Goal: Complete application form: Complete application form

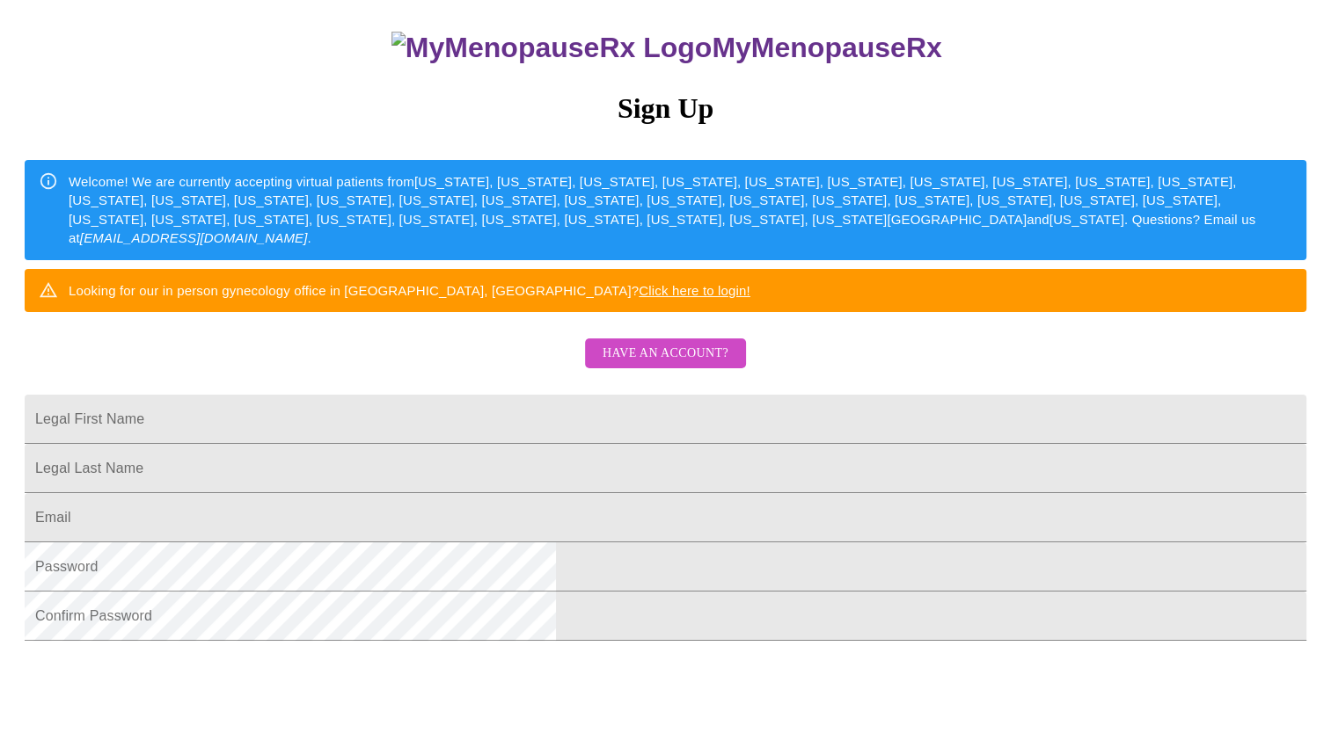
scroll to position [151, 0]
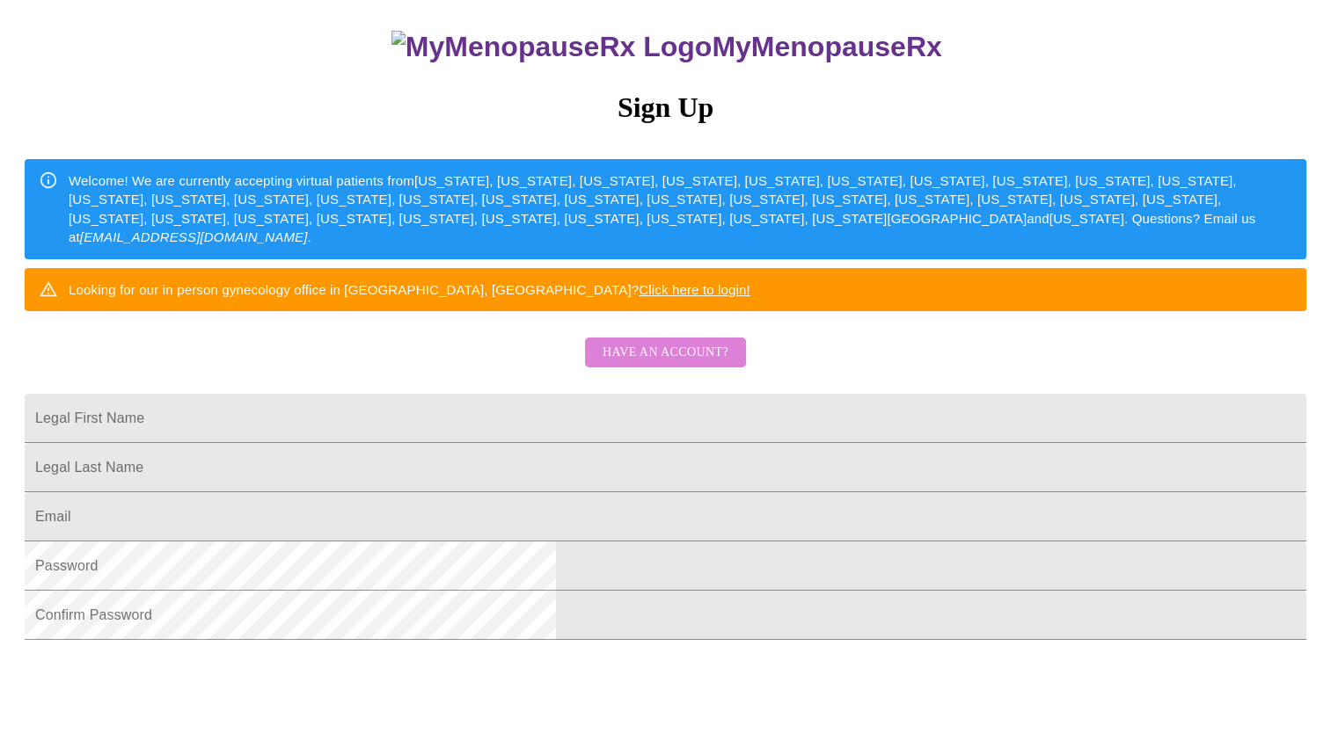
click at [703, 364] on span "Have an account?" at bounding box center [665, 353] width 126 height 22
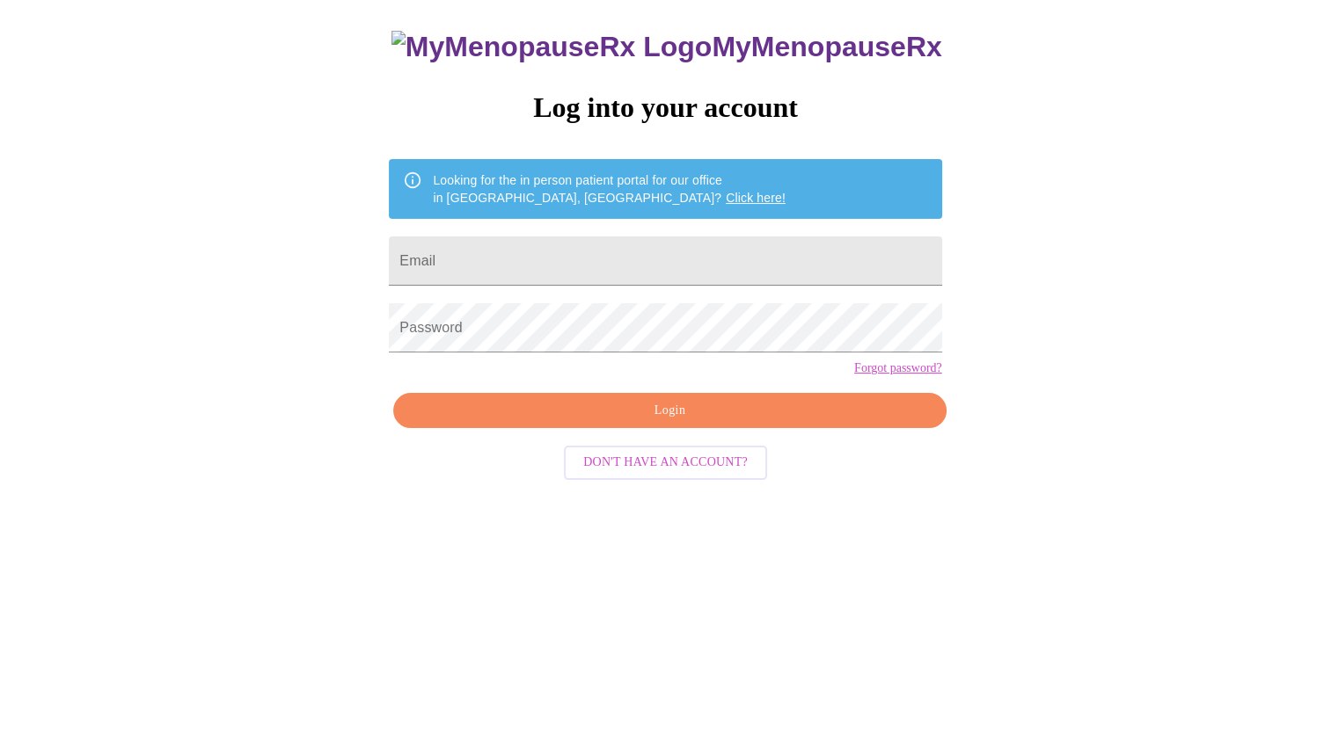
scroll to position [18, 0]
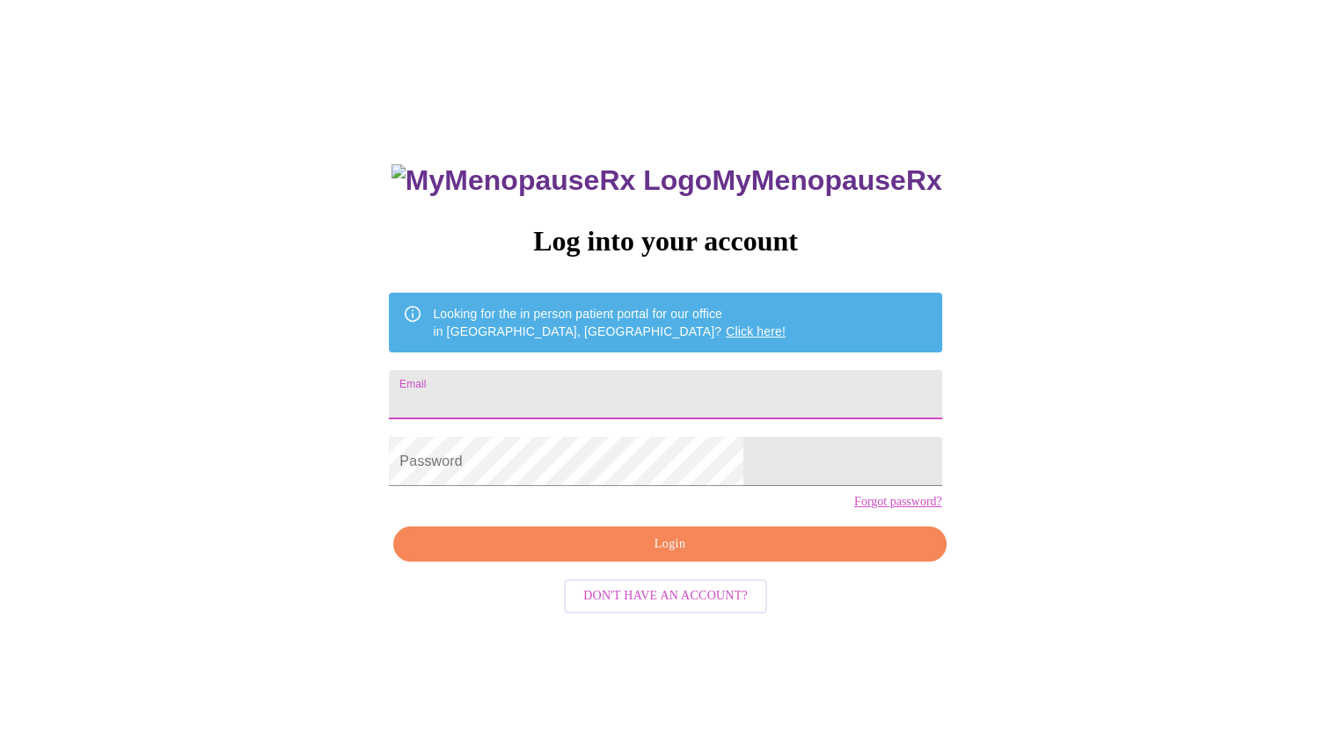
click at [670, 383] on input "Email" at bounding box center [665, 394] width 552 height 49
type input "[PERSON_NAME][EMAIL_ADDRESS][DOMAIN_NAME]"
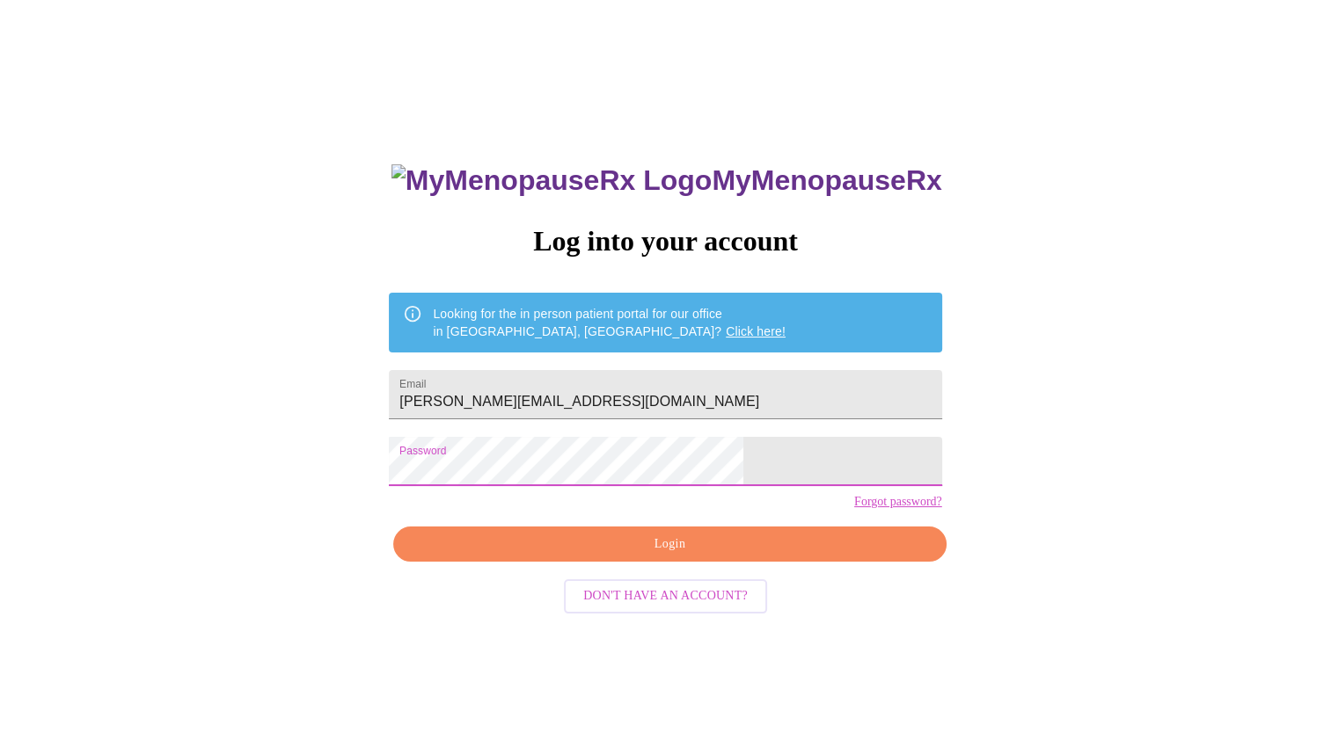
click at [718, 556] on span "Login" at bounding box center [669, 545] width 512 height 22
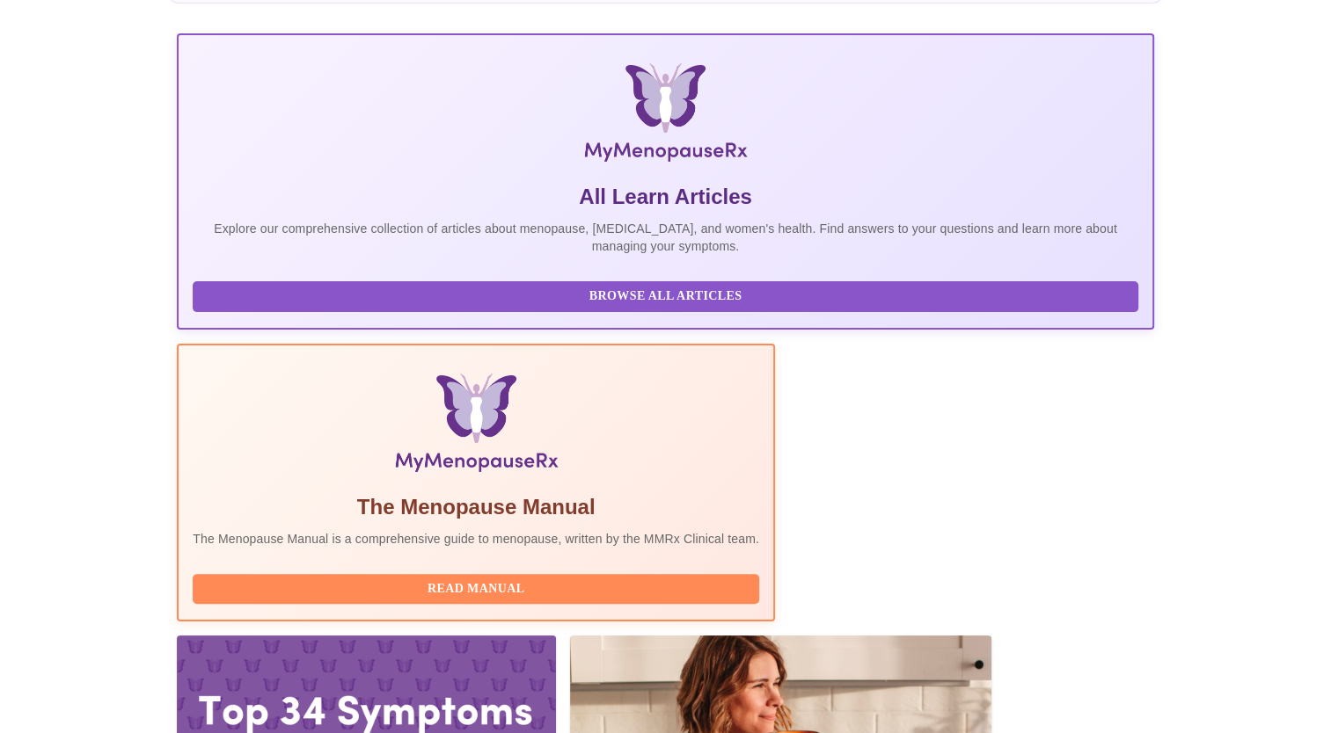
scroll to position [317, 0]
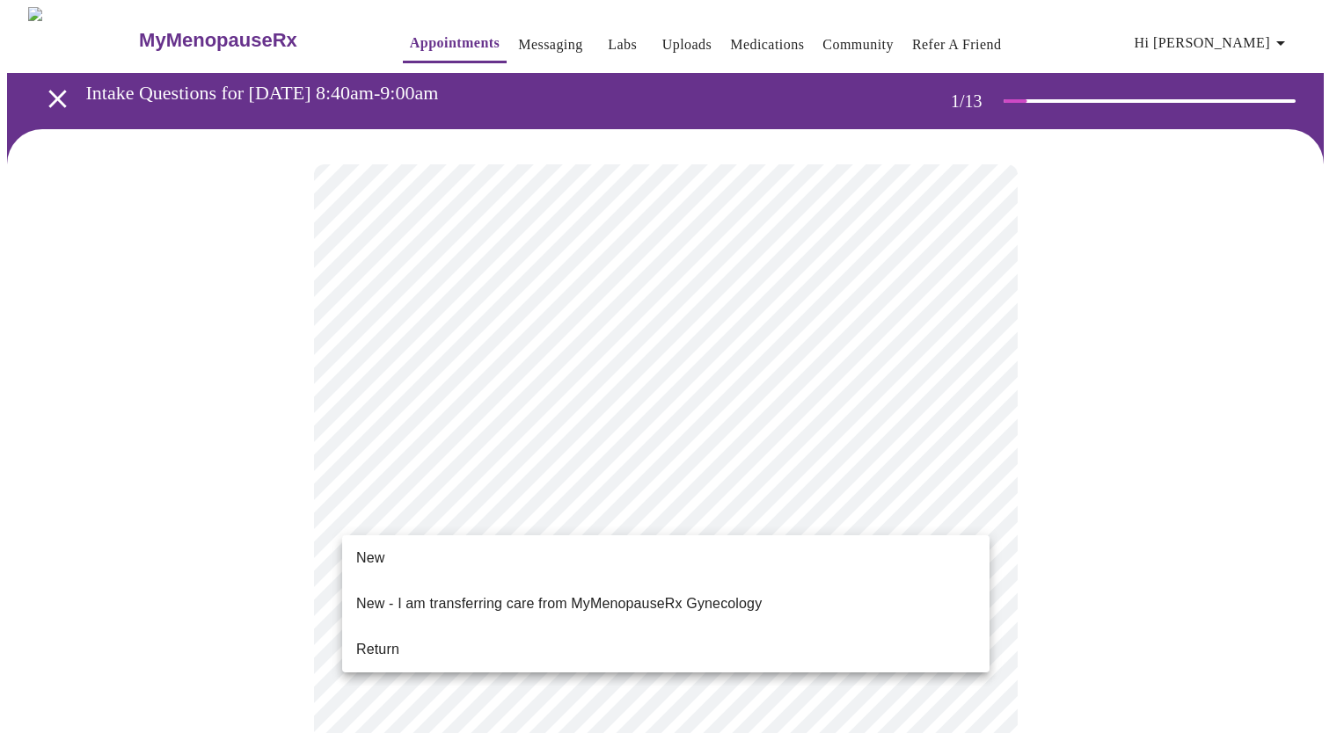
click at [589, 558] on li "New" at bounding box center [665, 559] width 647 height 32
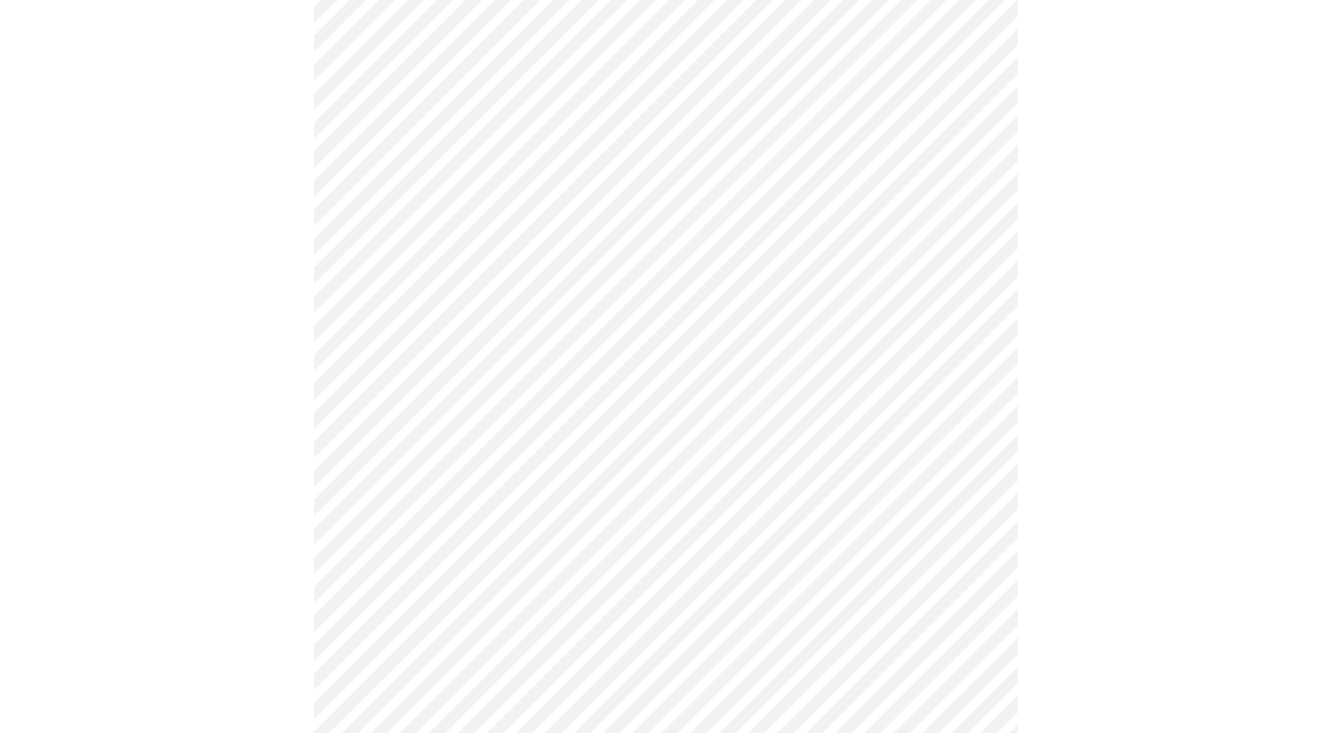
scroll to position [744, 0]
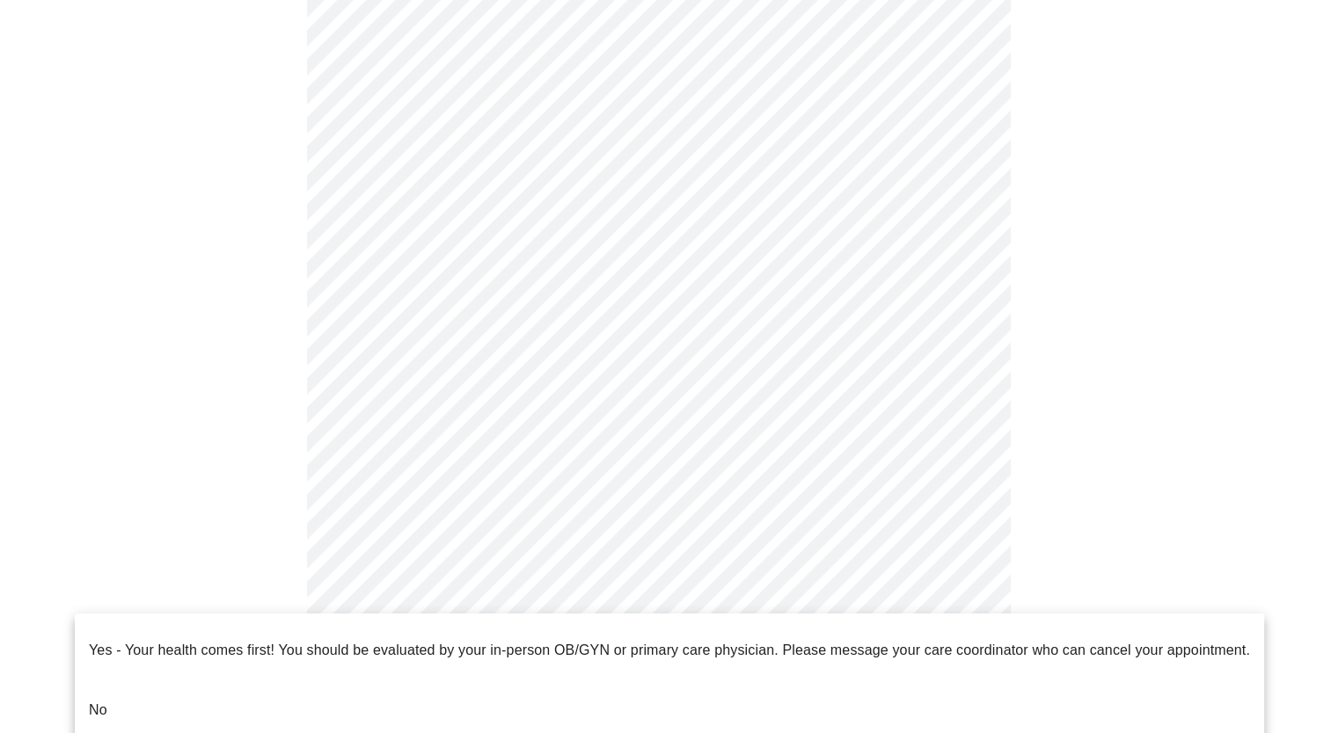
click at [437, 590] on body "MyMenopauseRx Appointments Messaging Labs Uploads Medications Community Refer a…" at bounding box center [665, 53] width 1316 height 1580
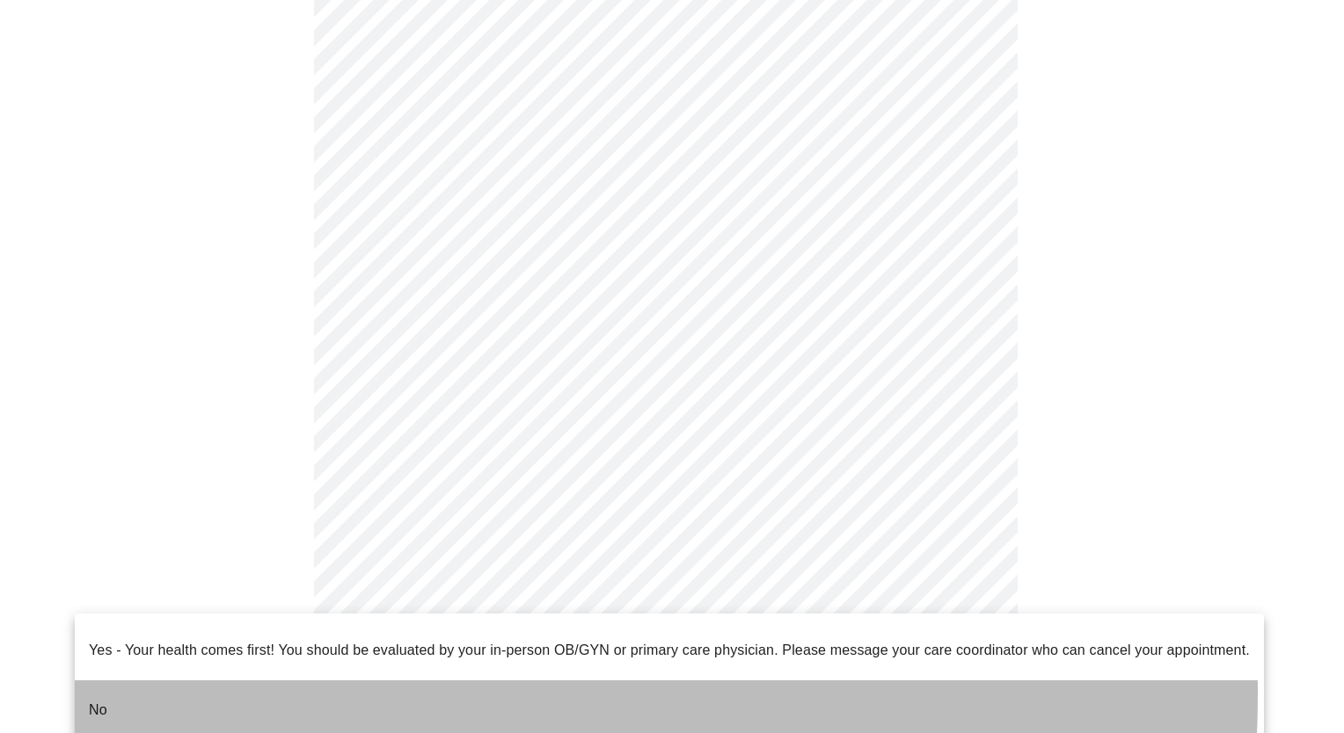
click at [329, 681] on li "No" at bounding box center [669, 711] width 1189 height 60
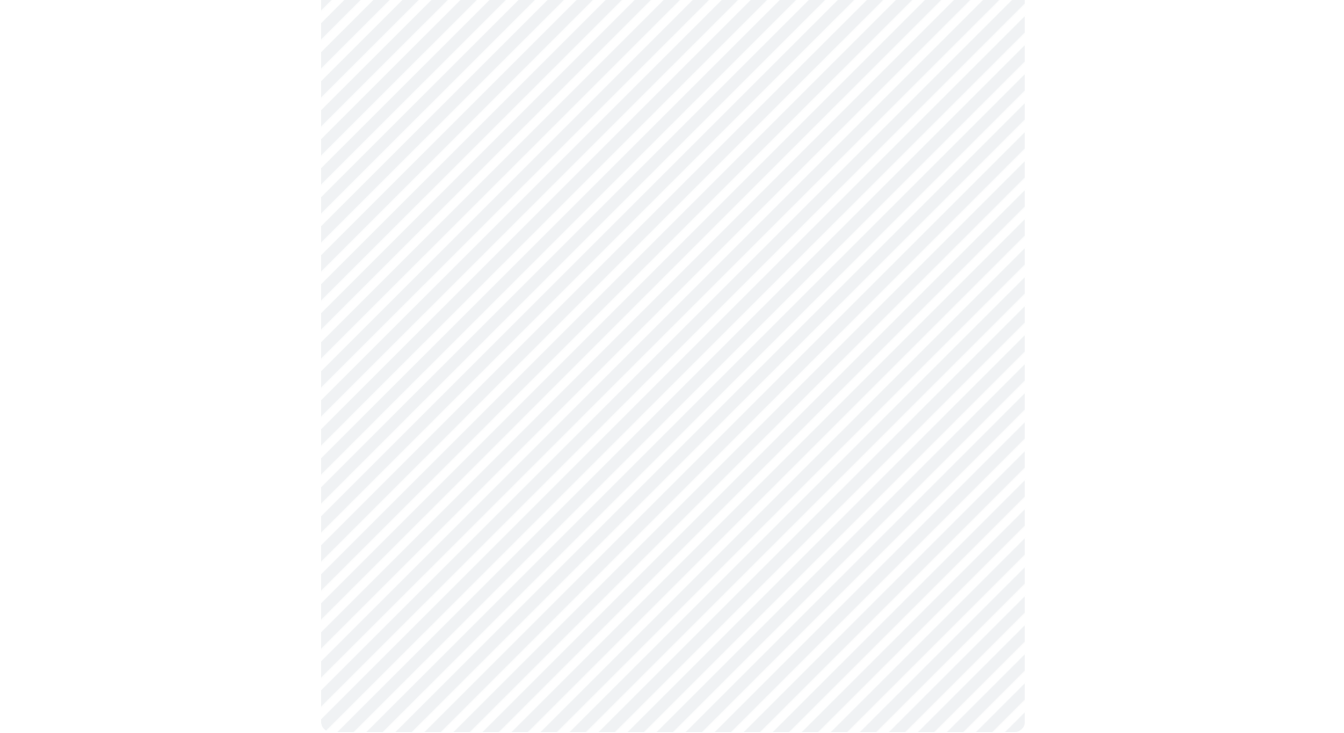
scroll to position [0, 0]
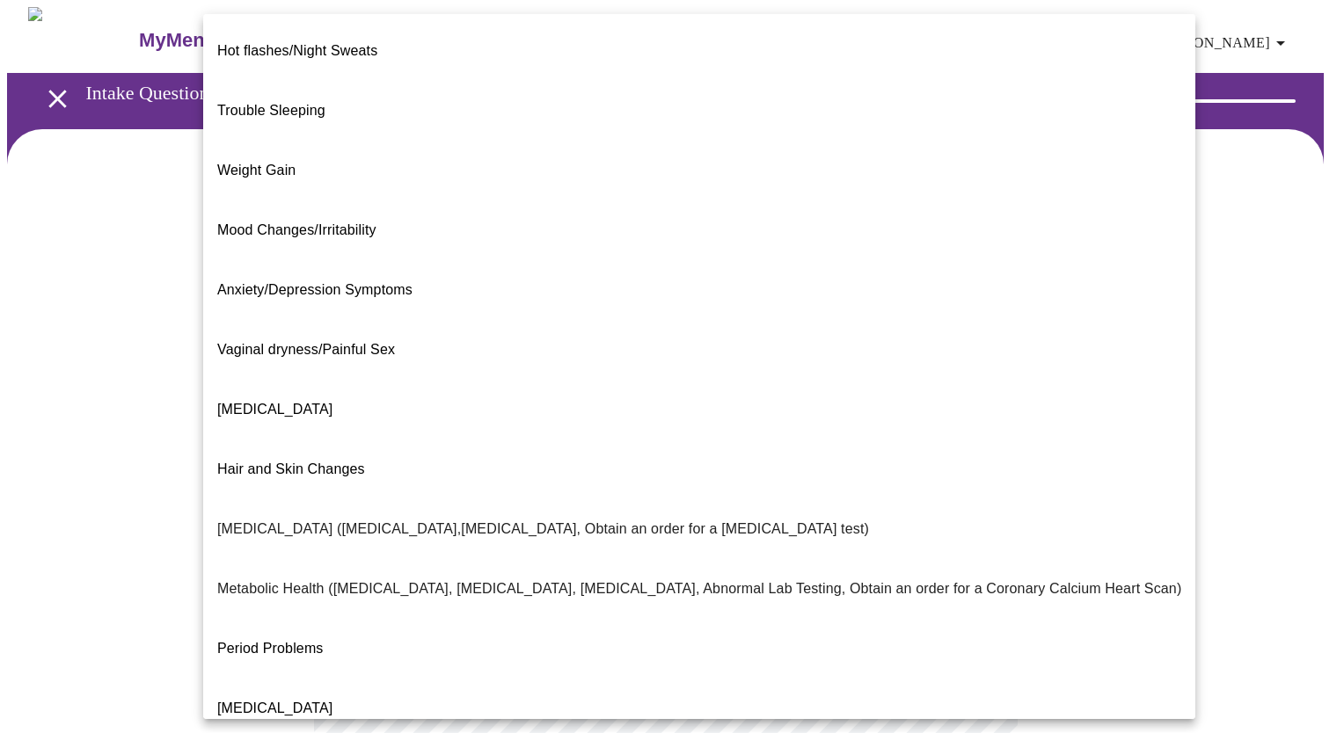
click at [849, 374] on body "MyMenopauseRx Appointments Messaging Labs Uploads Medications Community Refer a…" at bounding box center [672, 535] width 1330 height 1056
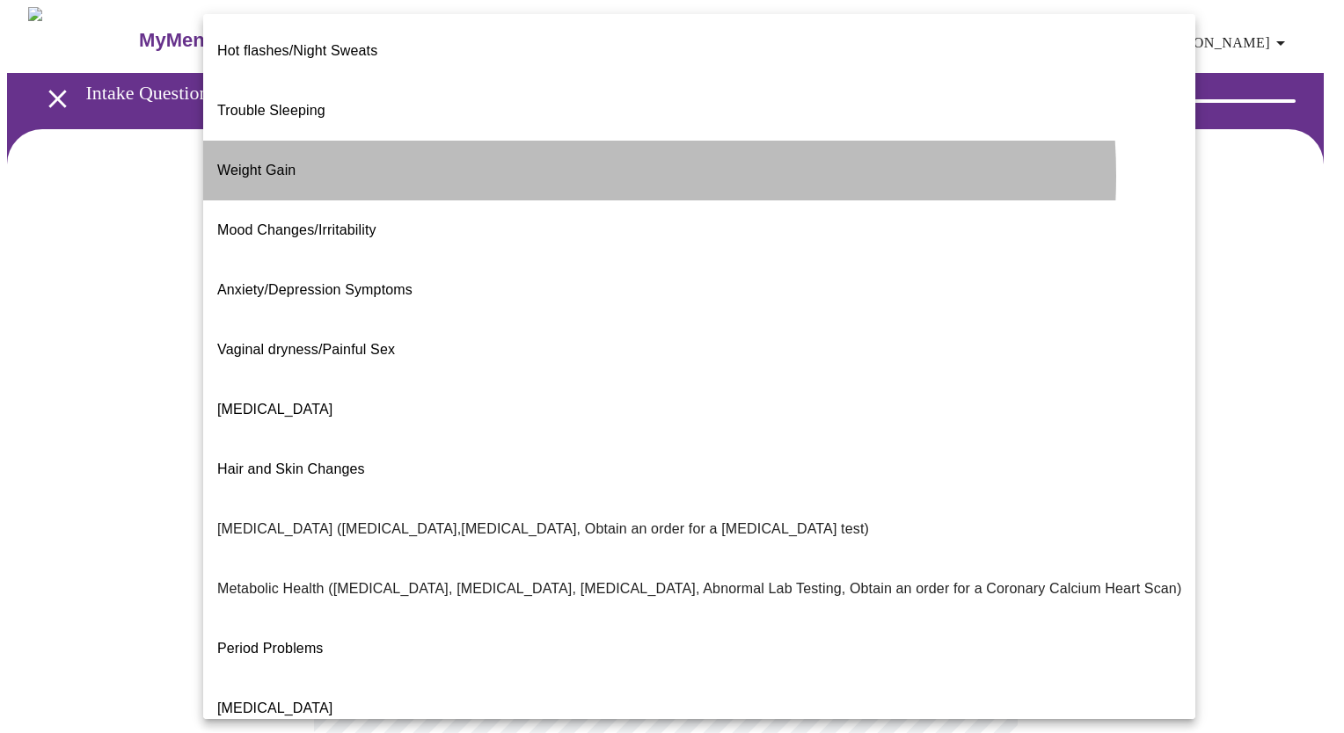
click at [568, 148] on li "Weight Gain" at bounding box center [699, 171] width 992 height 60
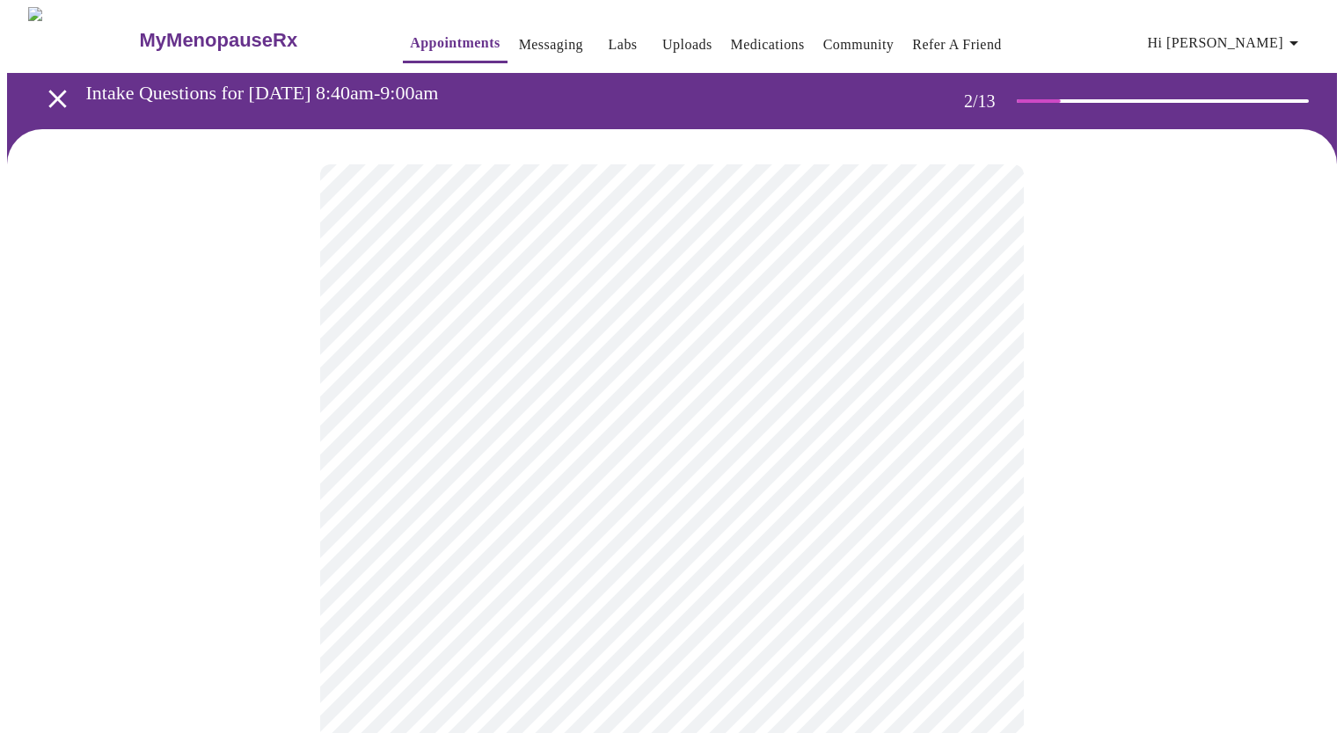
click at [419, 543] on body "MyMenopauseRx Appointments Messaging Labs Uploads Medications Community Refer a…" at bounding box center [672, 530] width 1330 height 1046
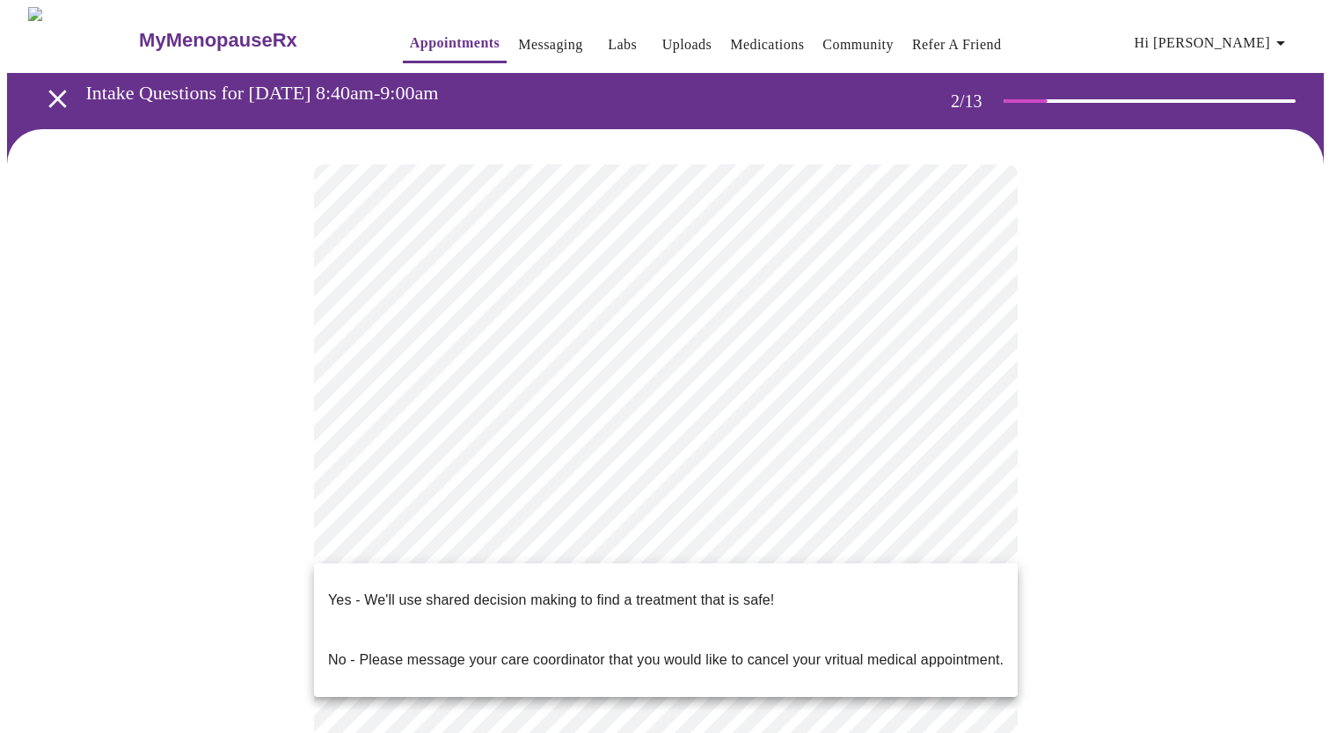
click at [428, 590] on p "Yes - We'll use shared decision making to find a treatment that is safe!" at bounding box center [551, 600] width 446 height 21
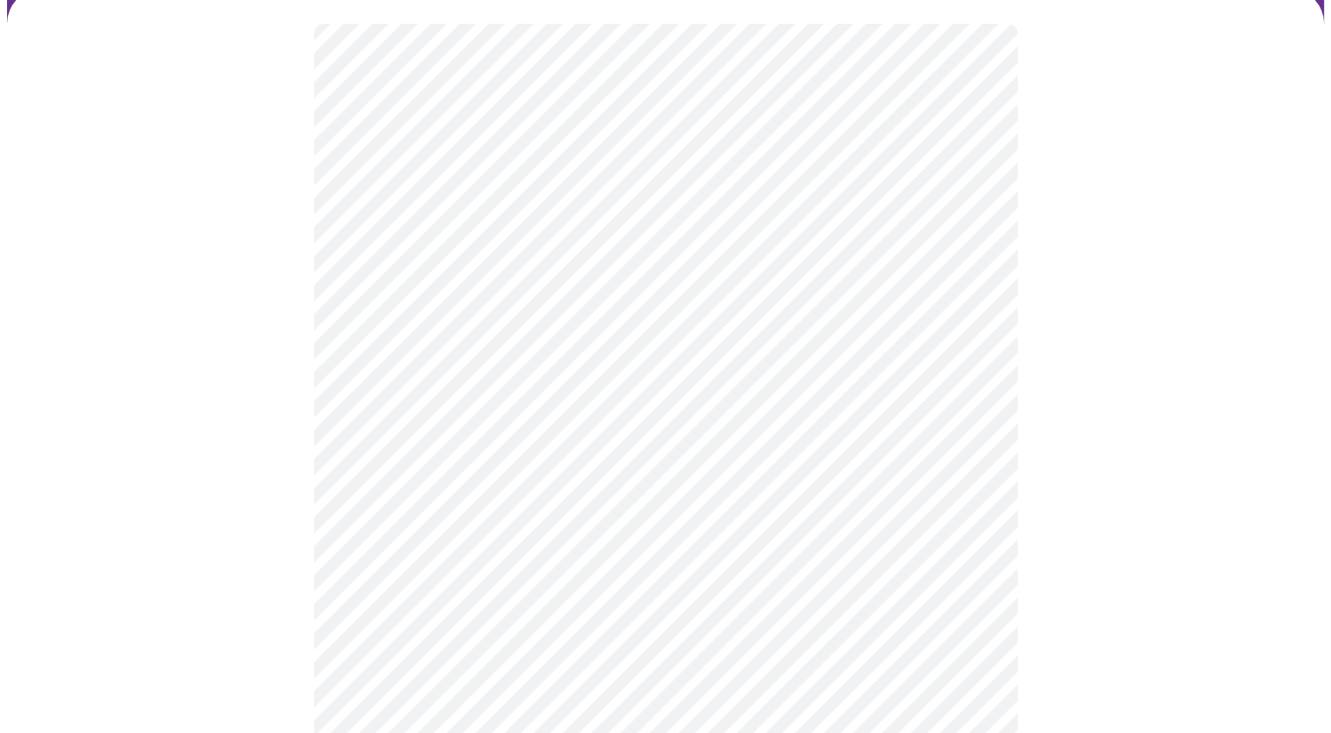
scroll to position [142, 0]
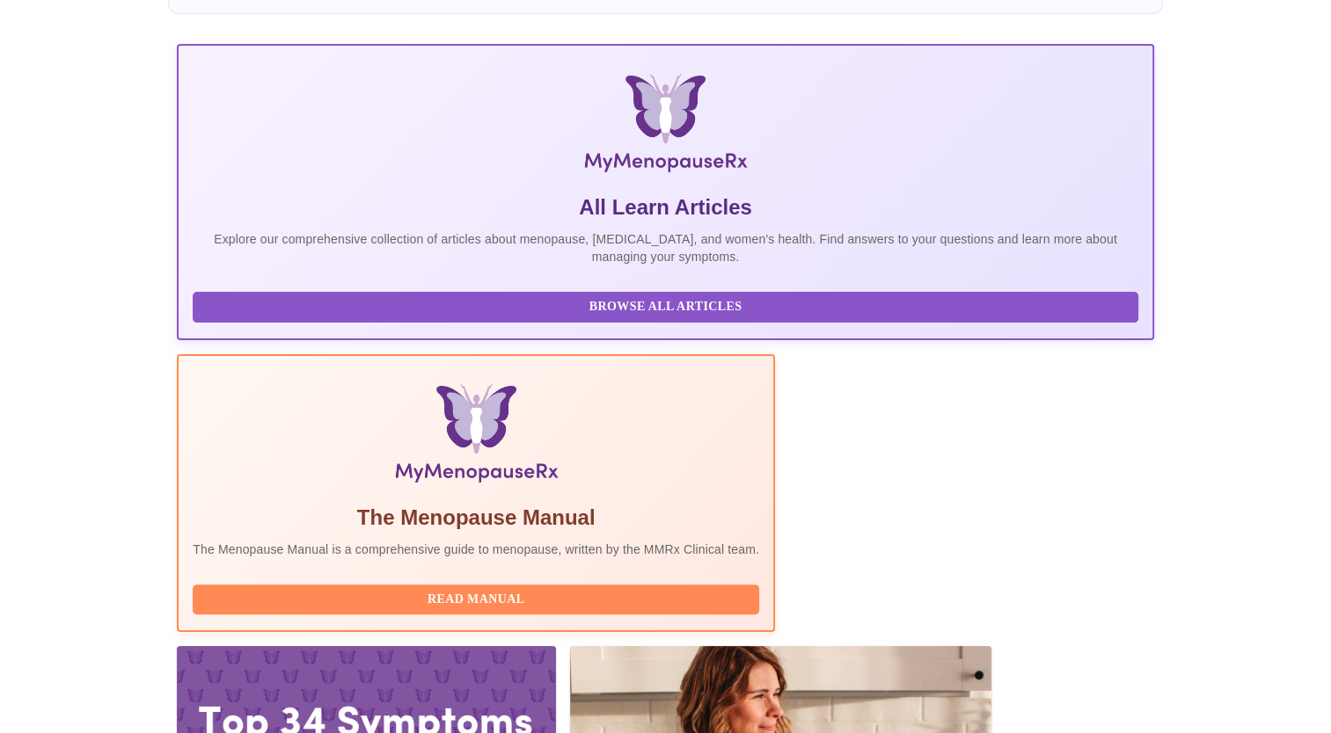
scroll to position [317, 0]
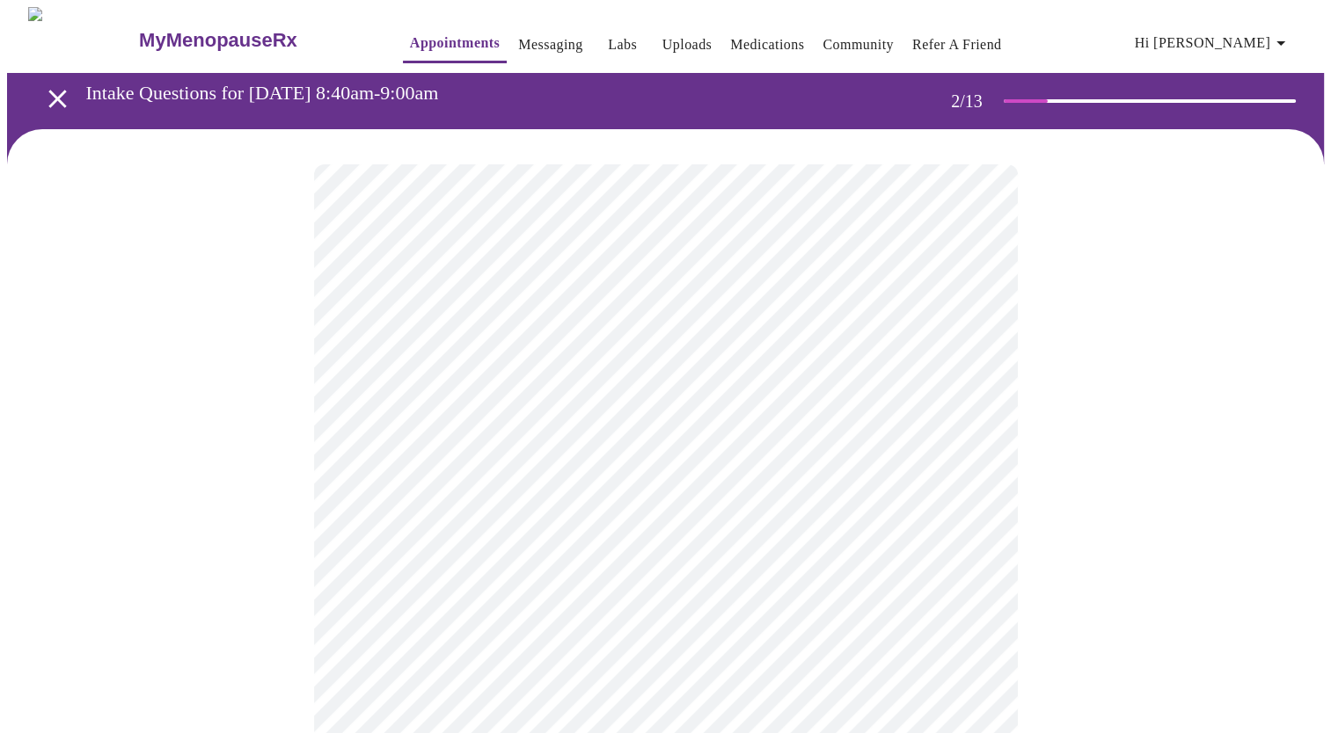
click at [865, 366] on body "MyMenopauseRx Appointments Messaging Labs Uploads Medications Community Refer a…" at bounding box center [665, 535] width 1316 height 1056
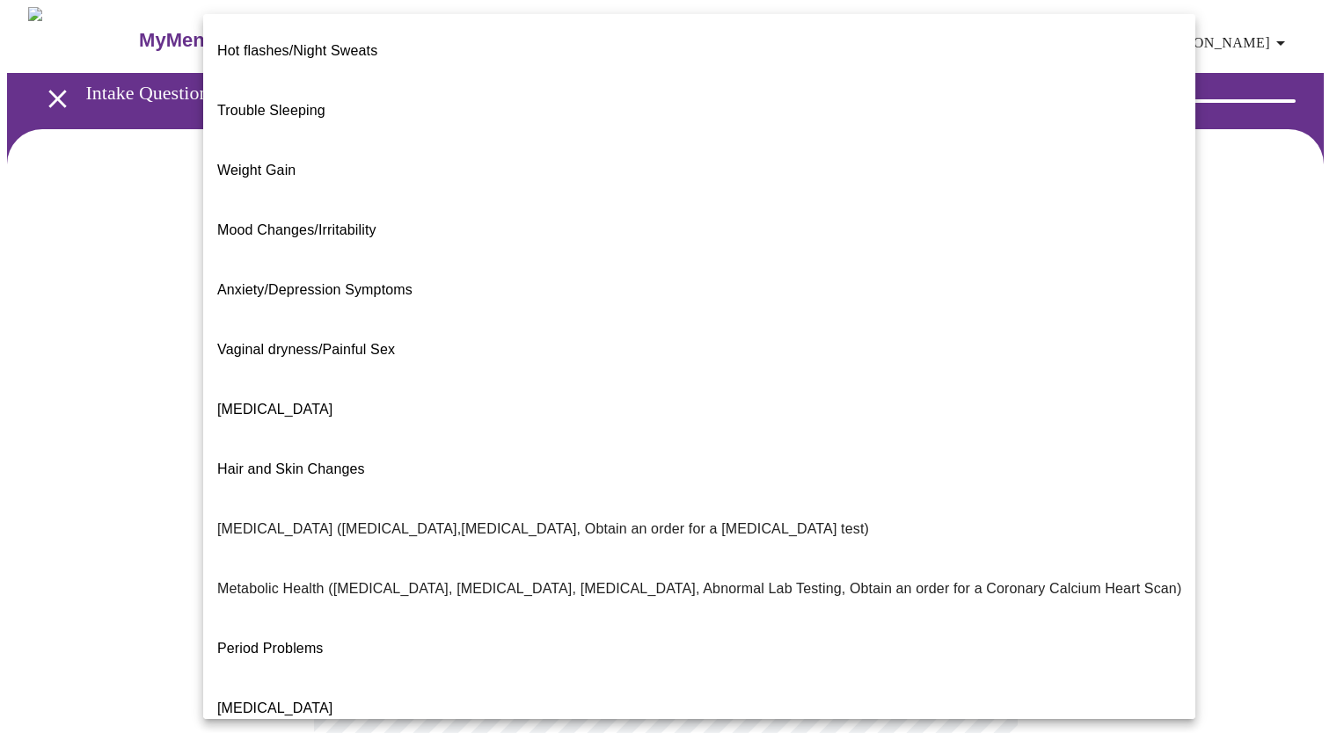
click at [738, 141] on li "Weight Gain" at bounding box center [699, 171] width 992 height 60
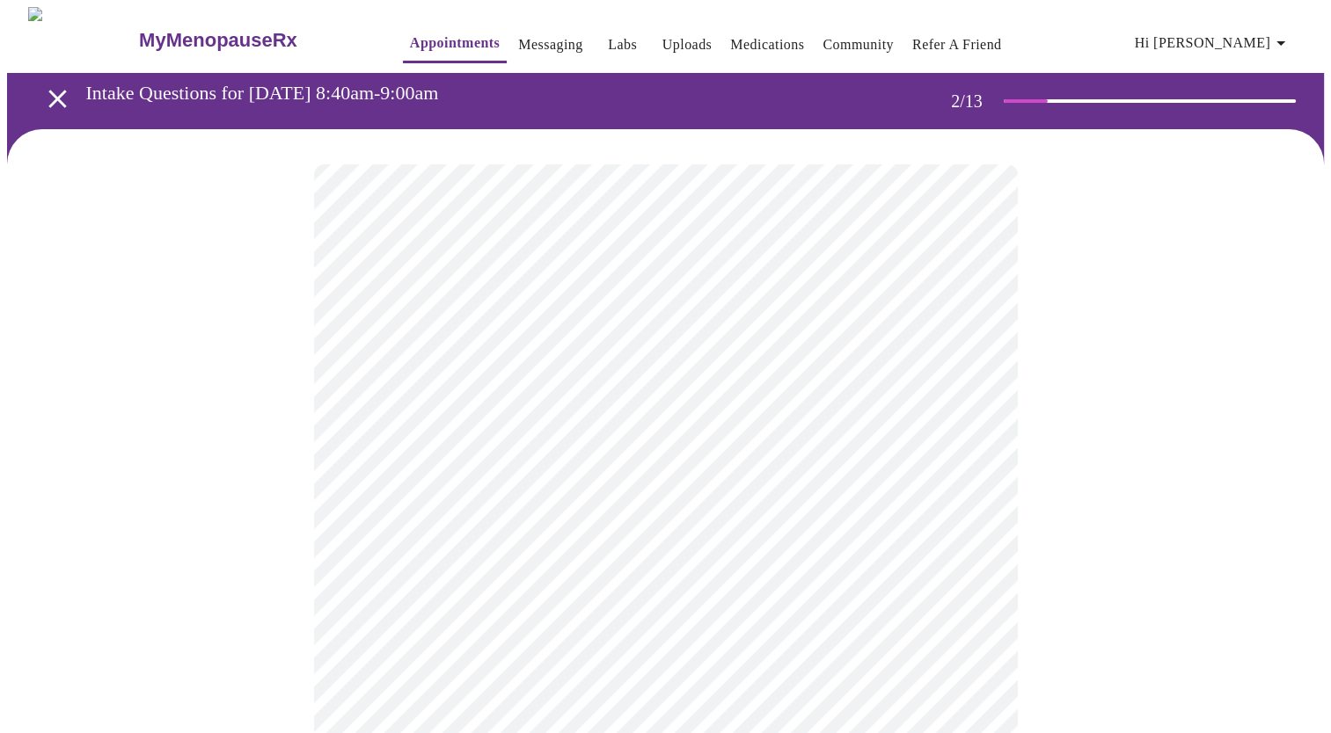
click at [665, 543] on body "MyMenopauseRx Appointments Messaging Labs Uploads Medications Community Refer a…" at bounding box center [665, 530] width 1316 height 1046
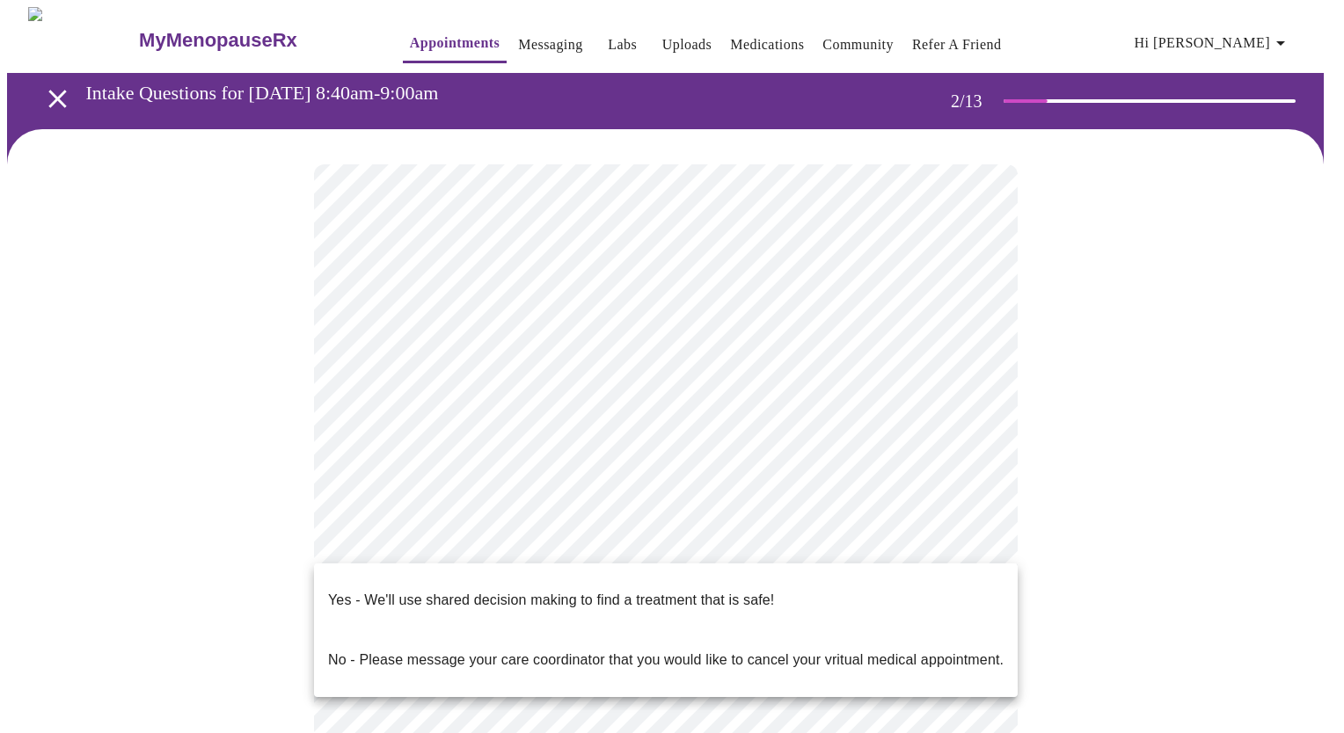
click at [660, 590] on p "Yes - We'll use shared decision making to find a treatment that is safe!" at bounding box center [551, 600] width 446 height 21
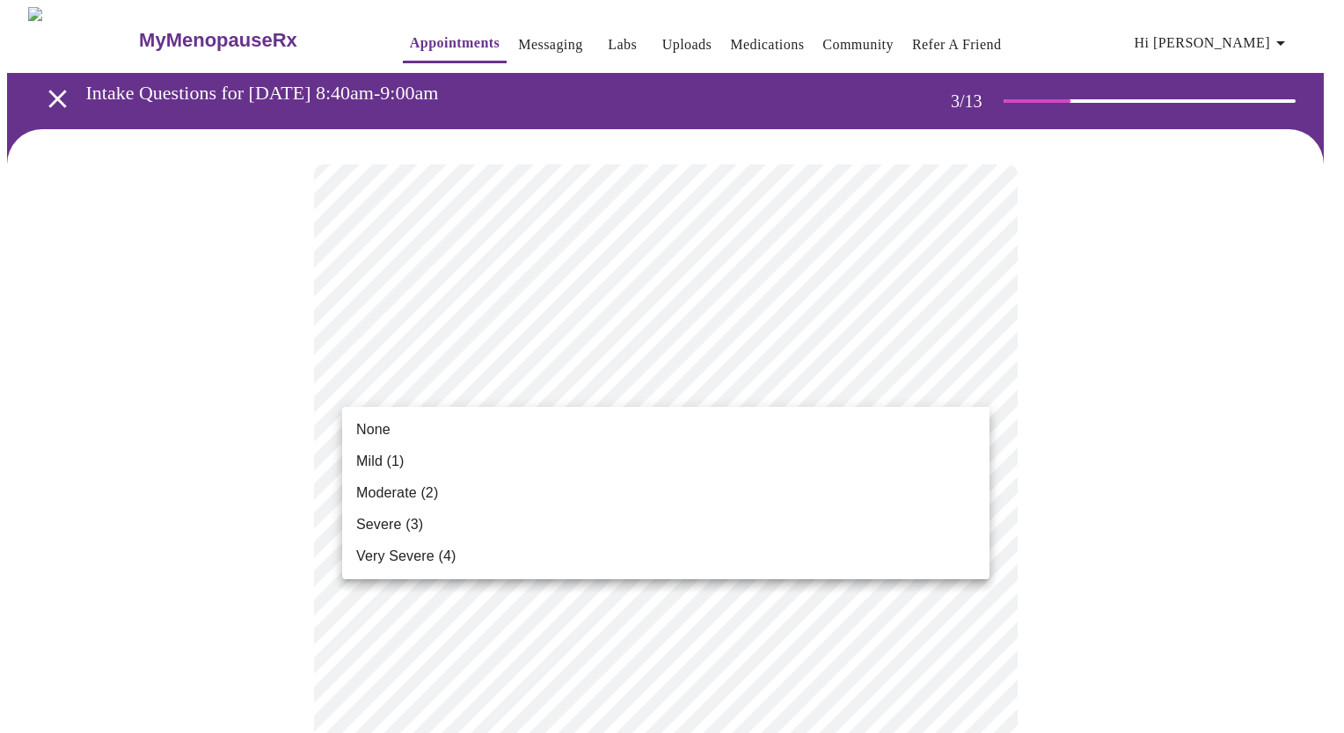
click at [802, 453] on li "Mild (1)" at bounding box center [665, 462] width 647 height 32
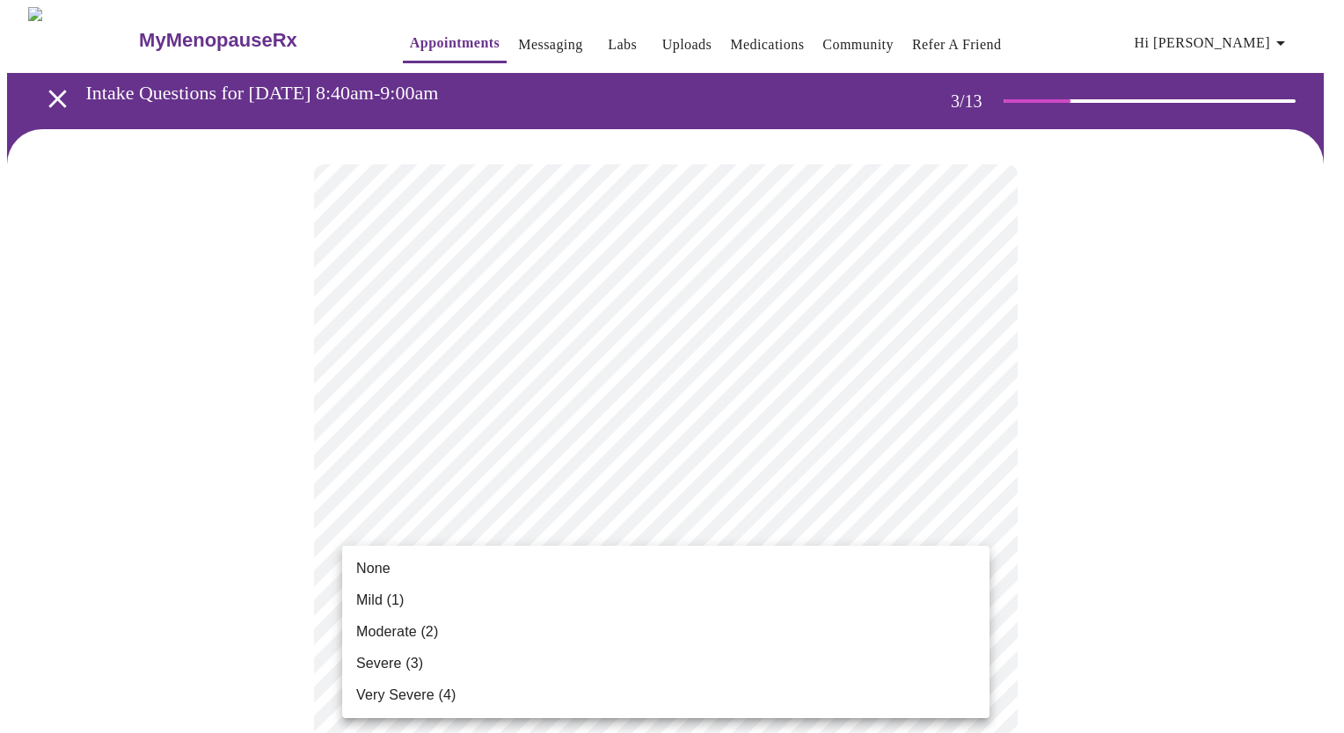
click at [774, 568] on li "None" at bounding box center [665, 569] width 647 height 32
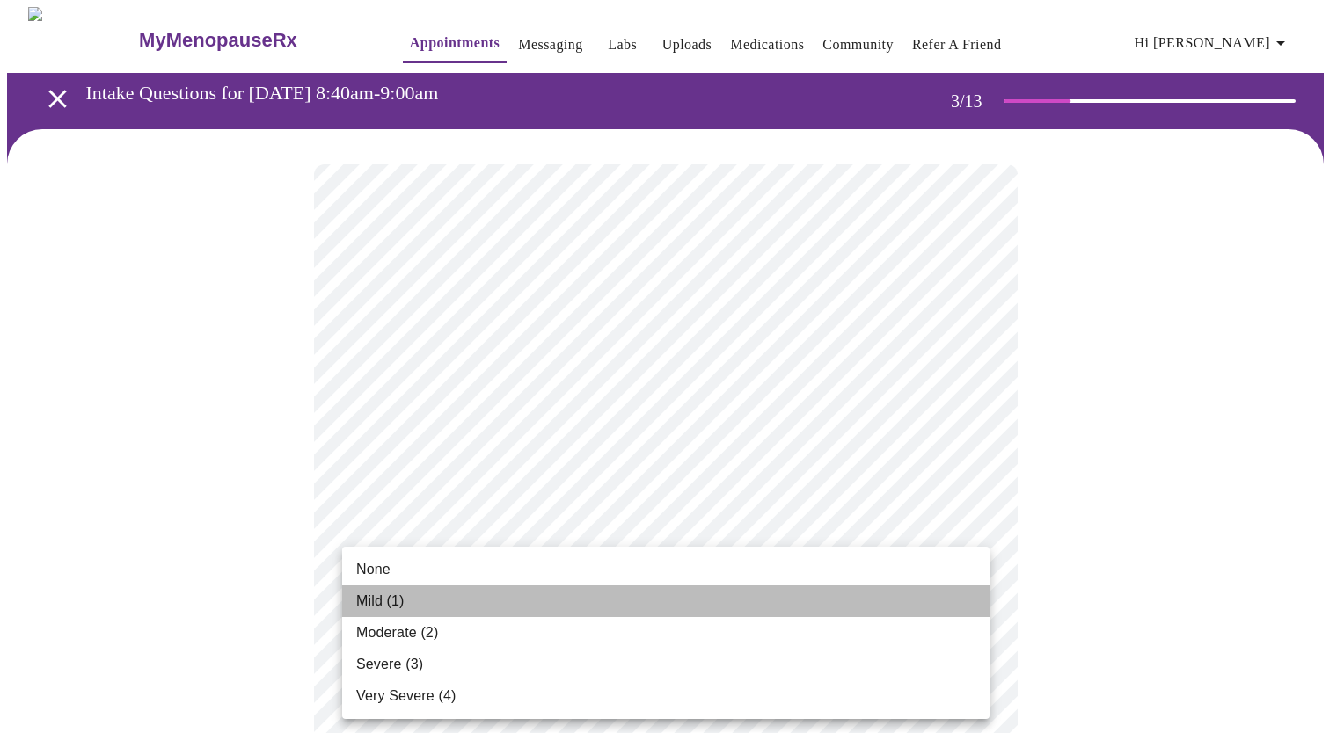
click at [791, 593] on li "Mild (1)" at bounding box center [665, 602] width 647 height 32
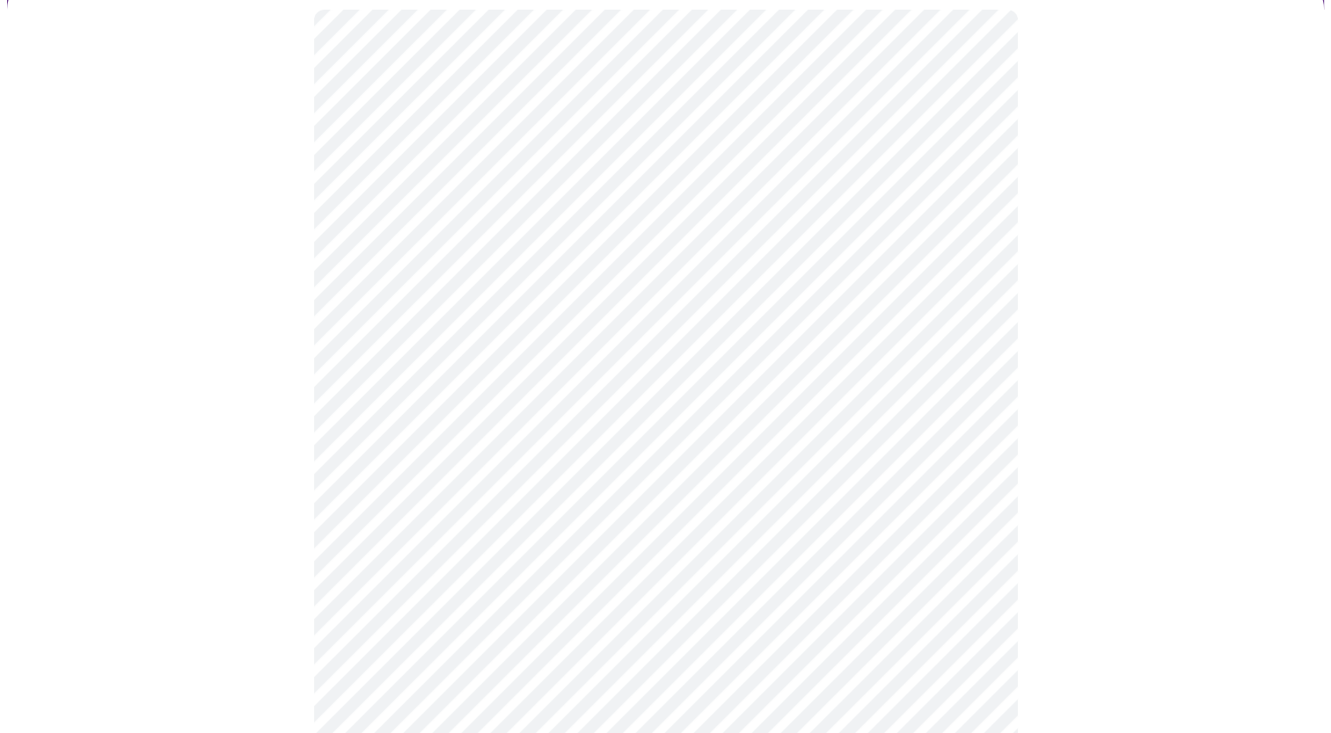
scroll to position [179, 0]
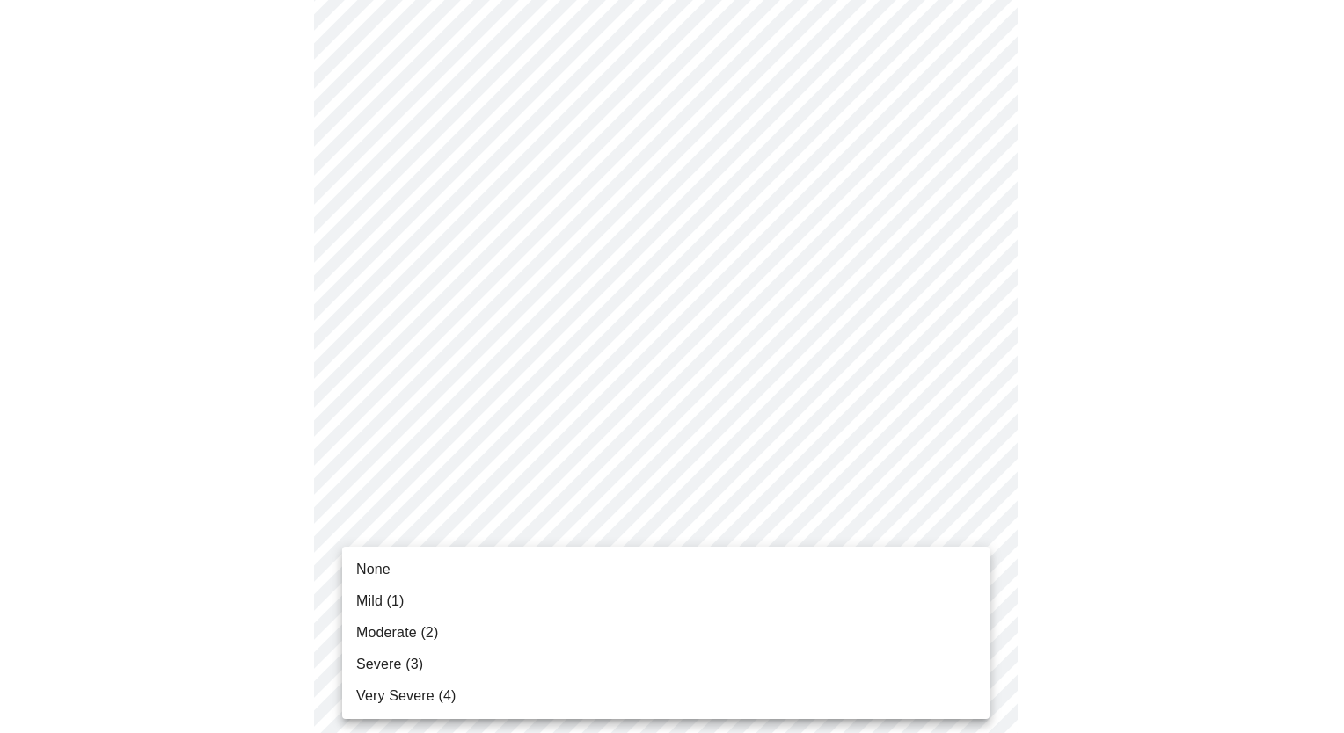
drag, startPoint x: 884, startPoint y: 637, endPoint x: 811, endPoint y: 638, distance: 73.0
click at [811, 638] on li "Moderate (2)" at bounding box center [665, 633] width 647 height 32
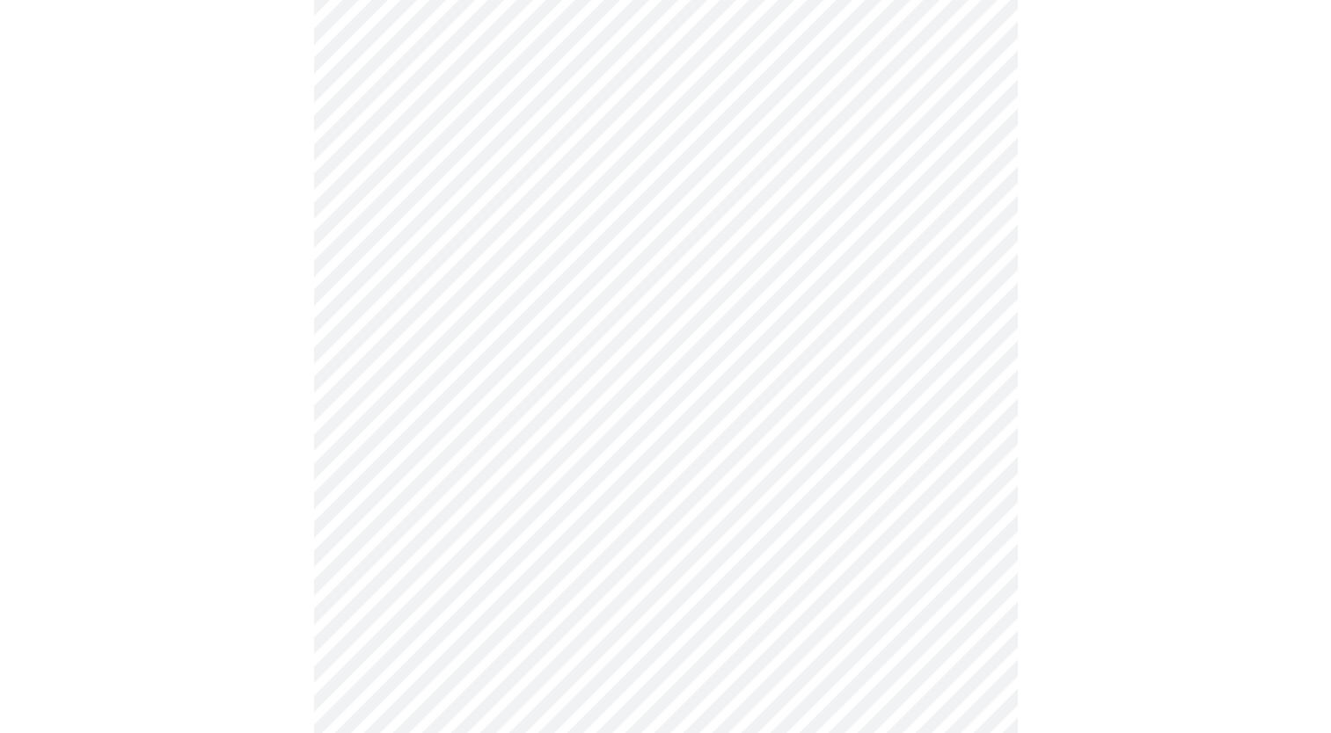
scroll to position [290, 0]
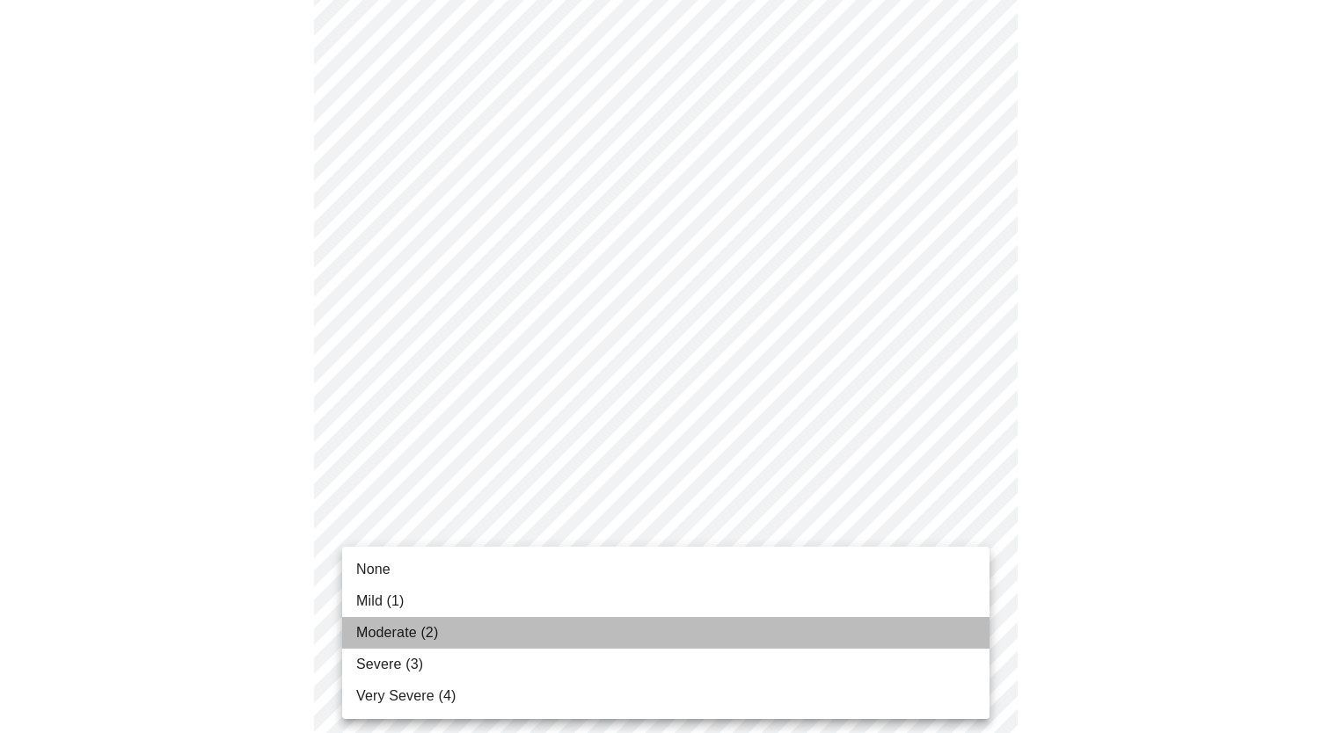
click at [711, 643] on li "Moderate (2)" at bounding box center [665, 633] width 647 height 32
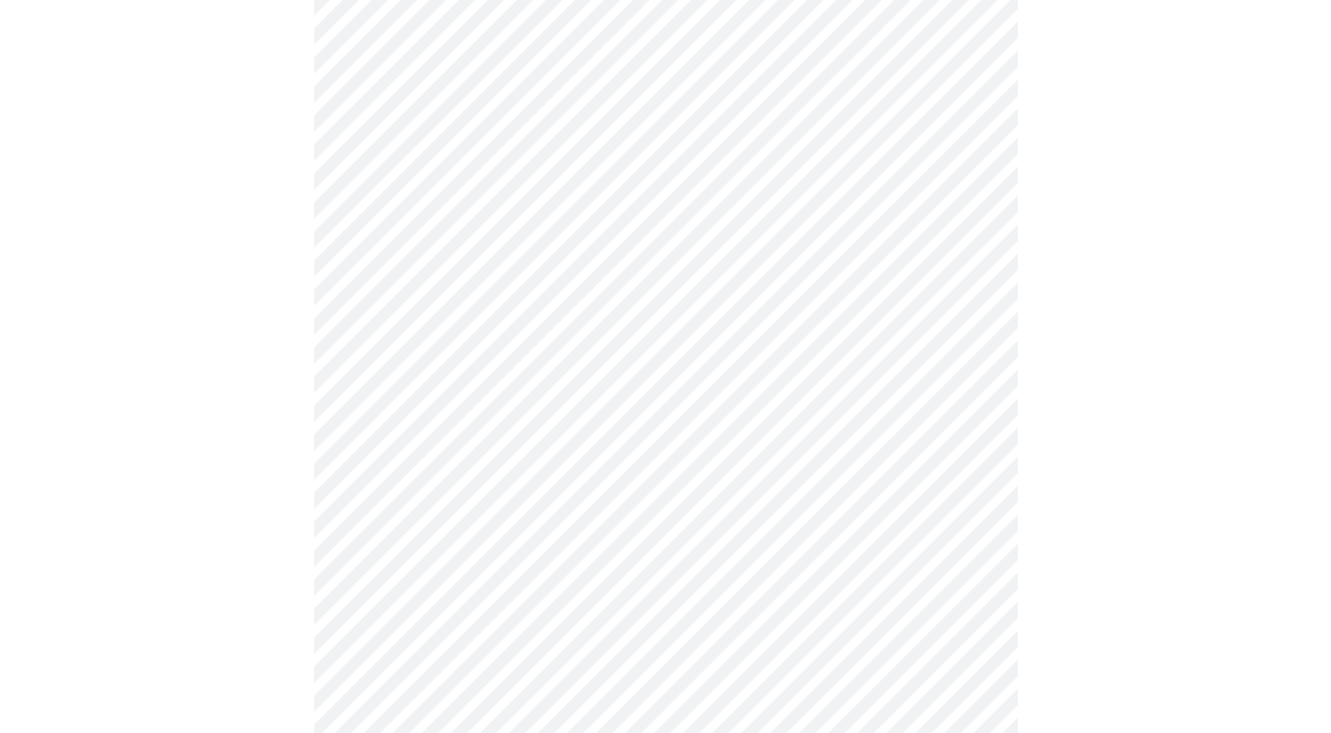
scroll to position [397, 0]
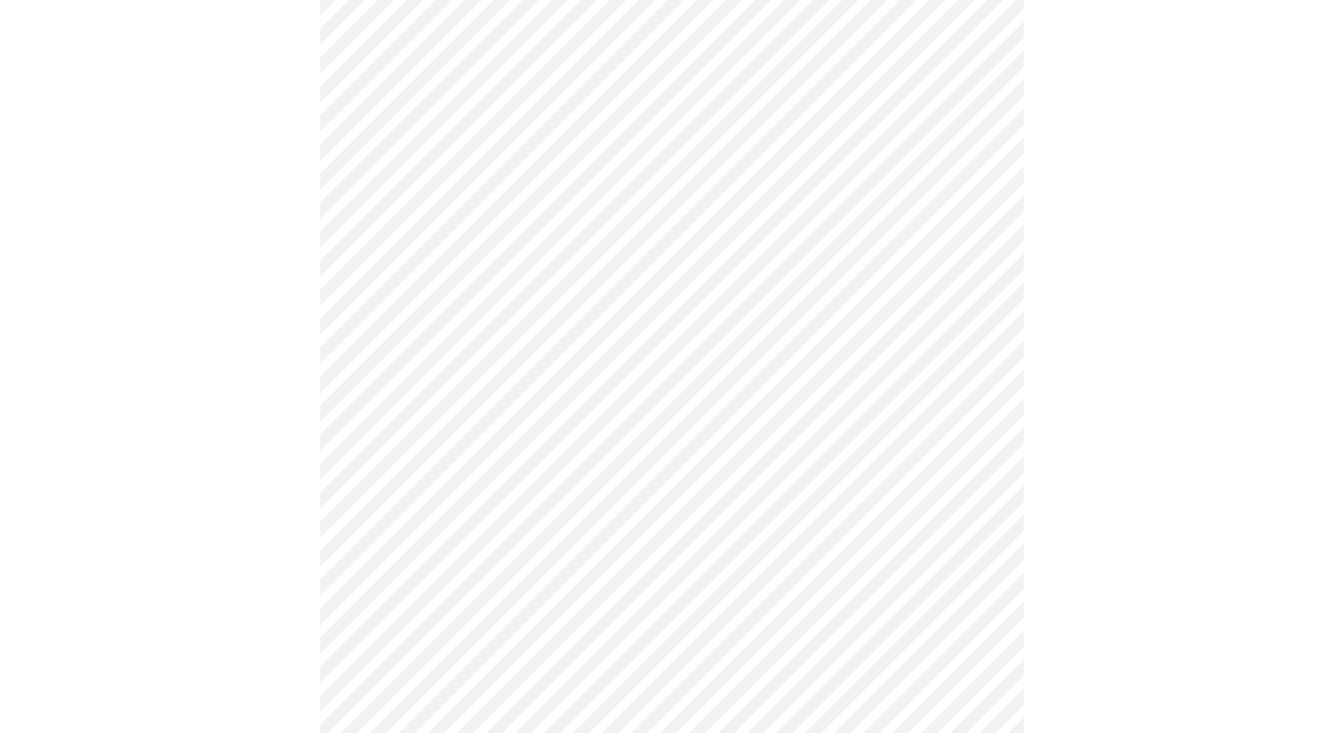
click at [694, 635] on body "MyMenopauseRx Appointments Messaging Labs Uploads Medications Community Refer a…" at bounding box center [672, 717] width 1330 height 2215
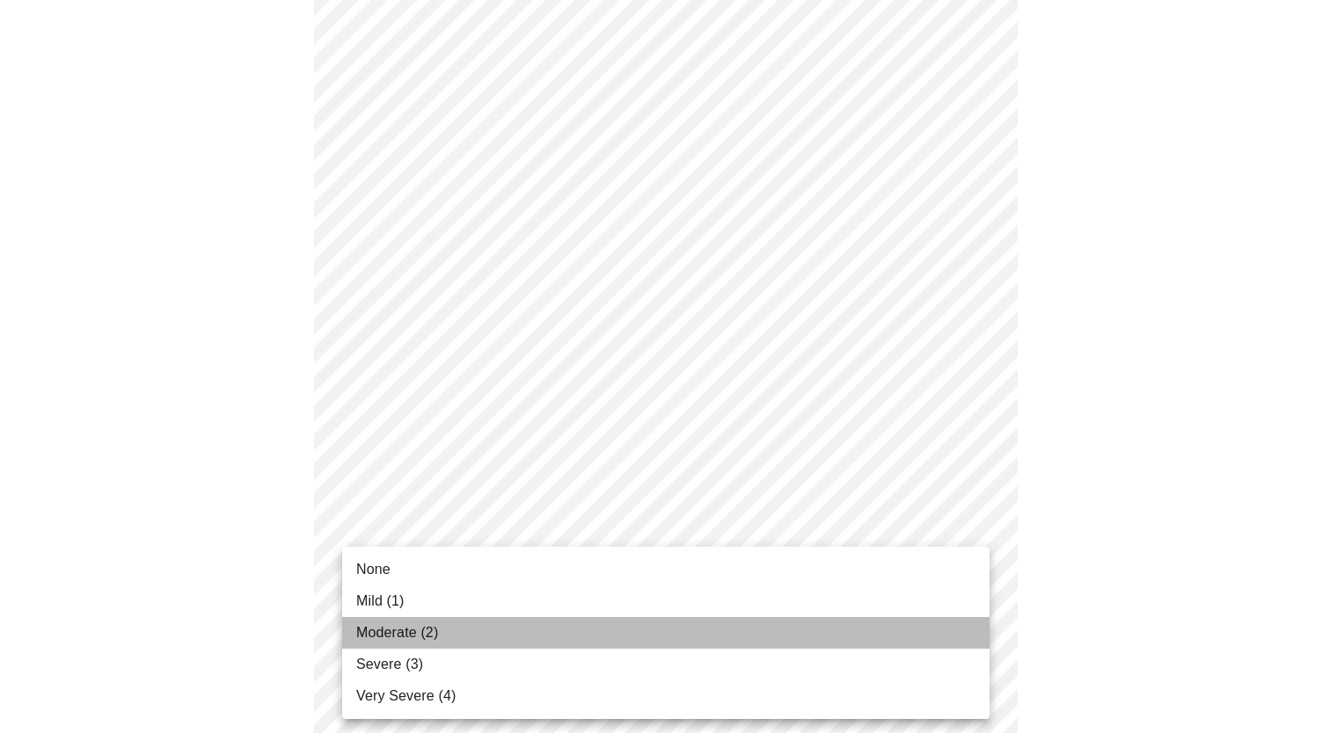
click at [647, 638] on li "Moderate (2)" at bounding box center [665, 633] width 647 height 32
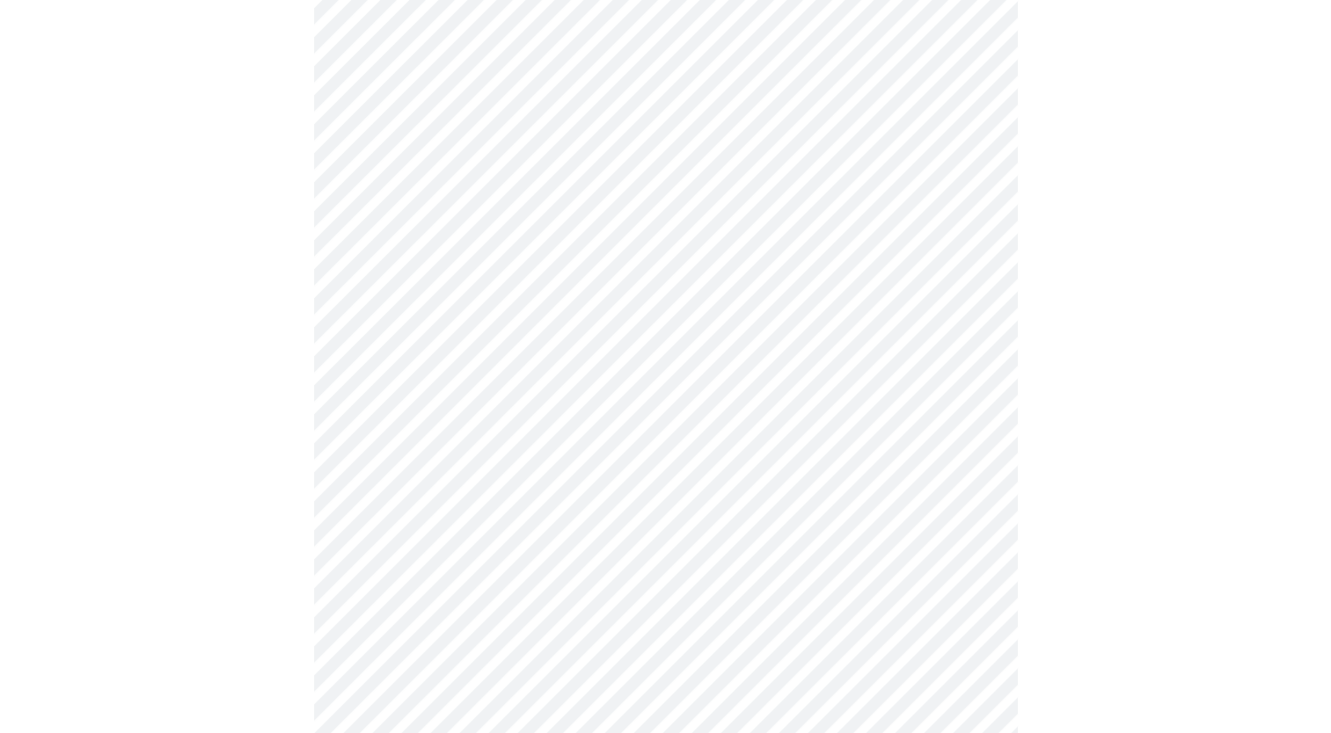
scroll to position [538, 0]
click at [660, 627] on body "MyMenopauseRx Appointments Messaging Labs Uploads Medications Community Refer a…" at bounding box center [665, 564] width 1316 height 2191
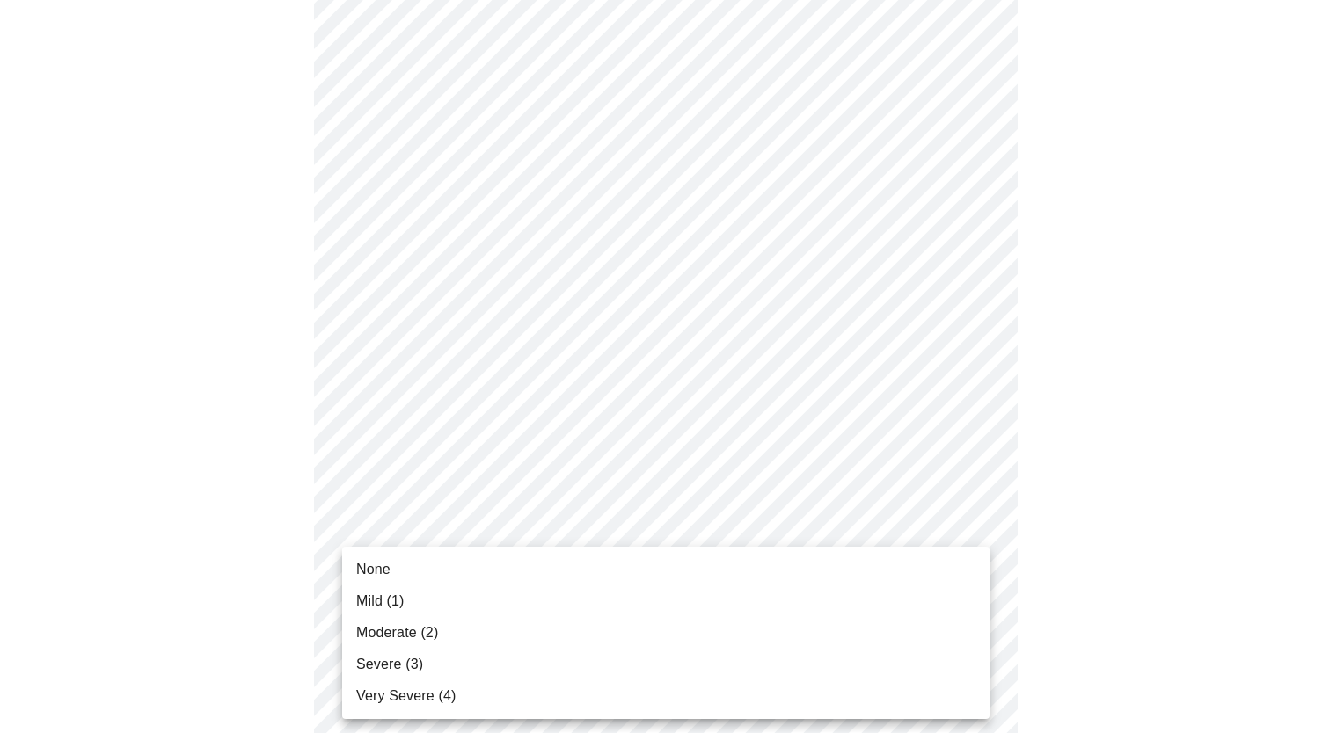
click at [651, 668] on li "Severe (3)" at bounding box center [665, 665] width 647 height 32
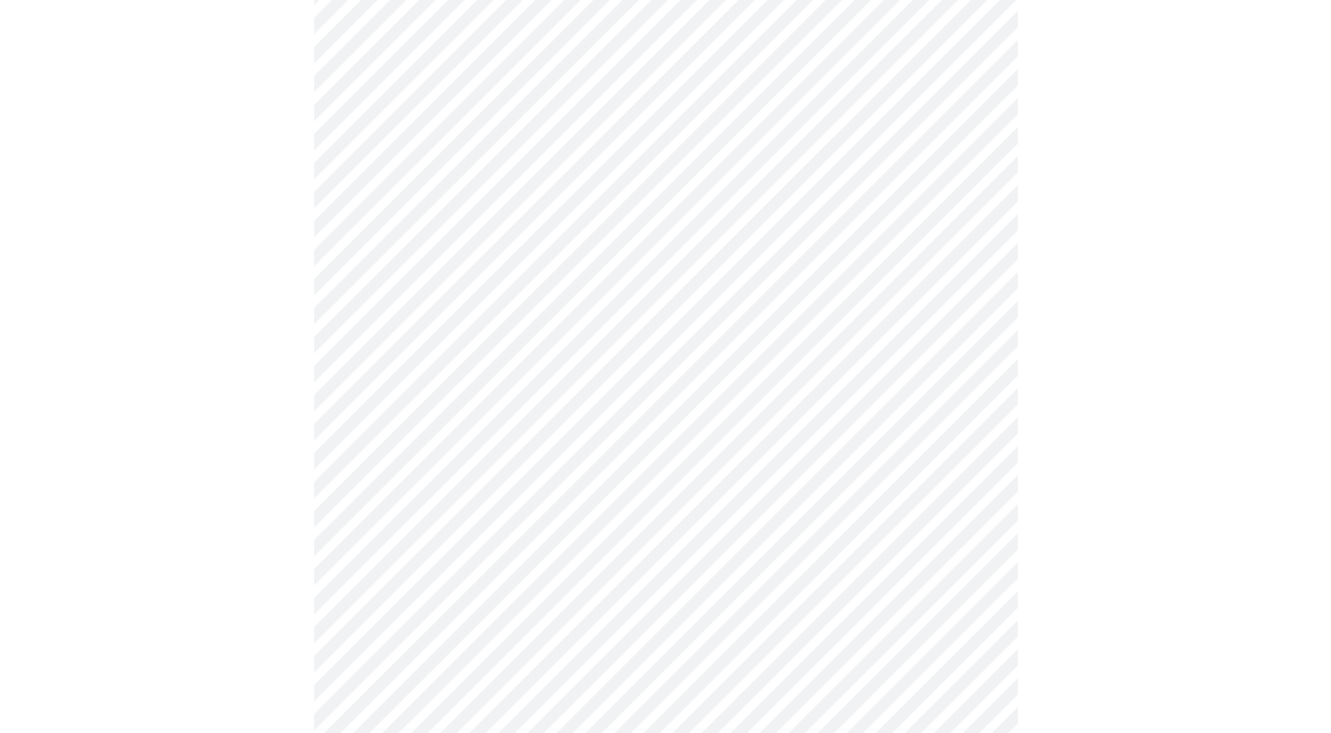
scroll to position [619, 0]
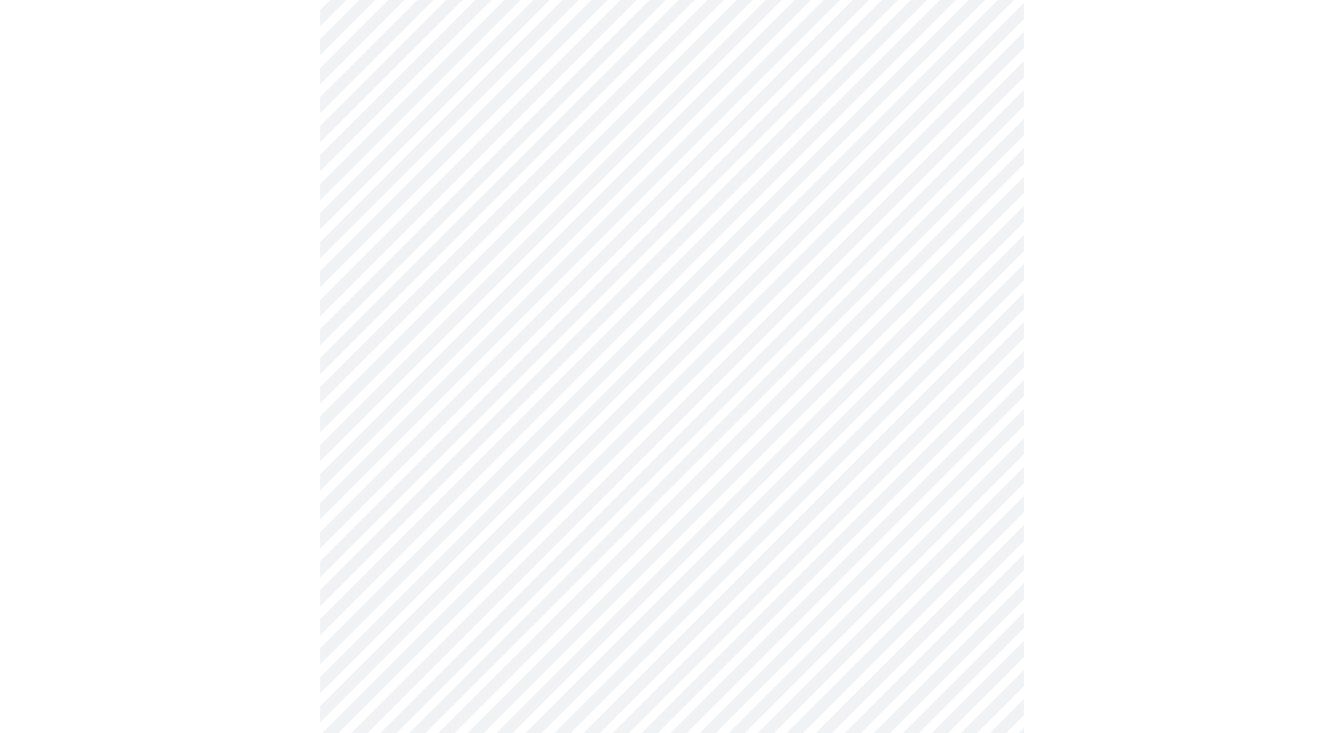
click at [682, 677] on body "MyMenopauseRx Appointments Messaging Labs Uploads Medications Community Refer a…" at bounding box center [672, 471] width 1330 height 2166
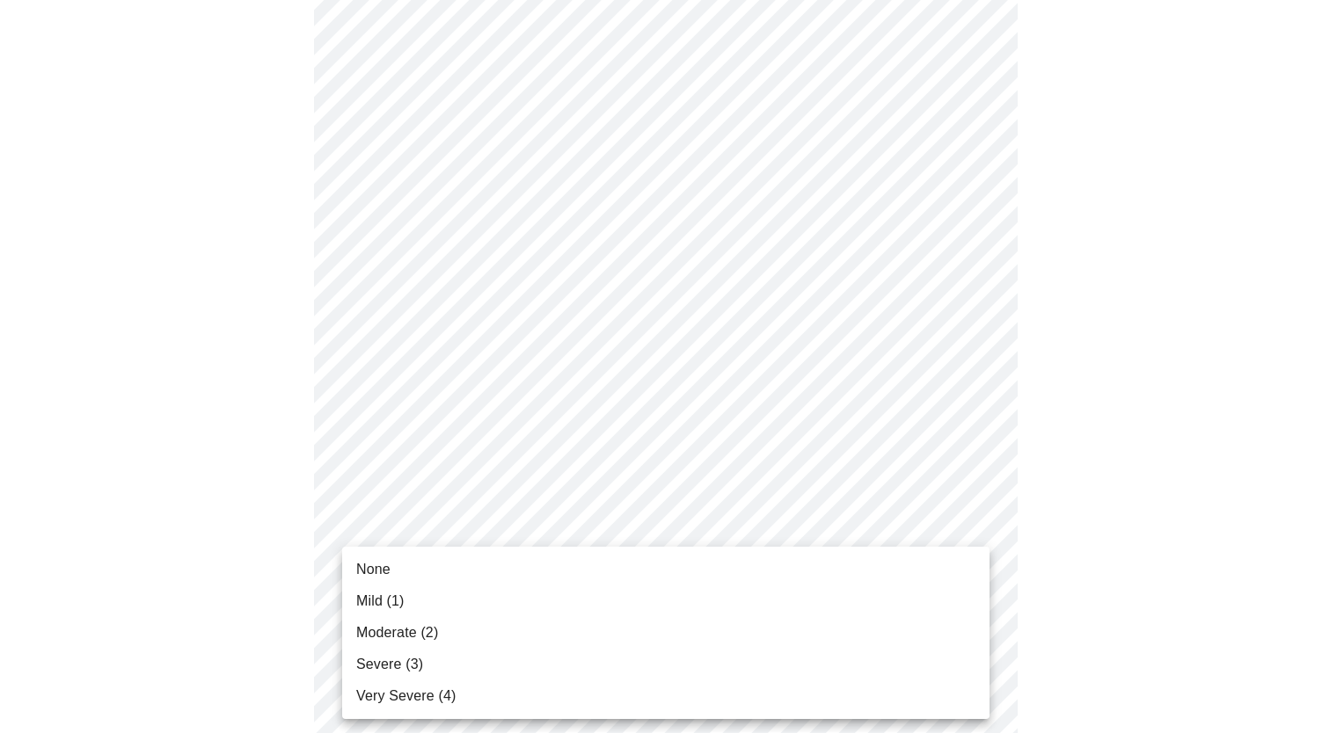
click at [668, 674] on li "Severe (3)" at bounding box center [665, 665] width 647 height 32
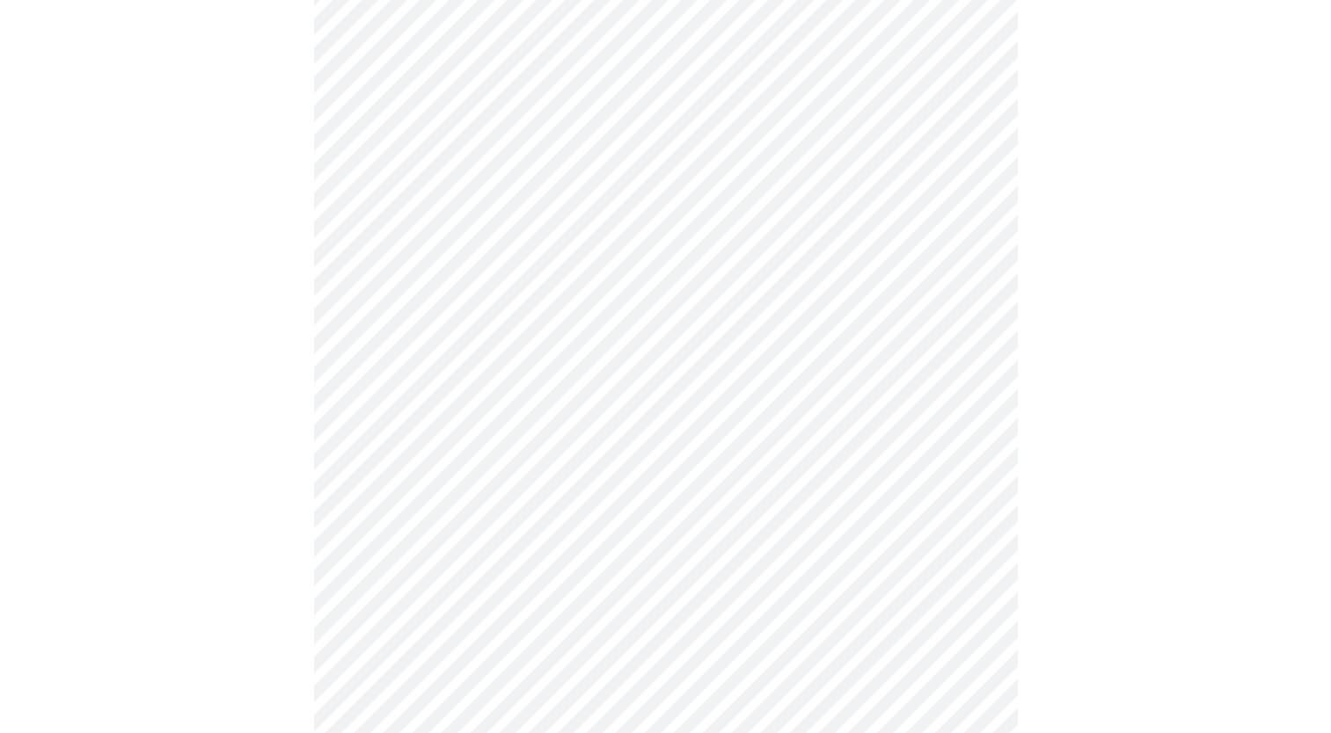
scroll to position [879, 0]
click at [694, 568] on body "MyMenopauseRx Appointments Messaging Labs Uploads Medications Community Refer a…" at bounding box center [665, 198] width 1316 height 2141
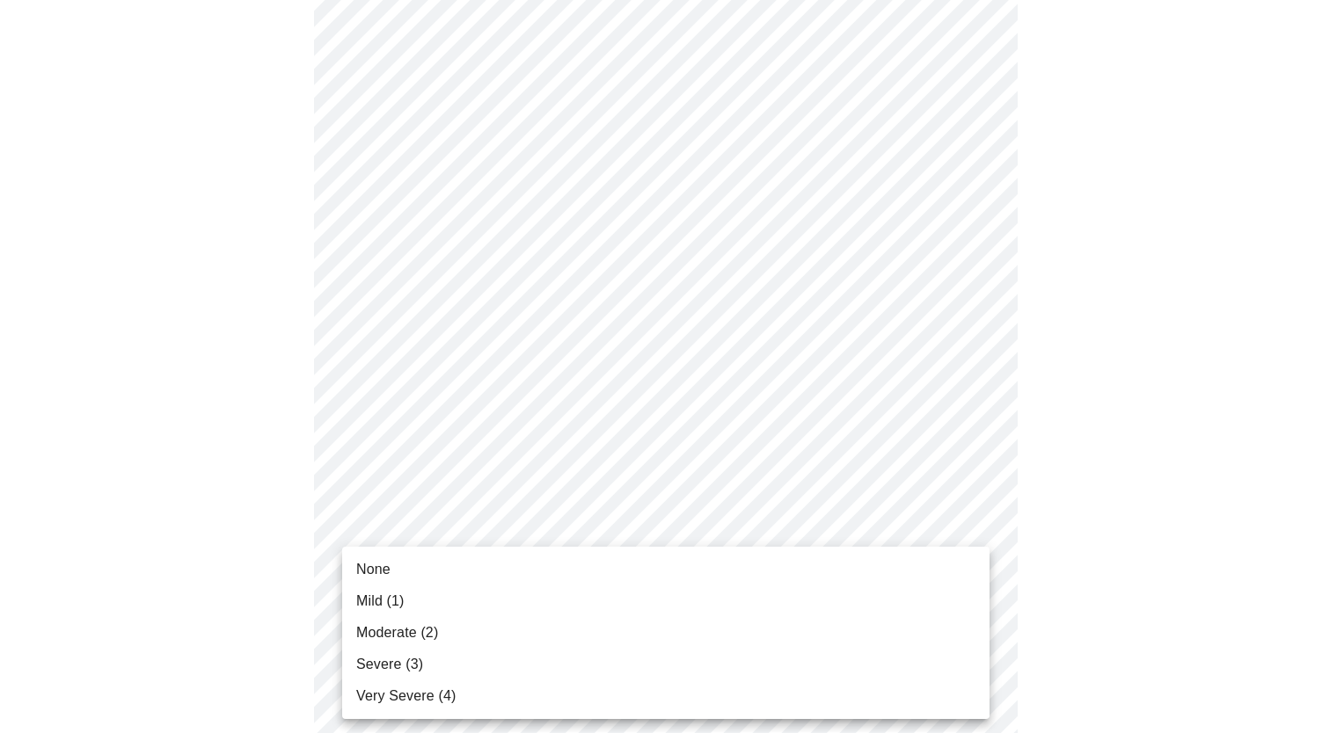
click at [684, 579] on li "None" at bounding box center [665, 570] width 647 height 32
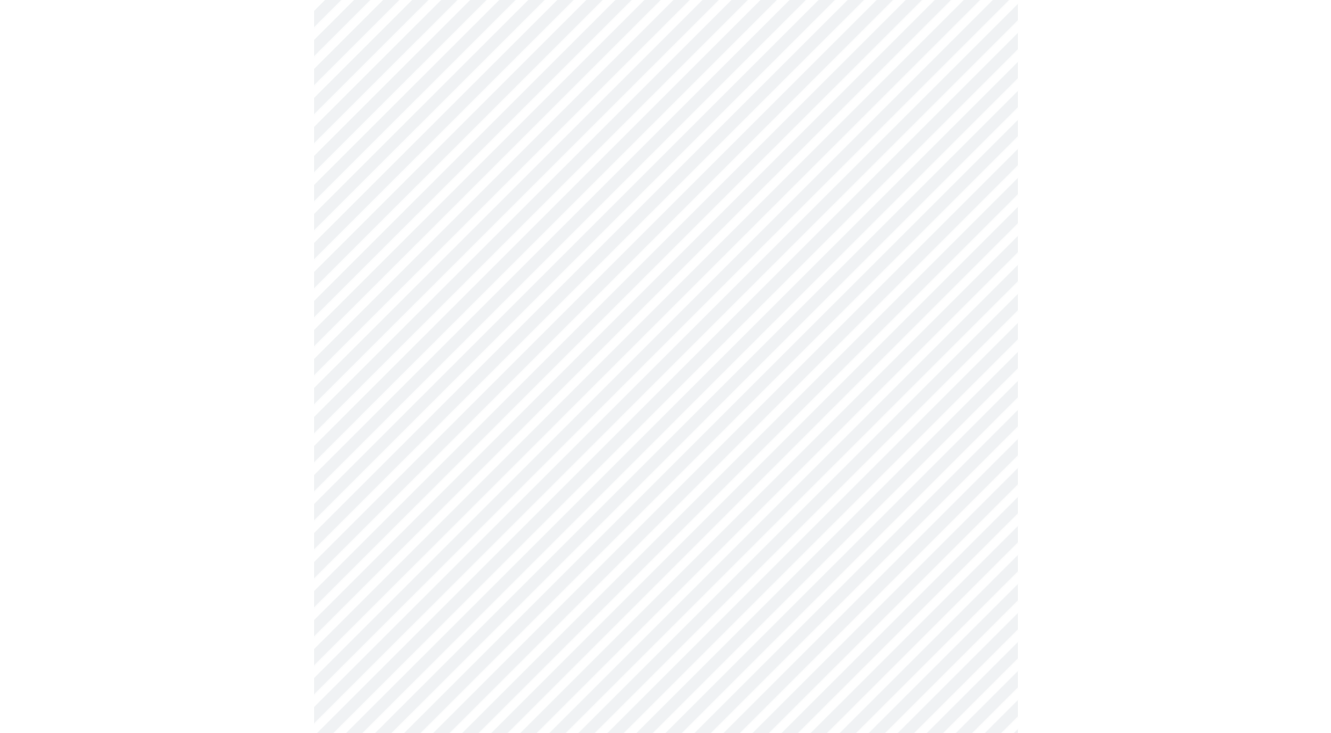
scroll to position [1054, 0]
click at [728, 533] on body "MyMenopauseRx Appointments Messaging Labs Uploads Medications Community Refer a…" at bounding box center [665, 11] width 1316 height 2117
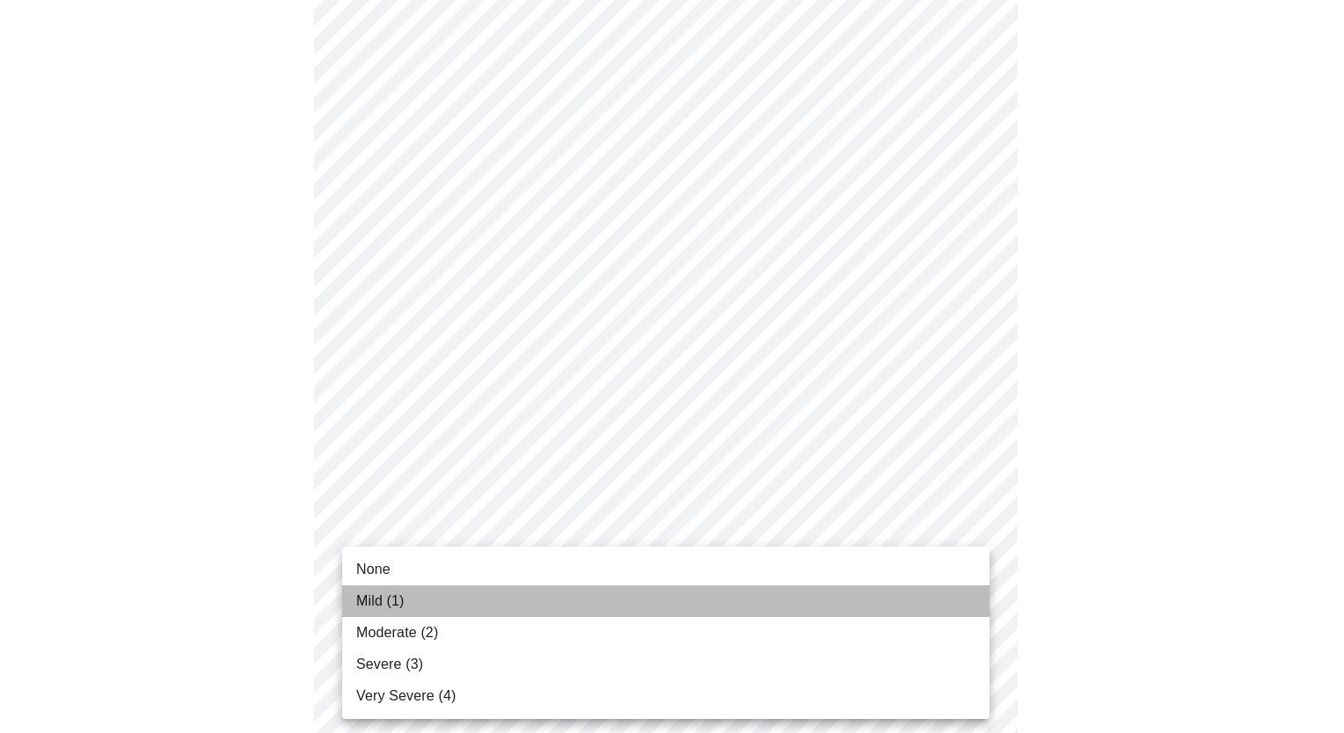
click at [721, 589] on li "Mild (1)" at bounding box center [665, 602] width 647 height 32
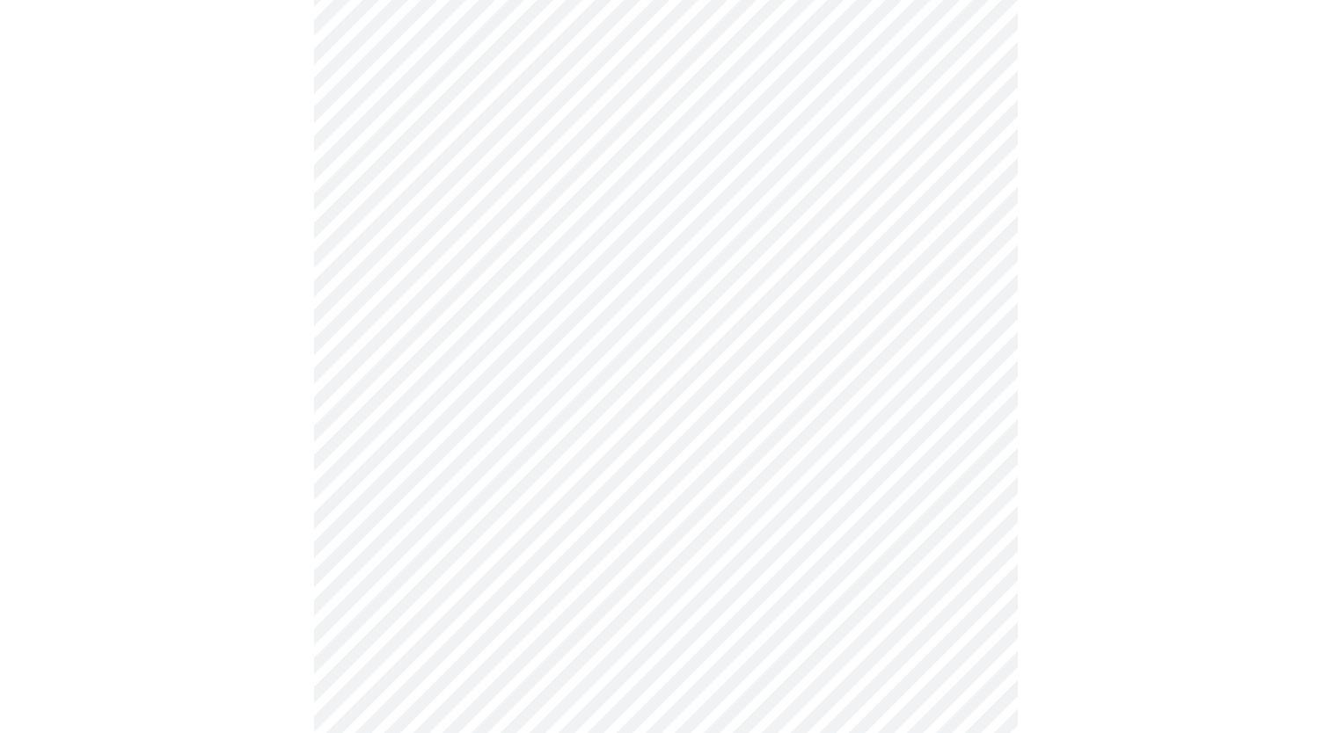
scroll to position [1133, 0]
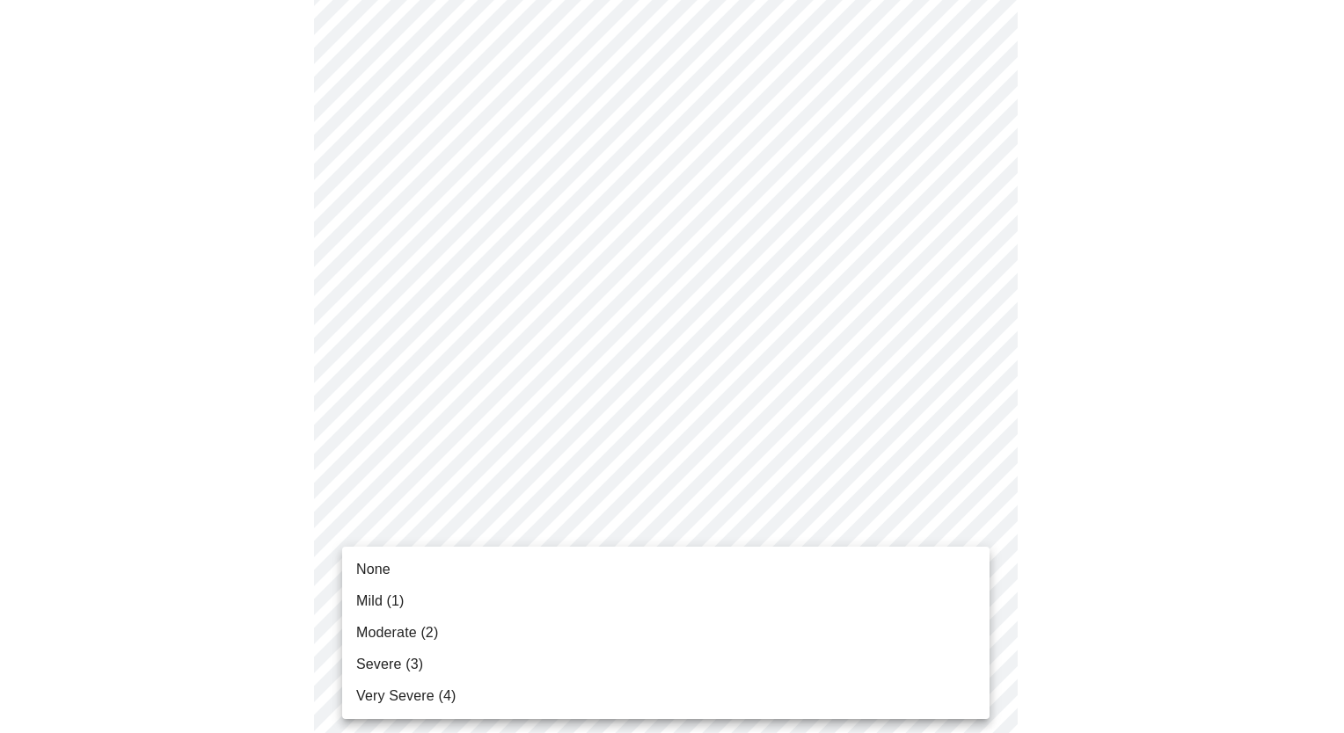
click at [744, 600] on li "Mild (1)" at bounding box center [665, 602] width 647 height 32
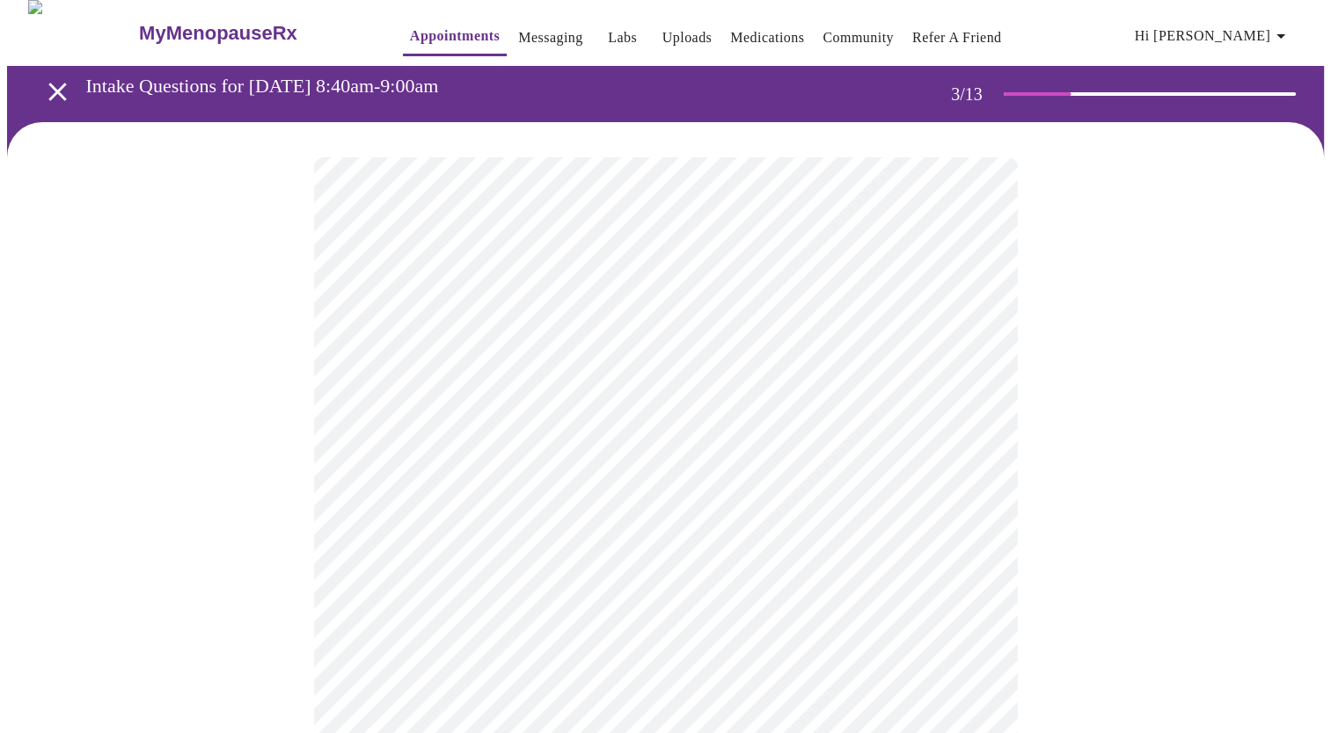
scroll to position [0, 0]
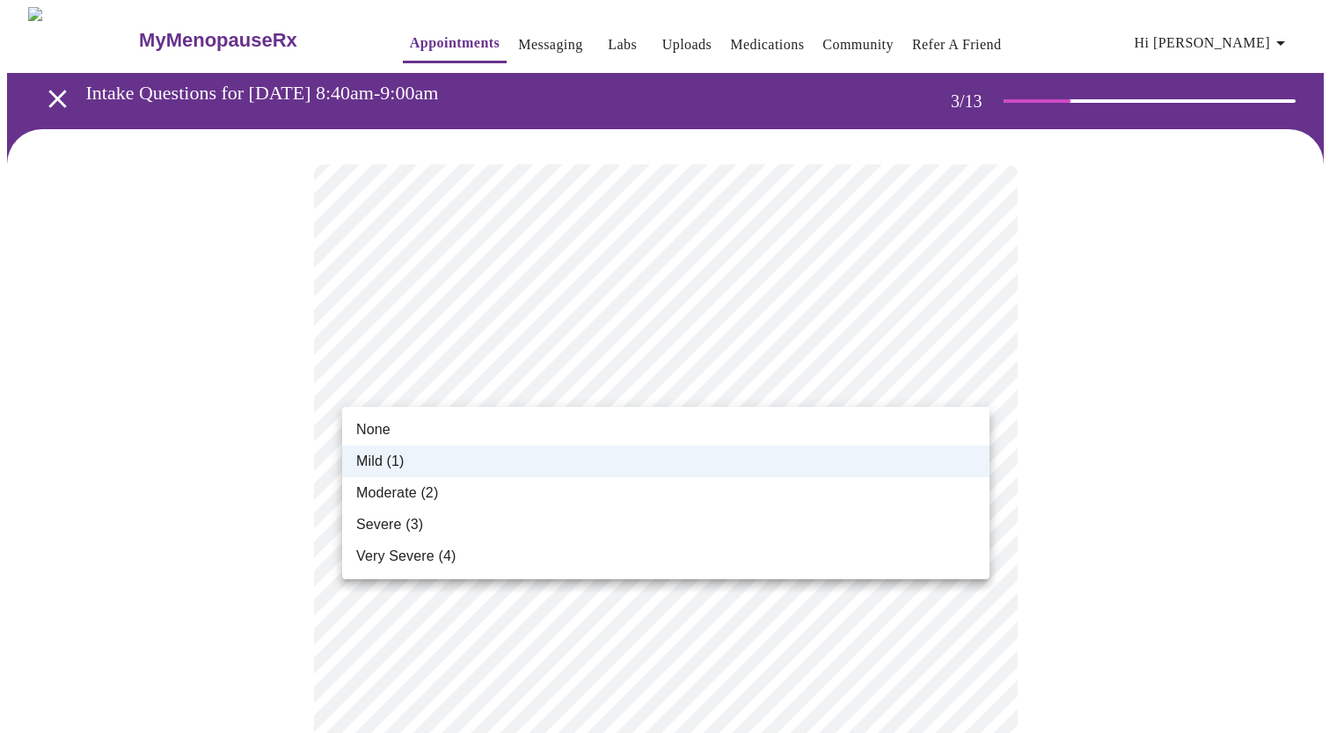
click at [932, 489] on li "Moderate (2)" at bounding box center [665, 494] width 647 height 32
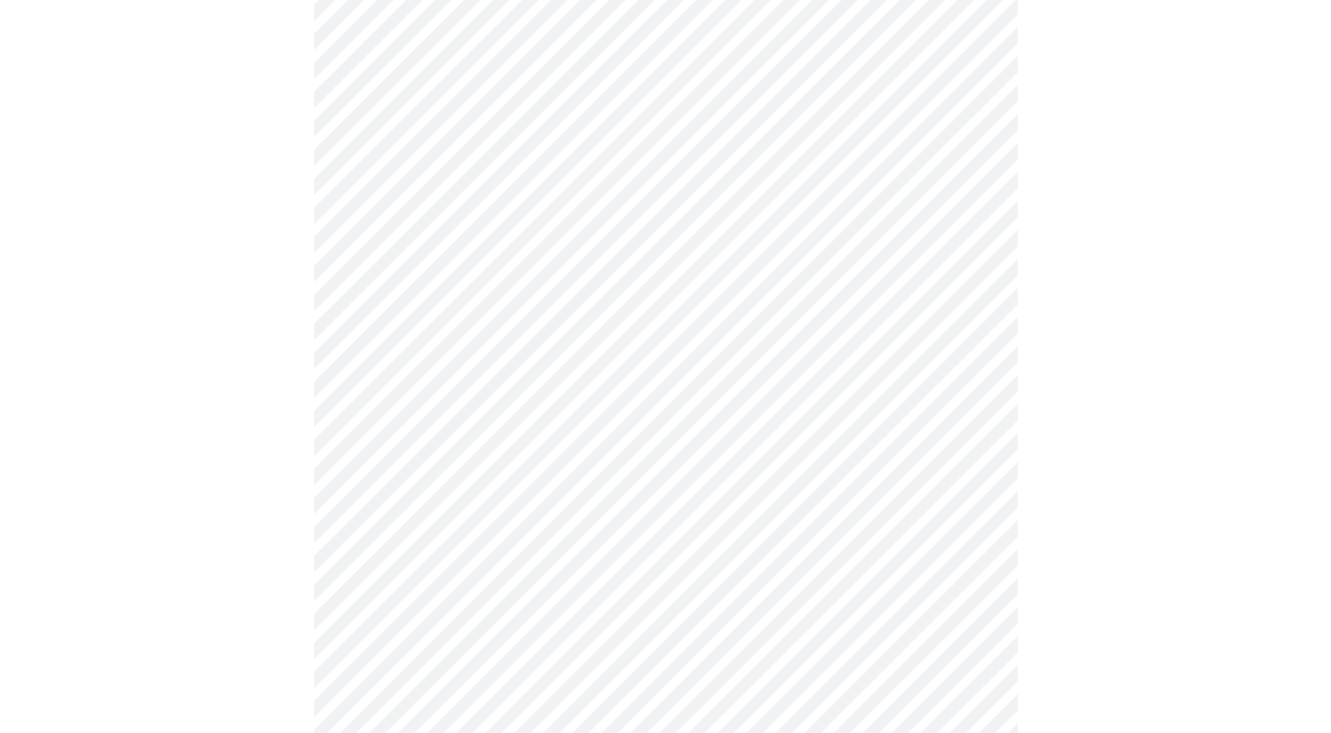
scroll to position [1090, 0]
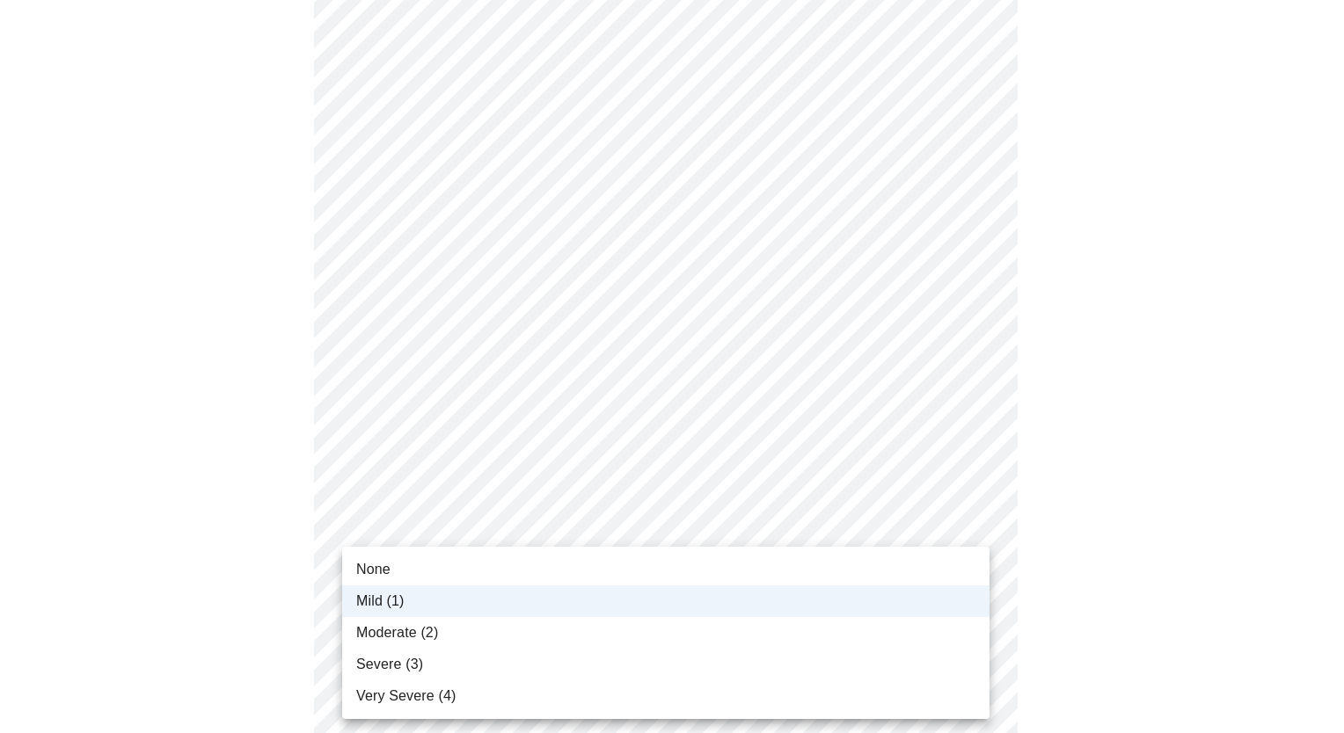
click at [920, 635] on li "Moderate (2)" at bounding box center [665, 633] width 647 height 32
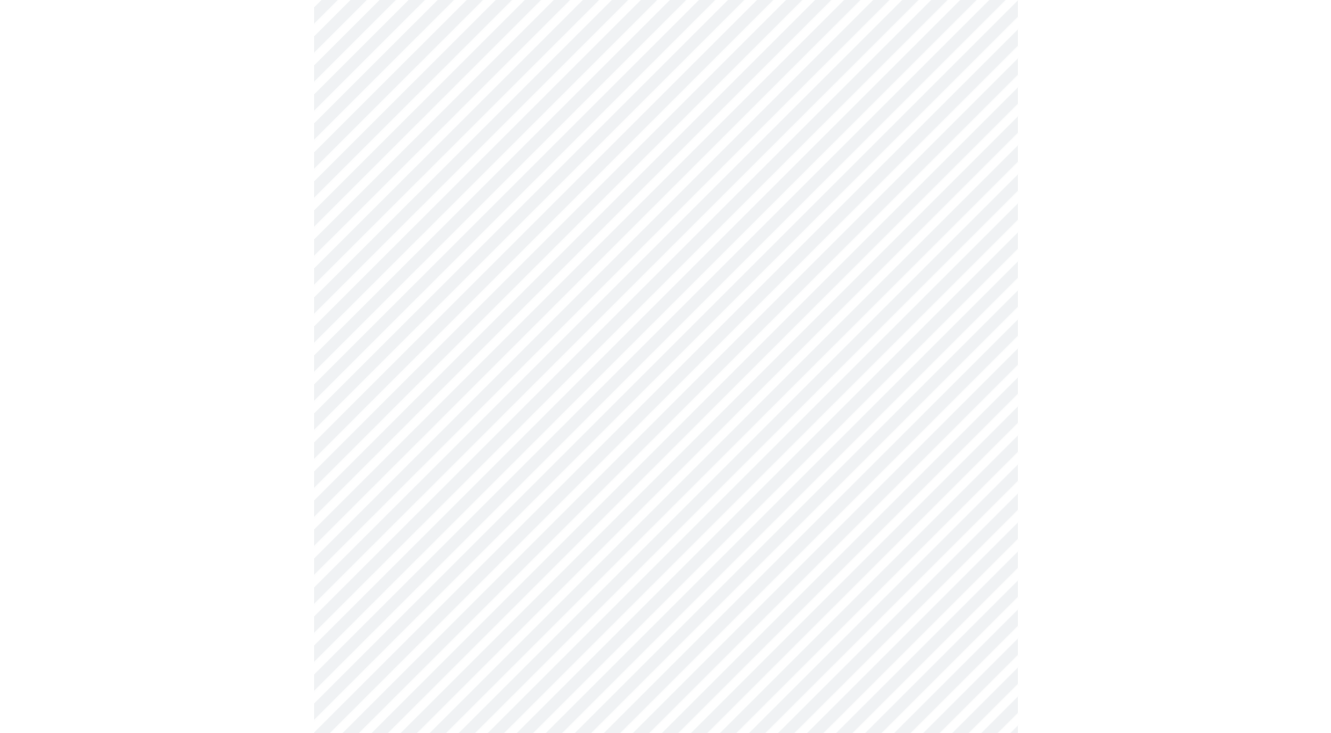
scroll to position [536, 0]
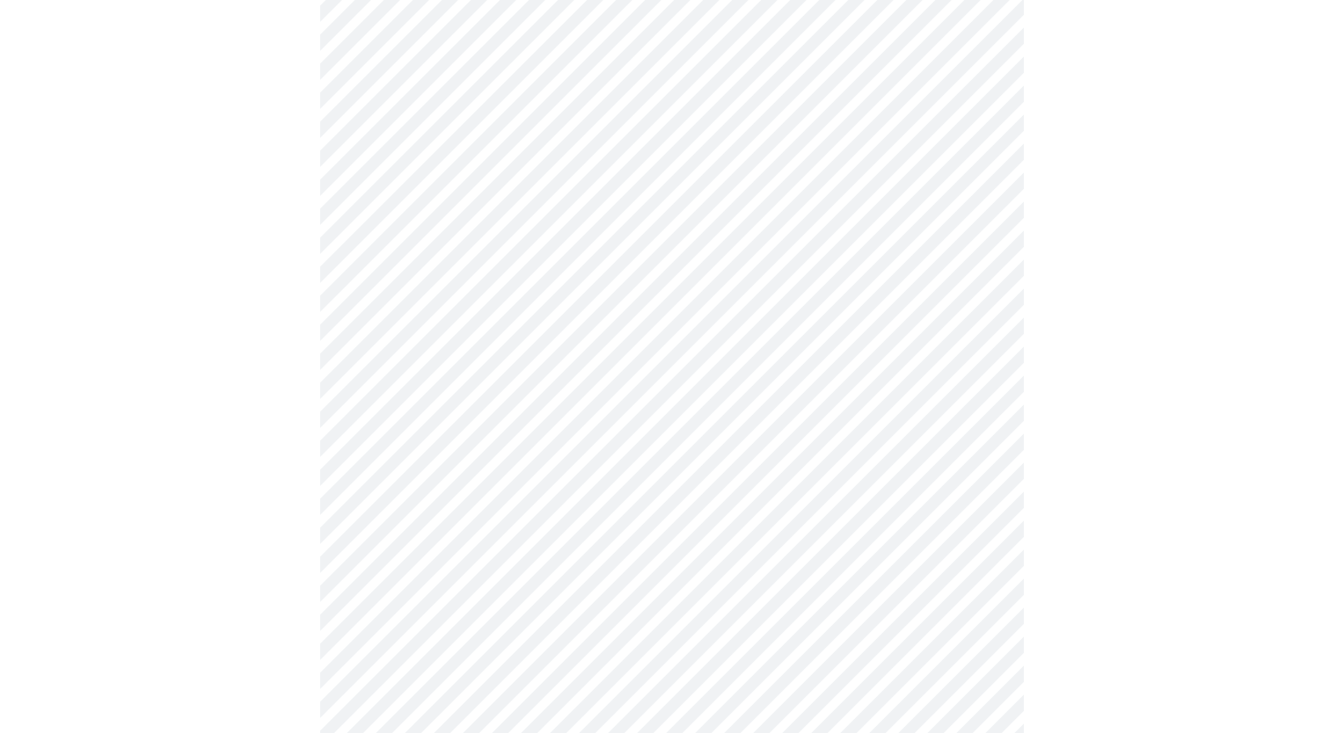
click at [944, 522] on body "MyMenopauseRx Appointments Messaging Labs Uploads Medications Community Refer a…" at bounding box center [672, 338] width 1330 height 1734
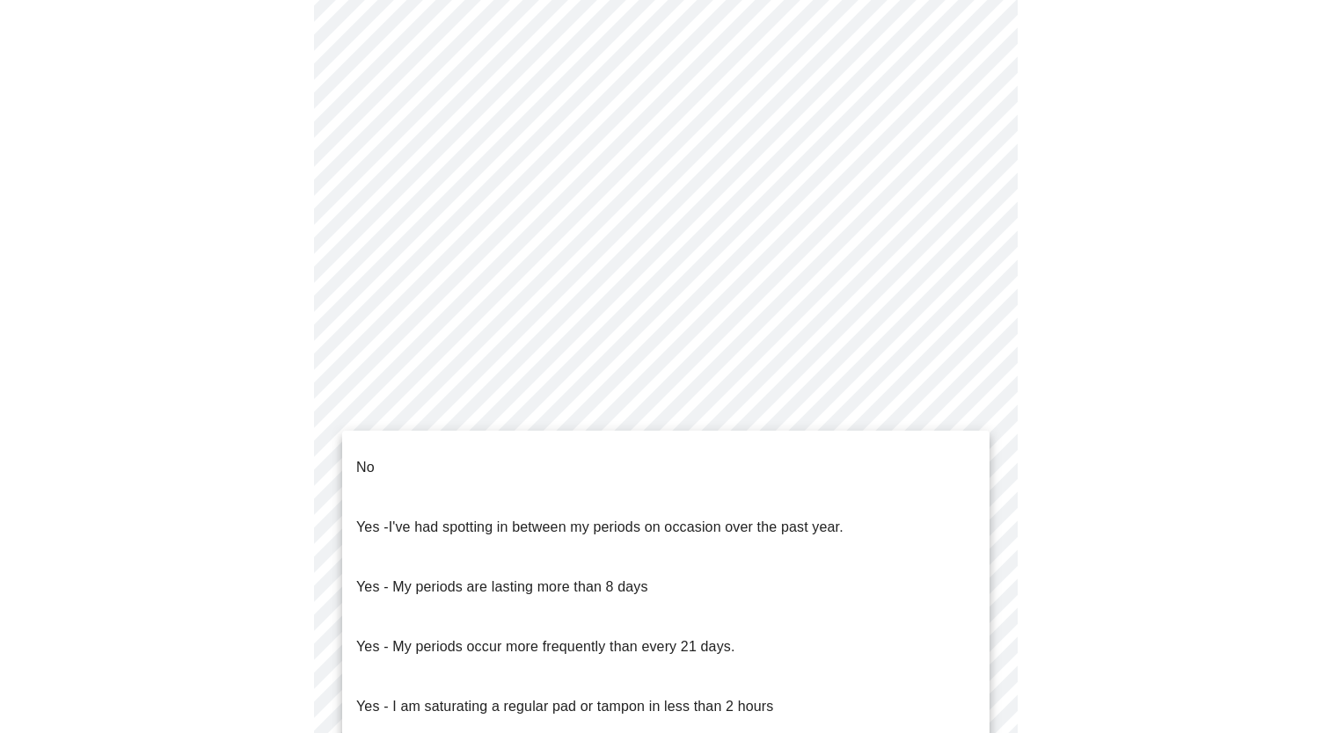
click at [899, 472] on li "No" at bounding box center [665, 468] width 647 height 60
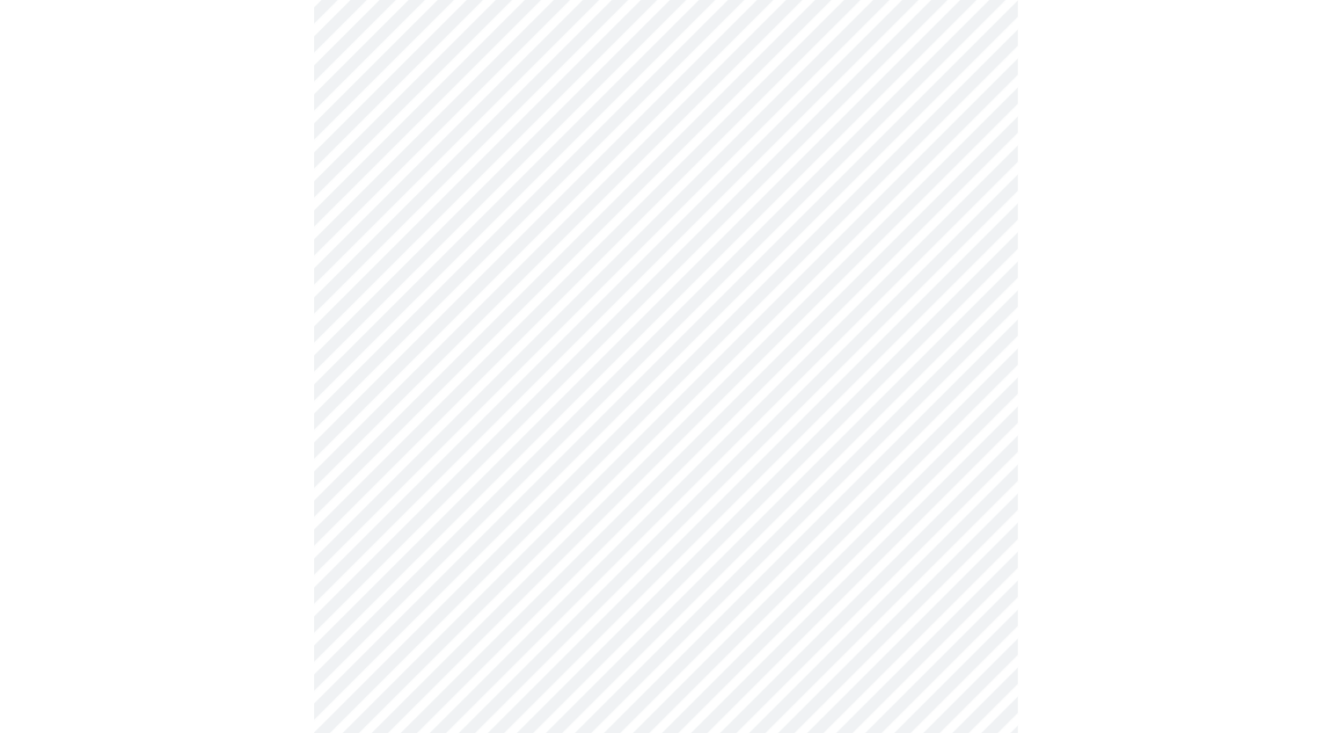
scroll to position [653, 0]
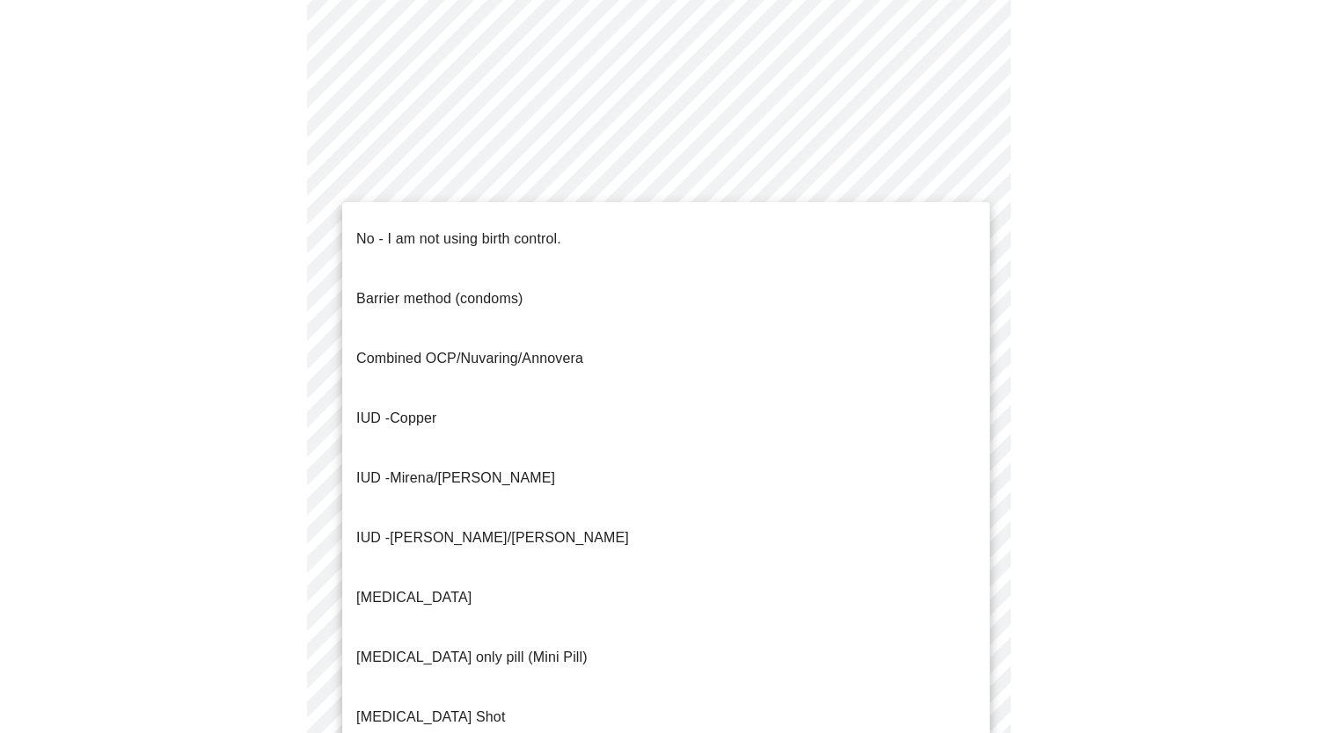
click at [960, 542] on body "MyMenopauseRx Appointments Messaging Labs Uploads Medications Community Refer a…" at bounding box center [665, 217] width 1316 height 1724
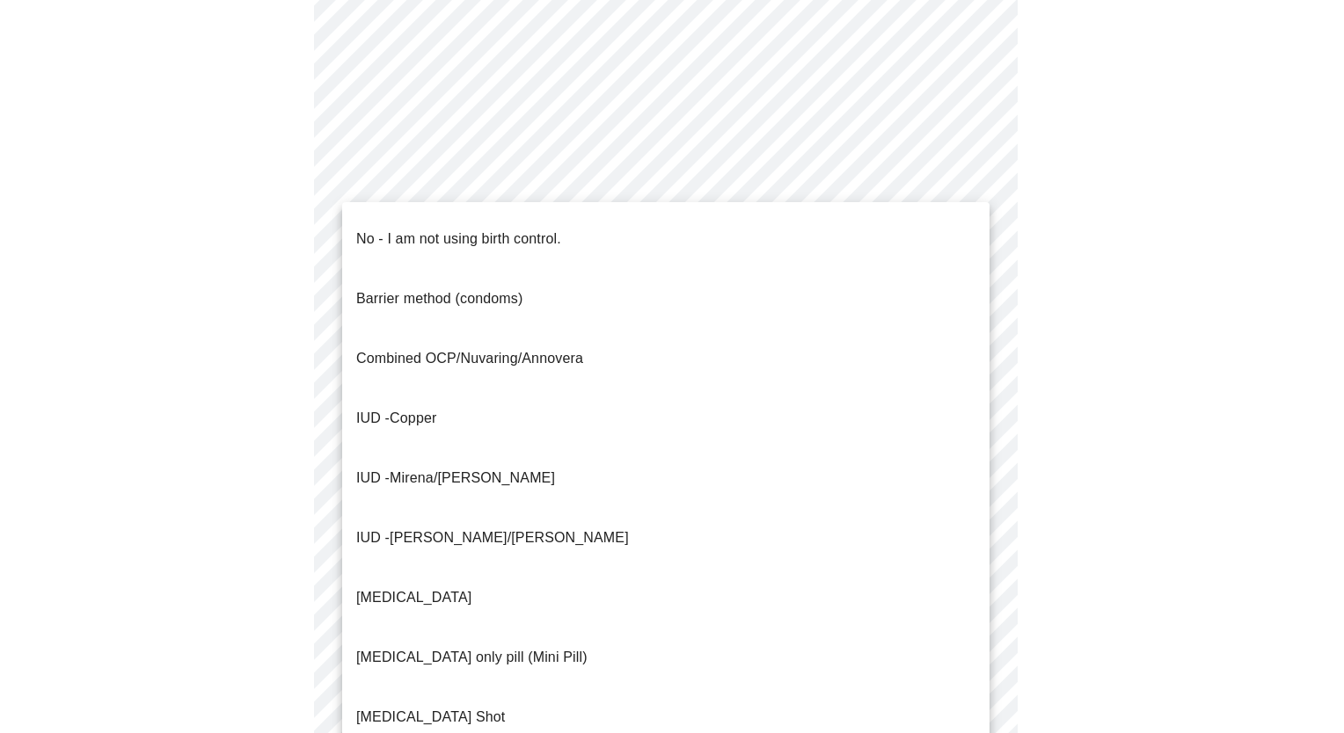
click at [781, 229] on li "No - I am not using birth control." at bounding box center [665, 239] width 647 height 60
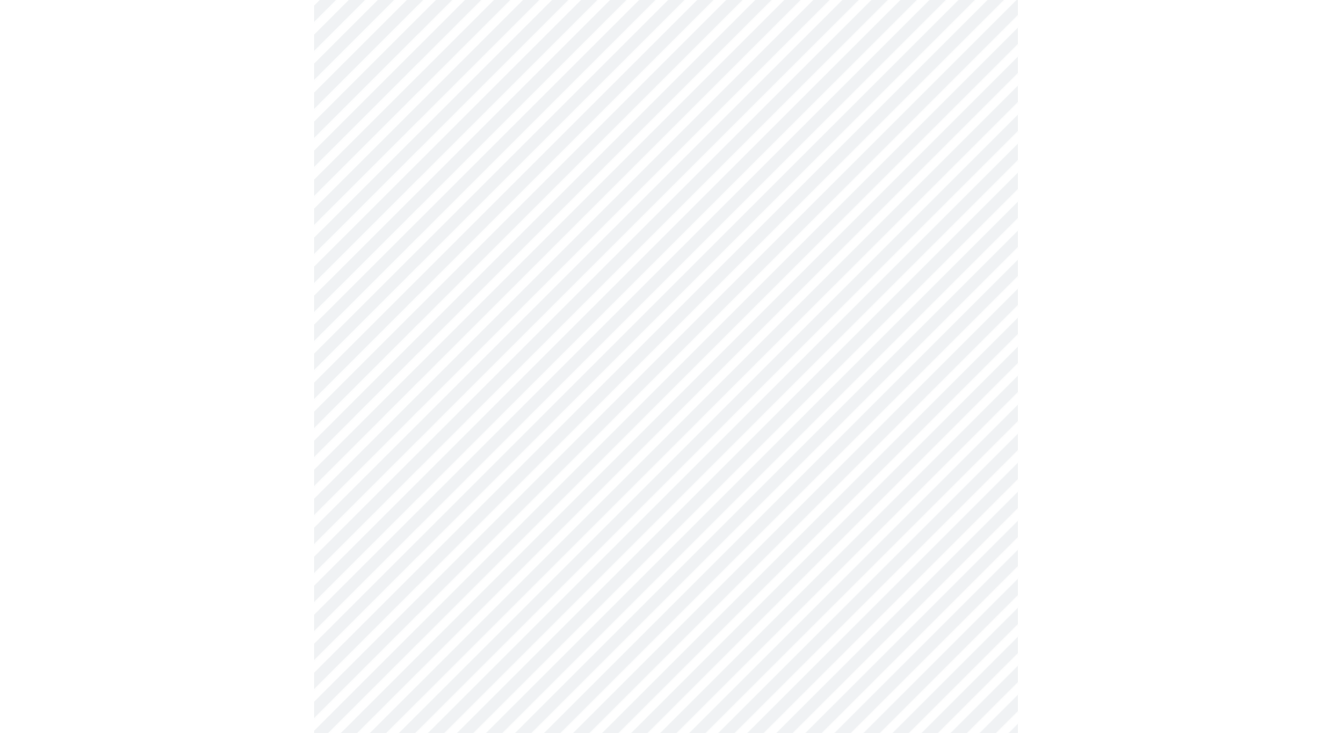
click at [767, 550] on body "MyMenopauseRx Appointments Messaging Labs Uploads Medications Community Refer a…" at bounding box center [665, 211] width 1316 height 1713
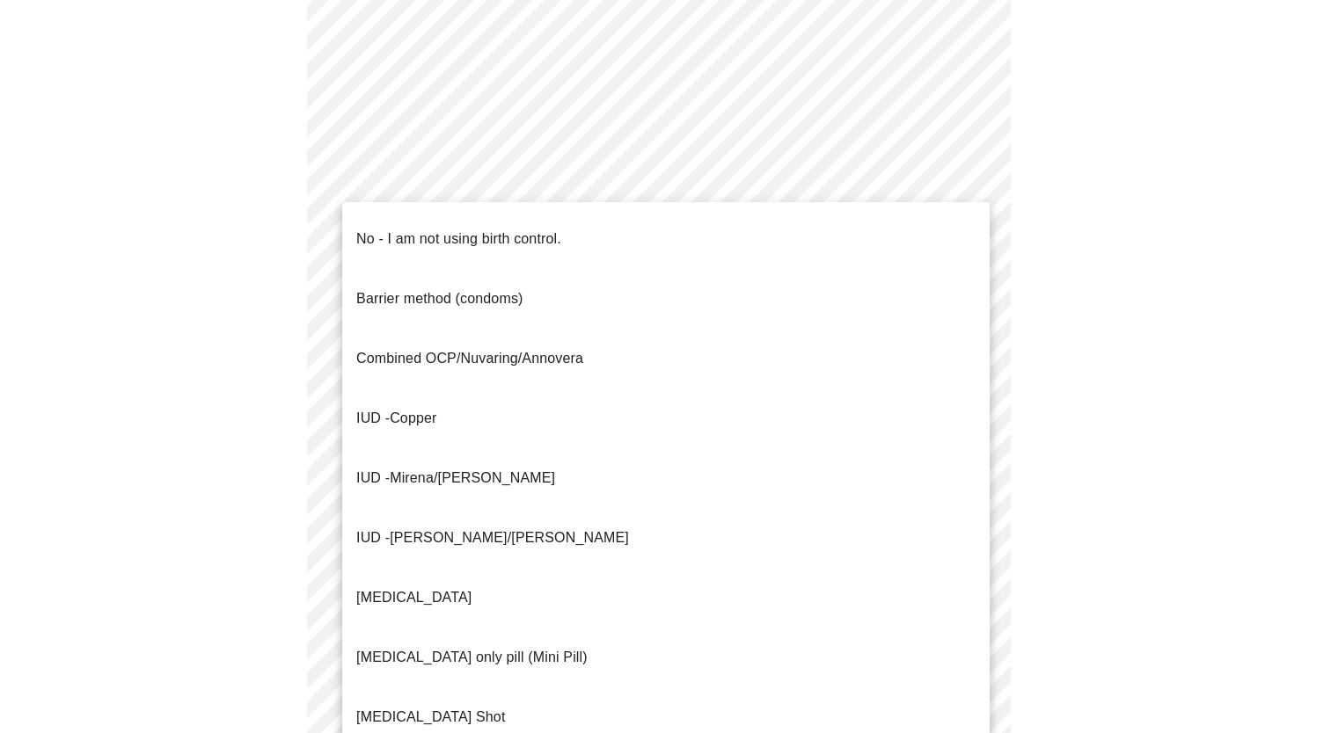
click at [745, 569] on body "MyMenopauseRx Appointments Messaging Labs Uploads Medications Community Refer a…" at bounding box center [665, 211] width 1316 height 1713
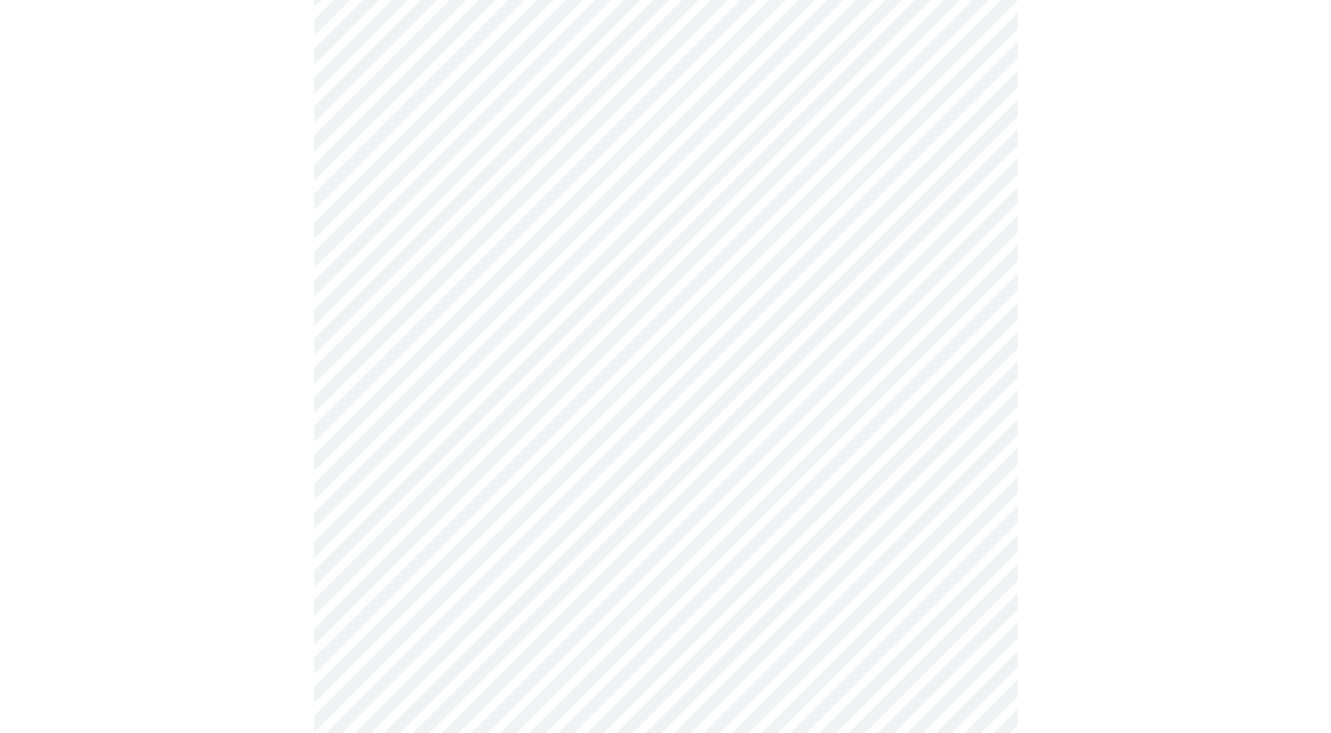
scroll to position [788, 0]
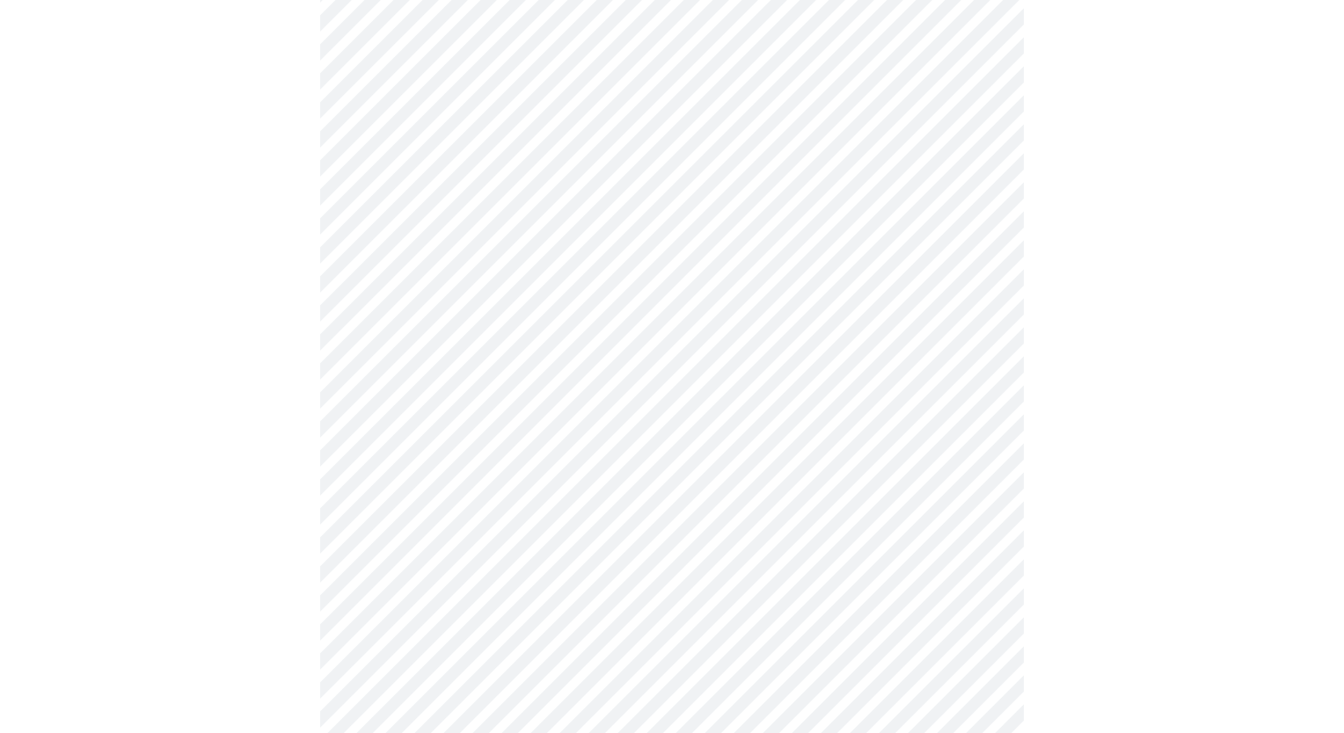
click at [900, 553] on body "MyMenopauseRx Appointments Messaging Labs Uploads Medications Community Refer a…" at bounding box center [672, 75] width 1330 height 1713
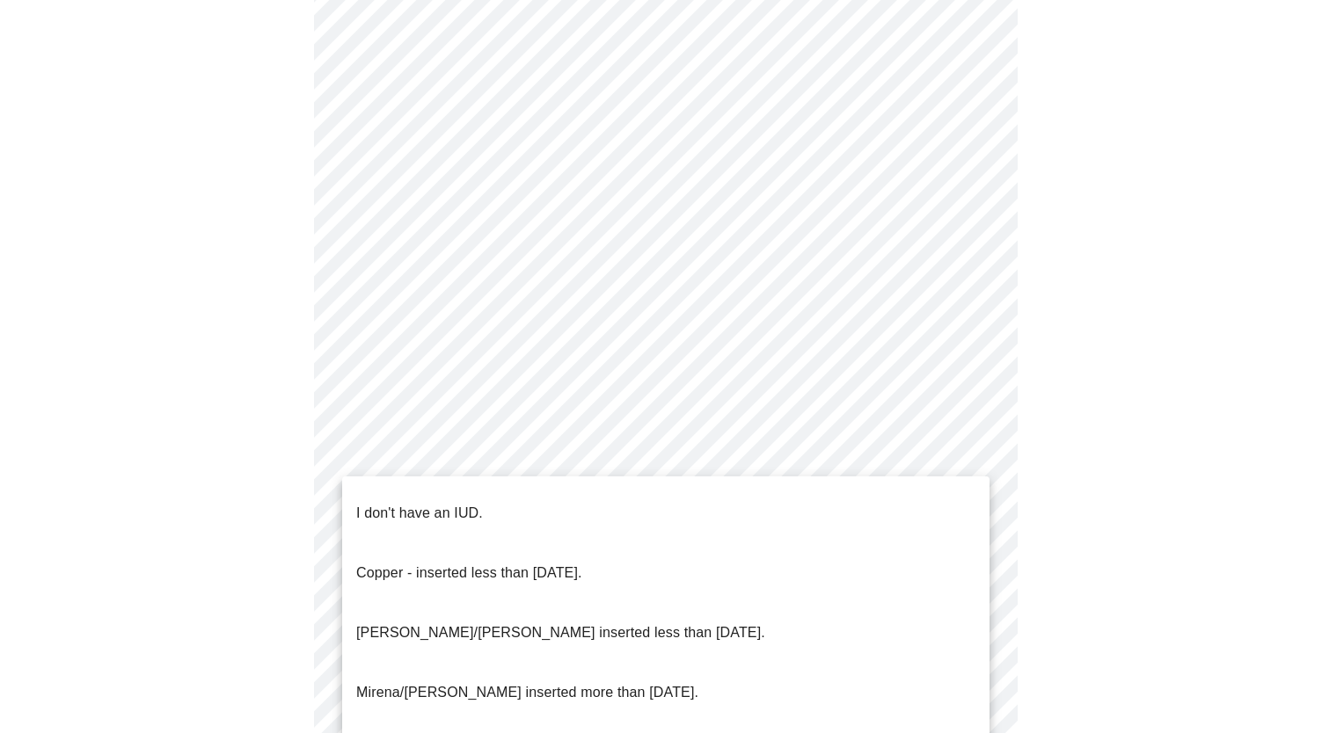
click at [867, 501] on li "I don't have an IUD." at bounding box center [665, 514] width 647 height 60
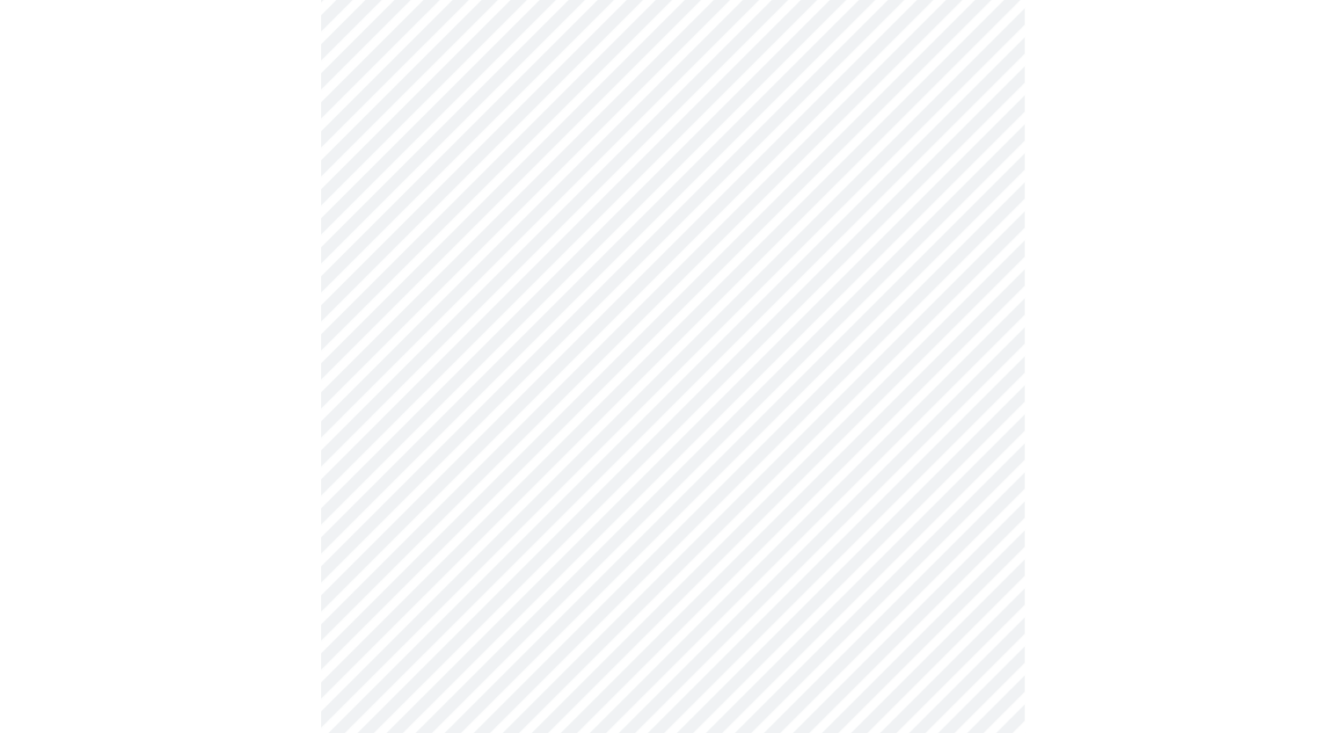
scroll to position [968, 0]
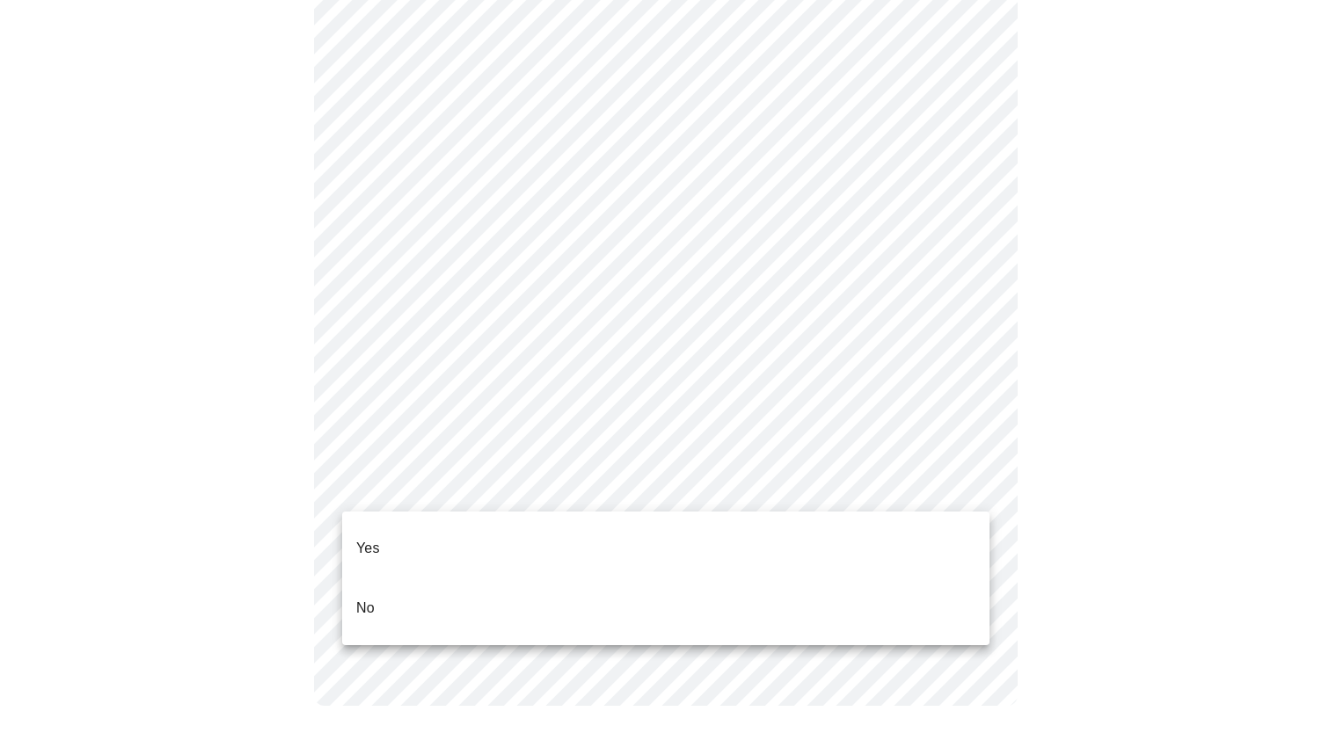
click at [872, 540] on li "Yes" at bounding box center [665, 549] width 647 height 60
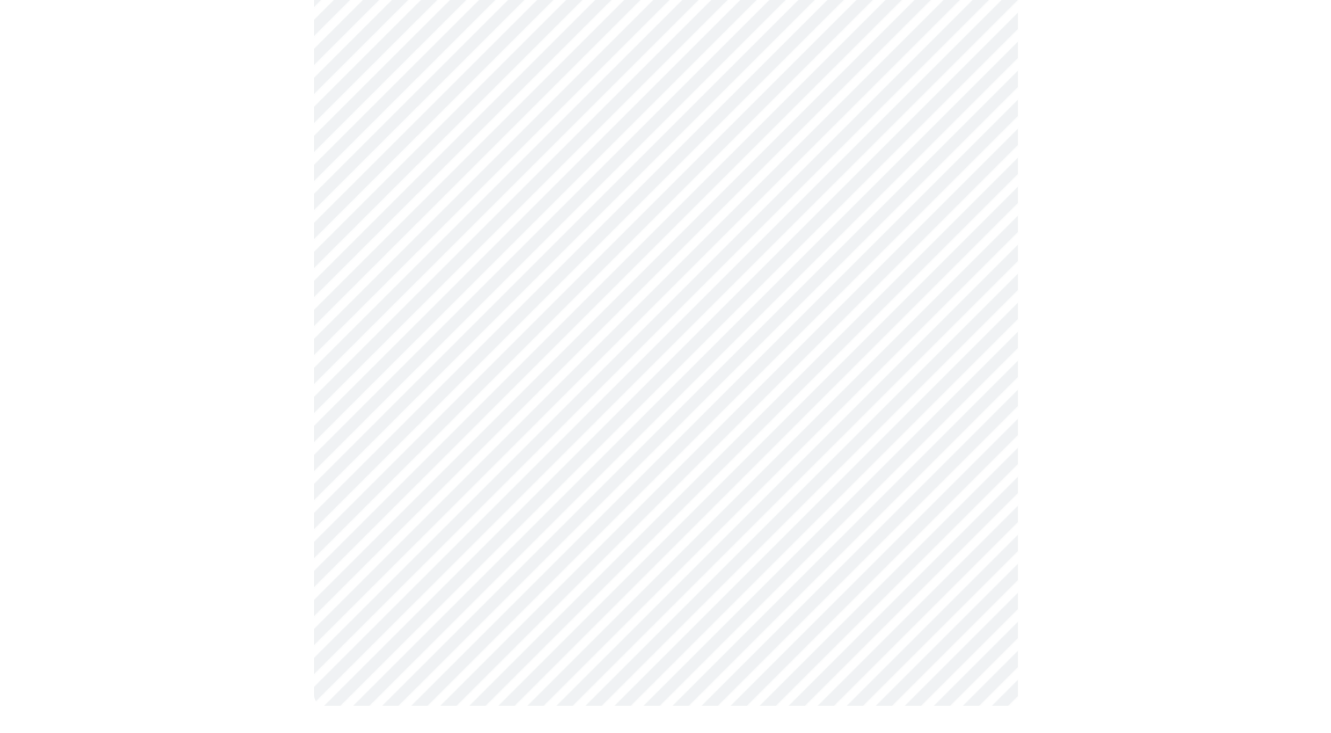
scroll to position [0, 0]
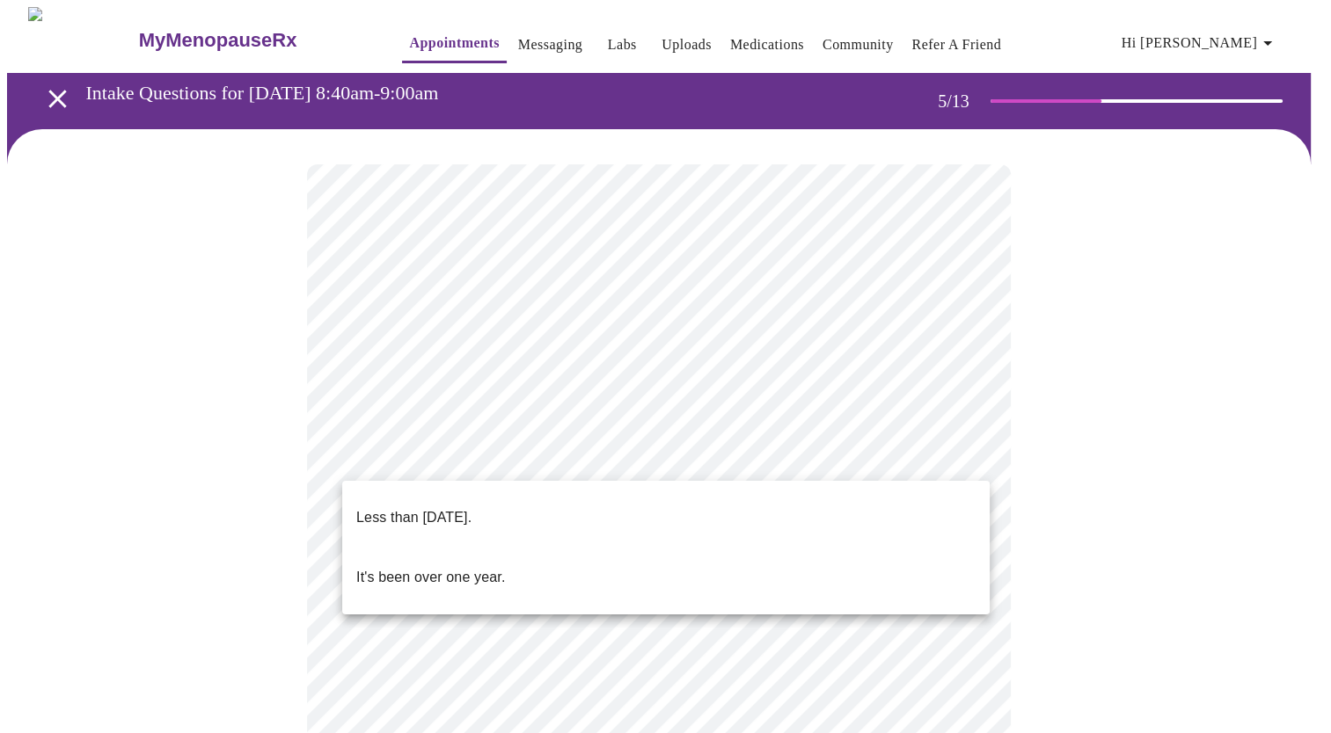
click at [772, 465] on body "MyMenopauseRx Appointments Messaging Labs Uploads Medications Community Refer a…" at bounding box center [665, 719] width 1316 height 1424
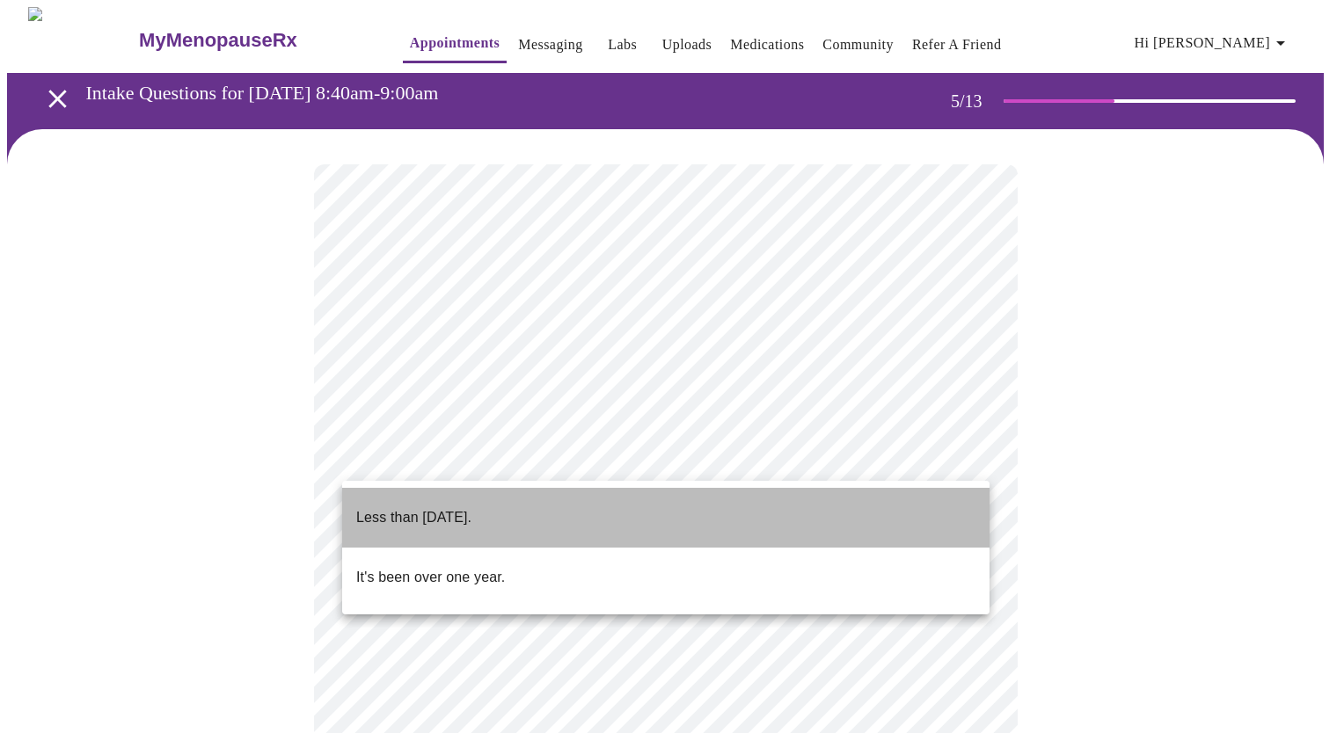
click at [739, 512] on li "Less than [DATE]." at bounding box center [665, 518] width 647 height 60
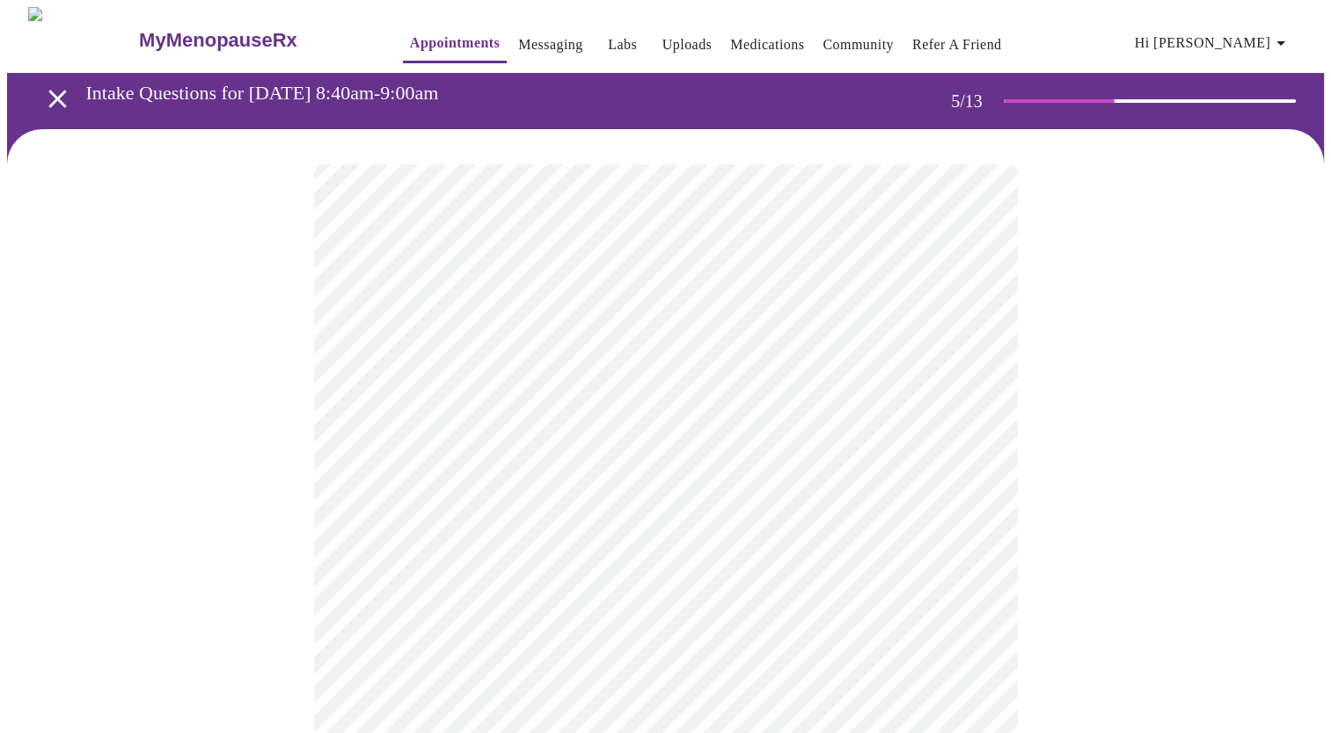
click at [781, 616] on body "MyMenopauseRx Appointments Messaging Labs Uploads Medications Community Refer a…" at bounding box center [665, 713] width 1316 height 1413
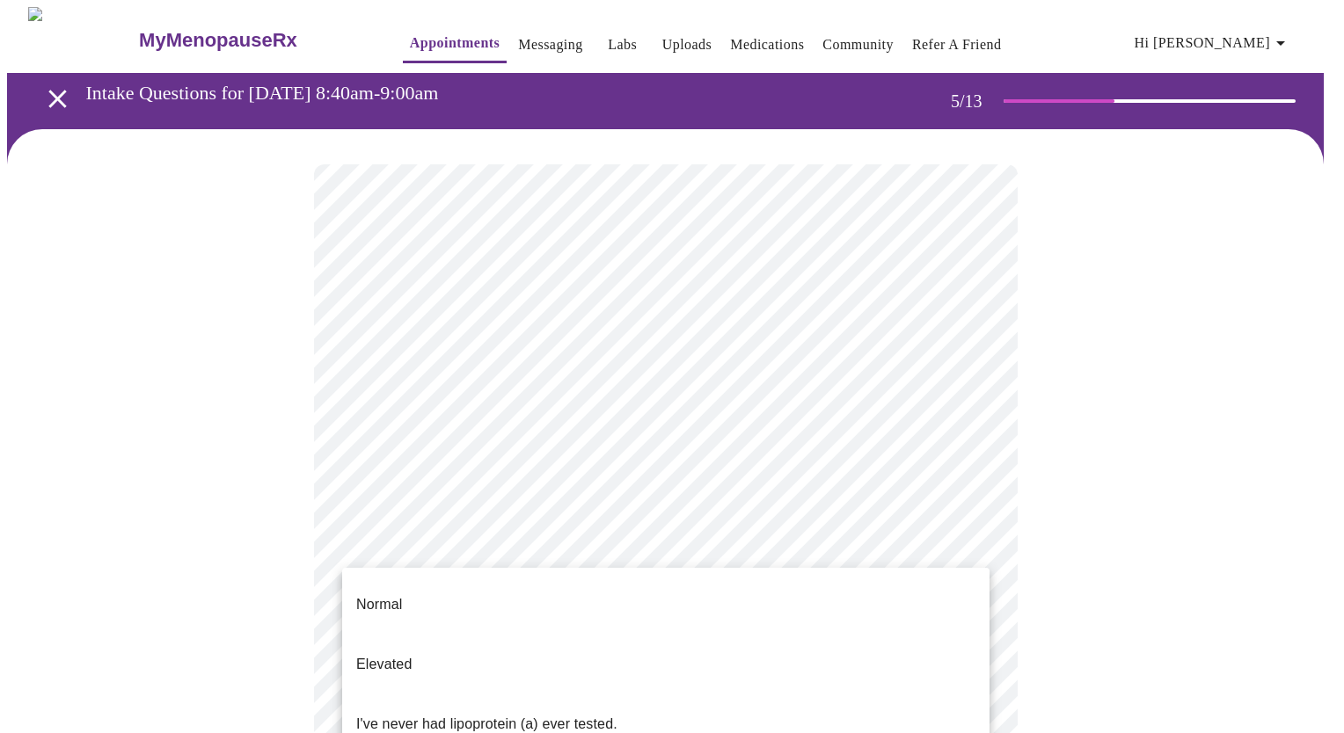
click at [1035, 570] on div at bounding box center [672, 366] width 1344 height 733
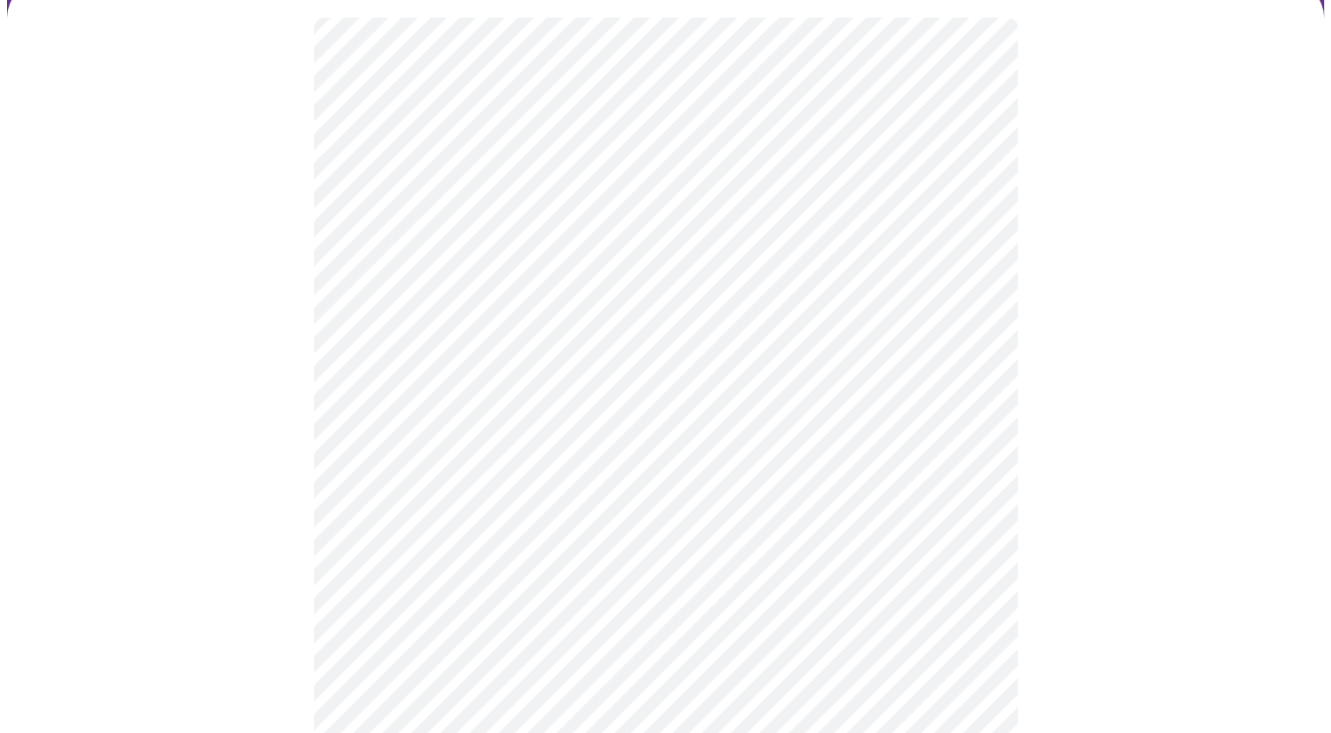
scroll to position [148, 0]
click at [552, 459] on body "MyMenopauseRx Appointments Messaging Labs Uploads Medications Community Refer a…" at bounding box center [665, 565] width 1316 height 1413
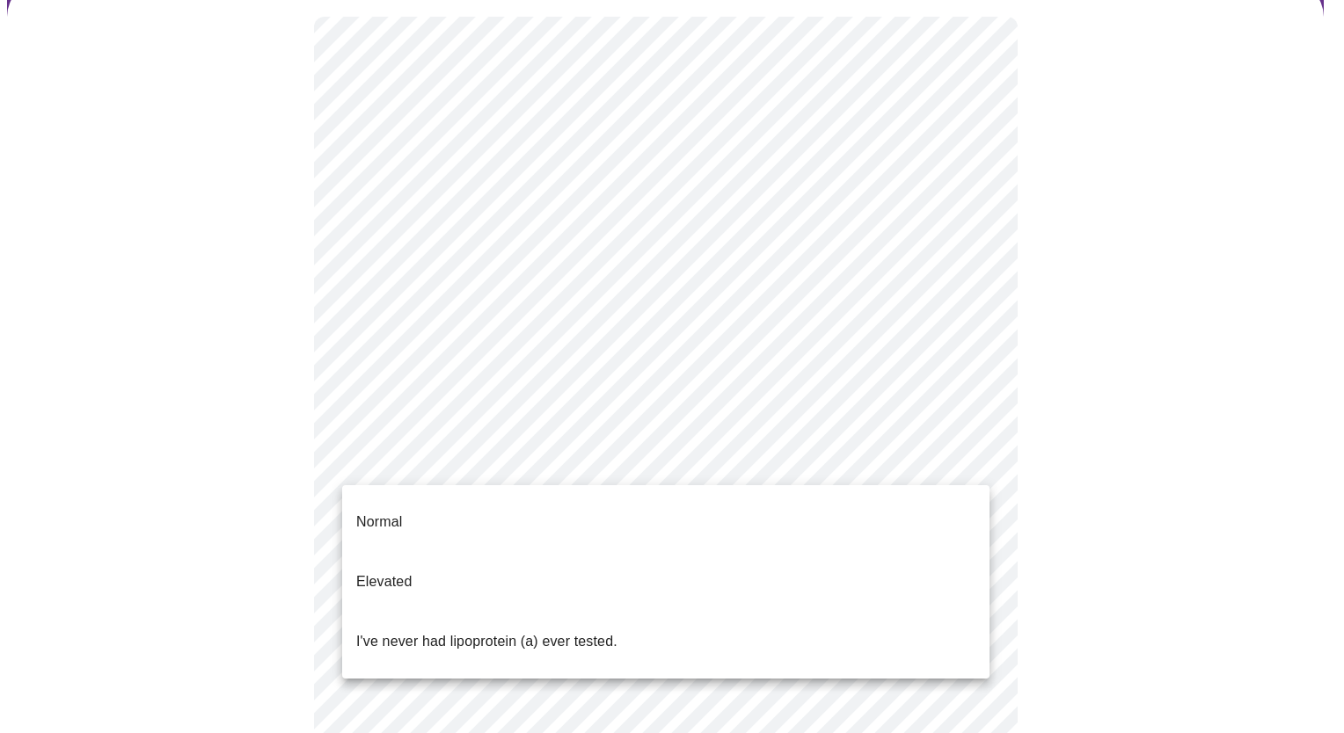
click at [537, 522] on li "Normal" at bounding box center [665, 522] width 647 height 60
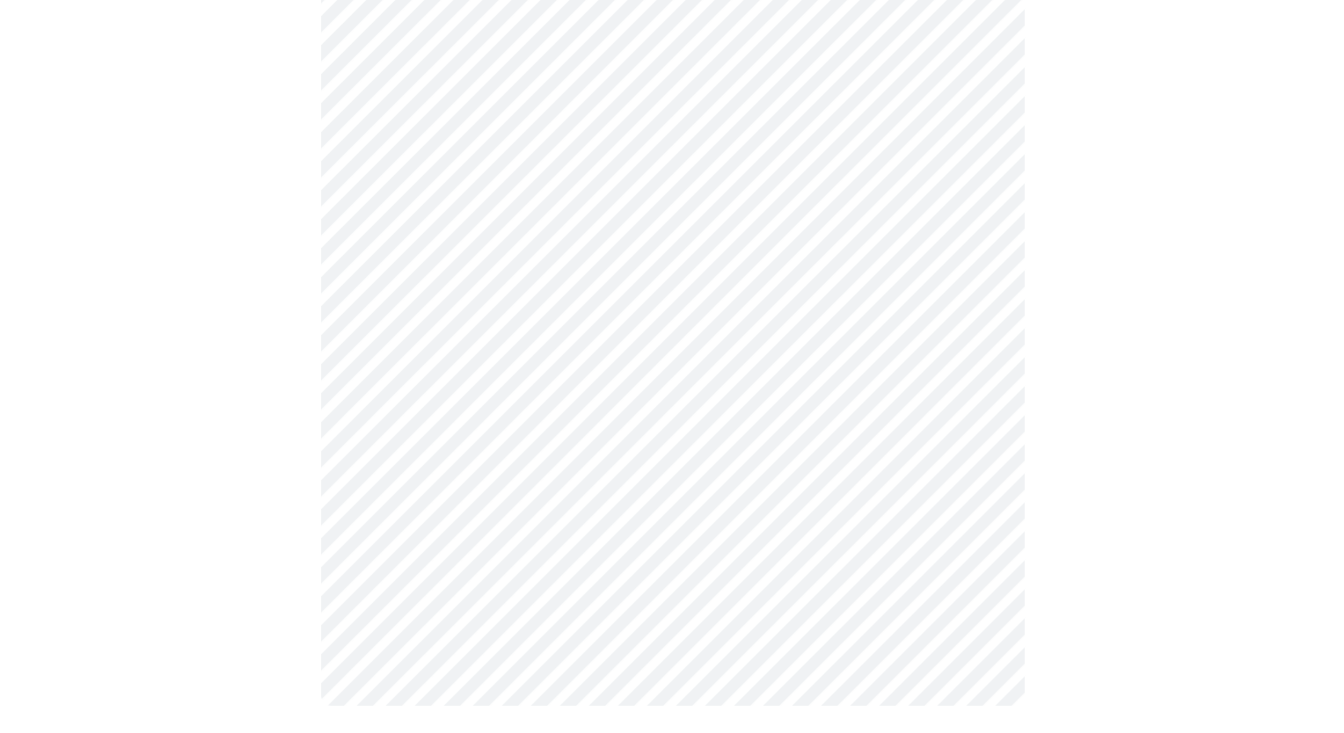
scroll to position [0, 0]
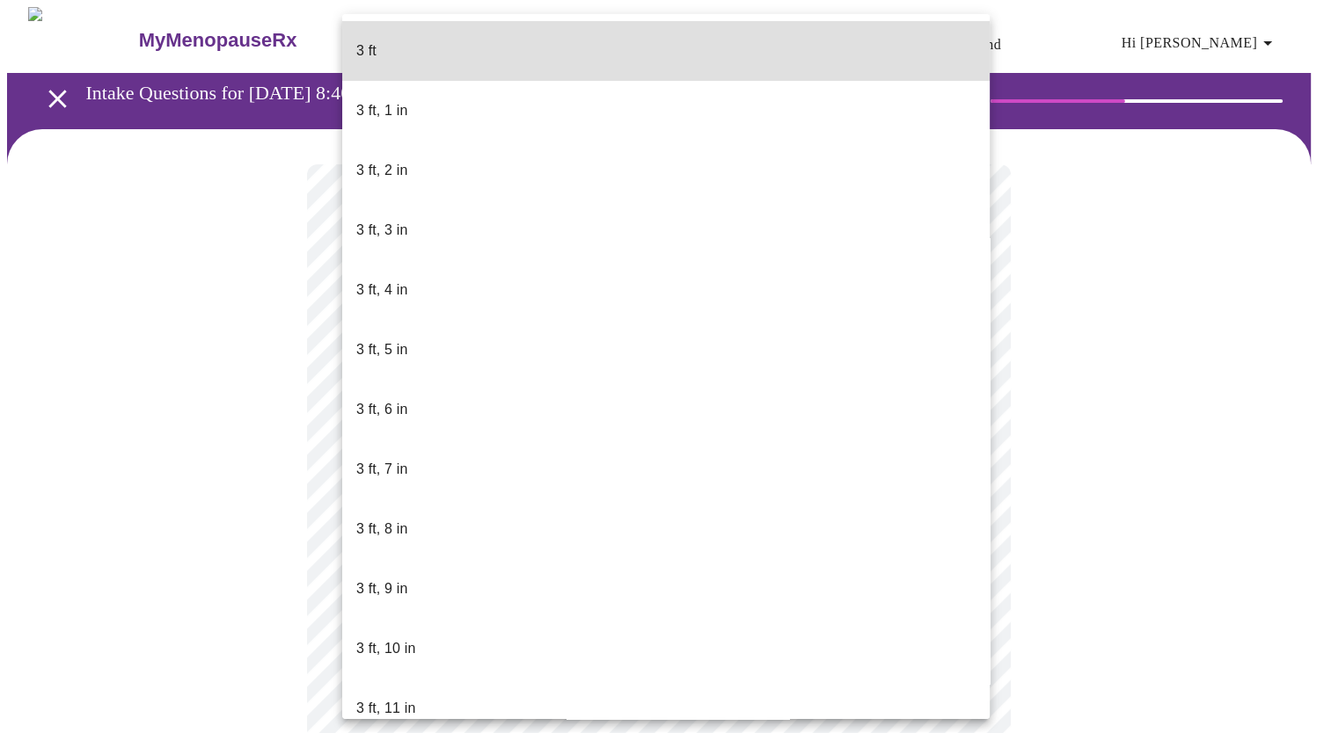
click at [591, 499] on body "MyMenopauseRx Appointments Messaging Labs Uploads Medications Community Refer a…" at bounding box center [665, 476] width 1316 height 938
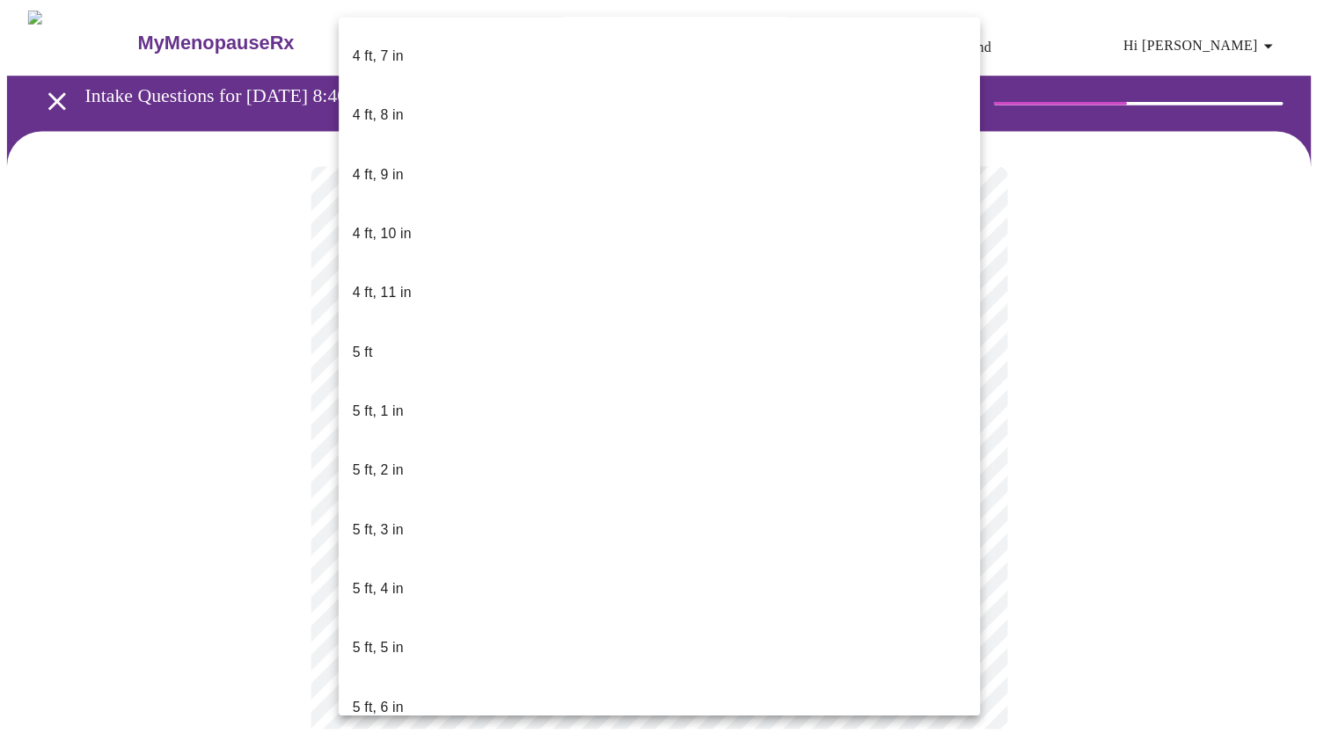
scroll to position [1175, 0]
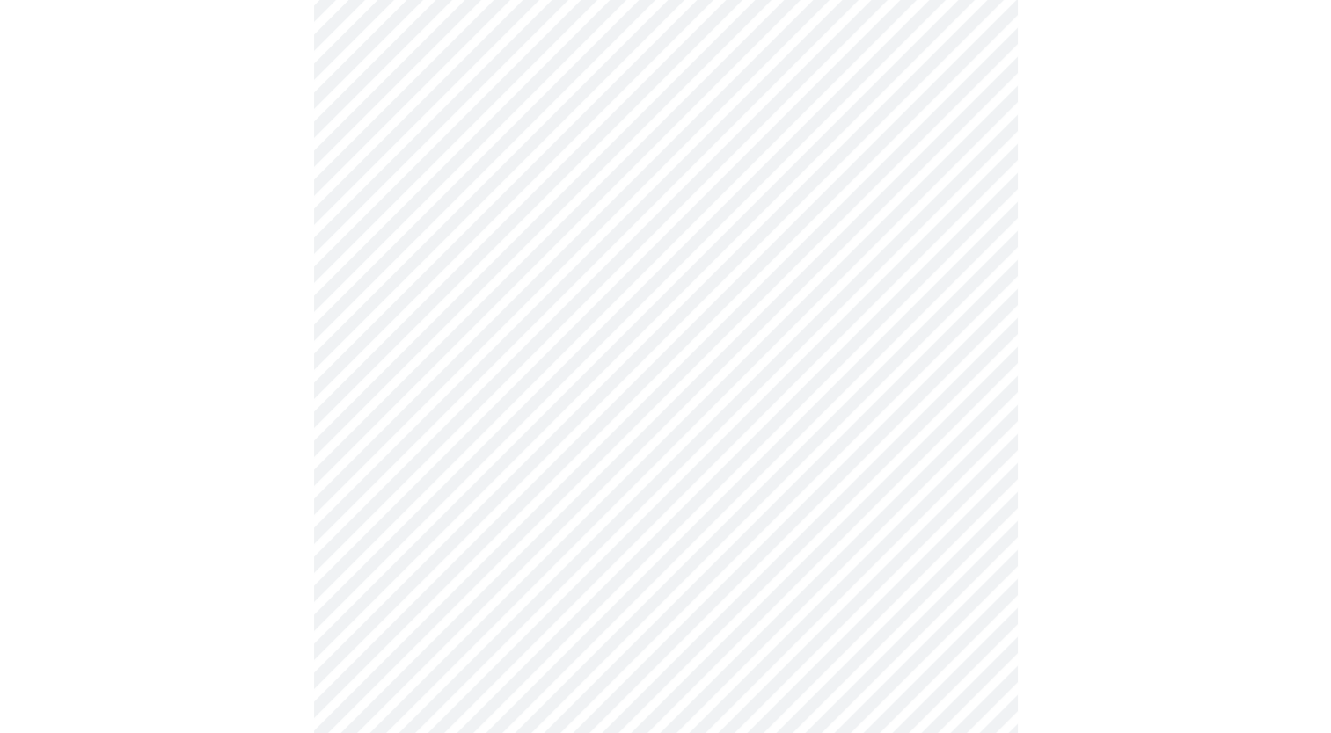
scroll to position [4192, 0]
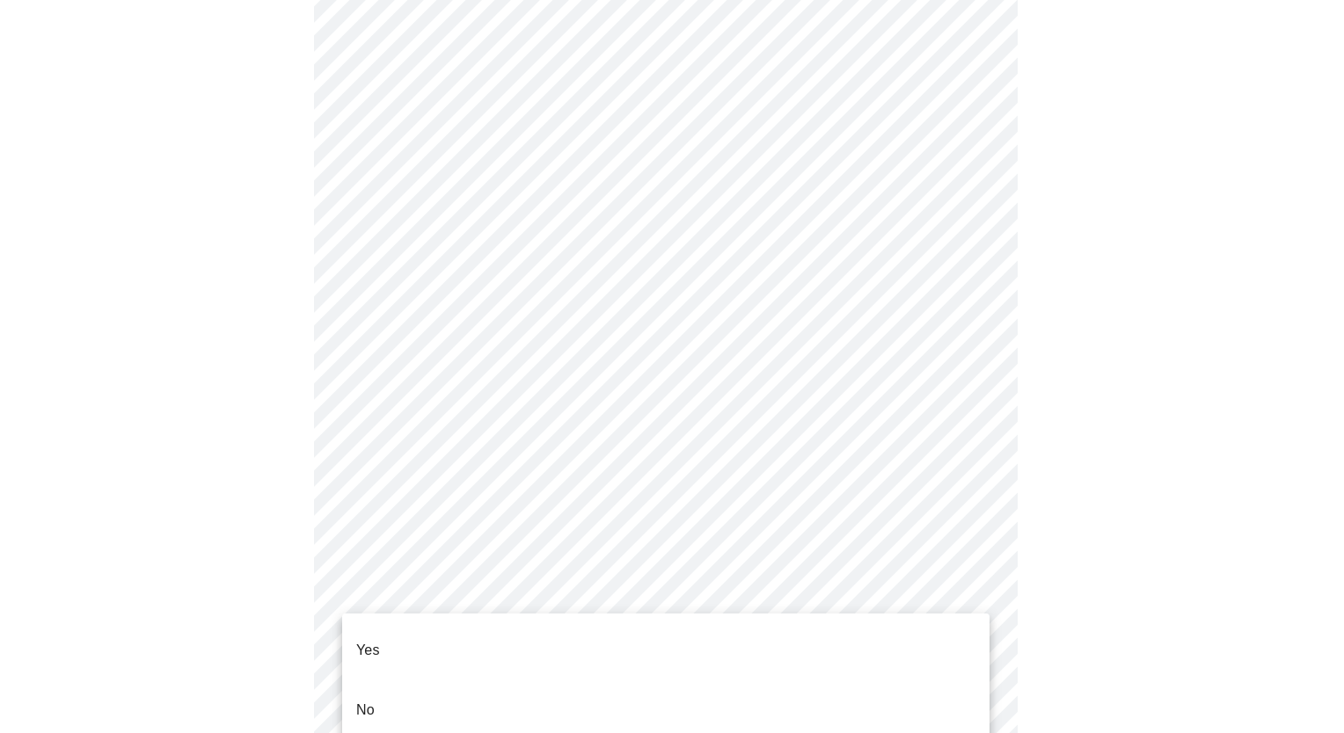
click at [580, 689] on li "No" at bounding box center [665, 711] width 647 height 60
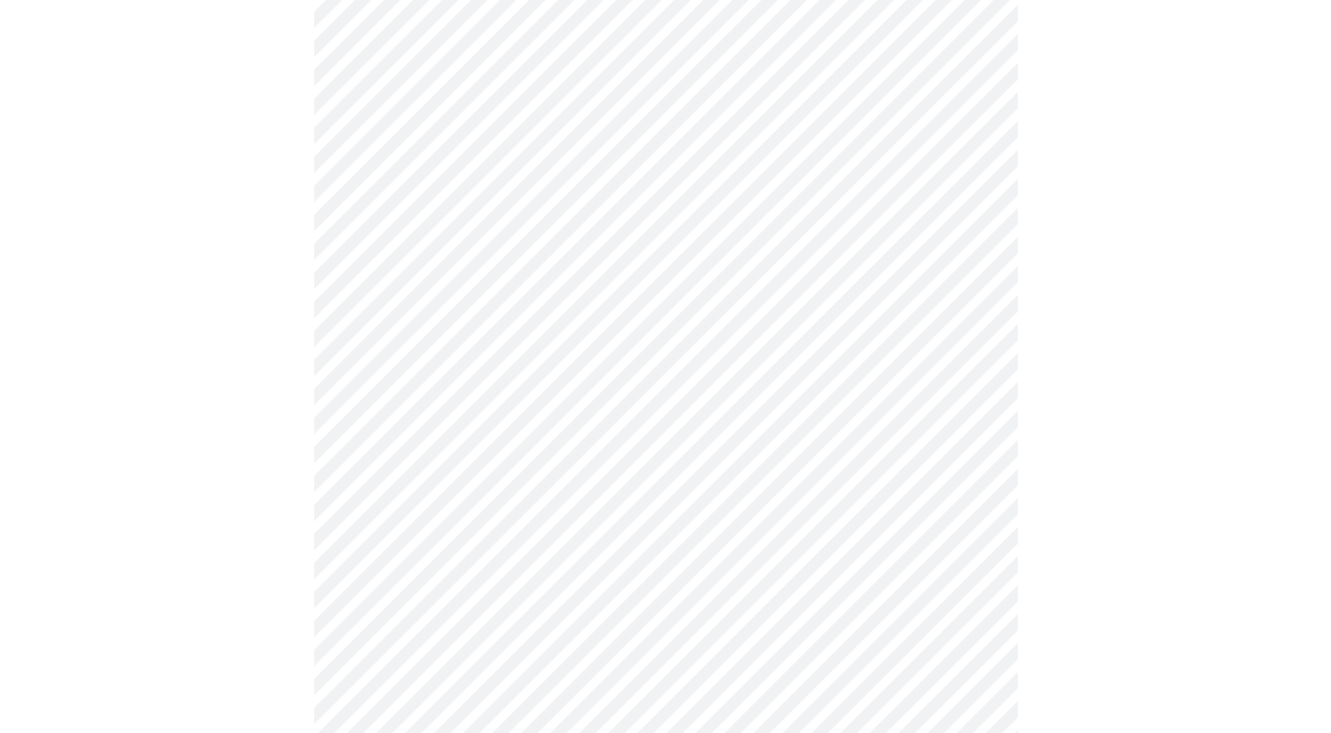
scroll to position [839, 0]
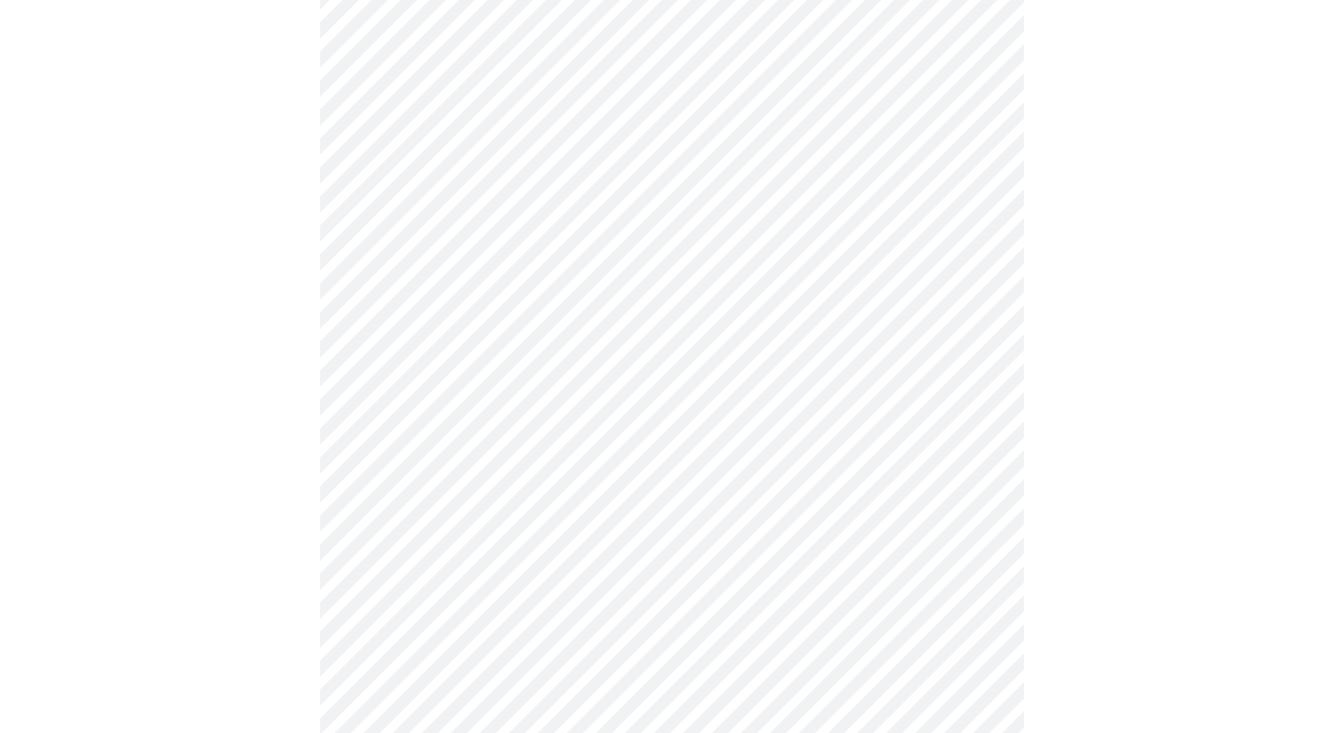
click at [910, 631] on body "MyMenopauseRx Appointments Messaging Labs Uploads Medications Community Refer a…" at bounding box center [672, 25] width 1330 height 1714
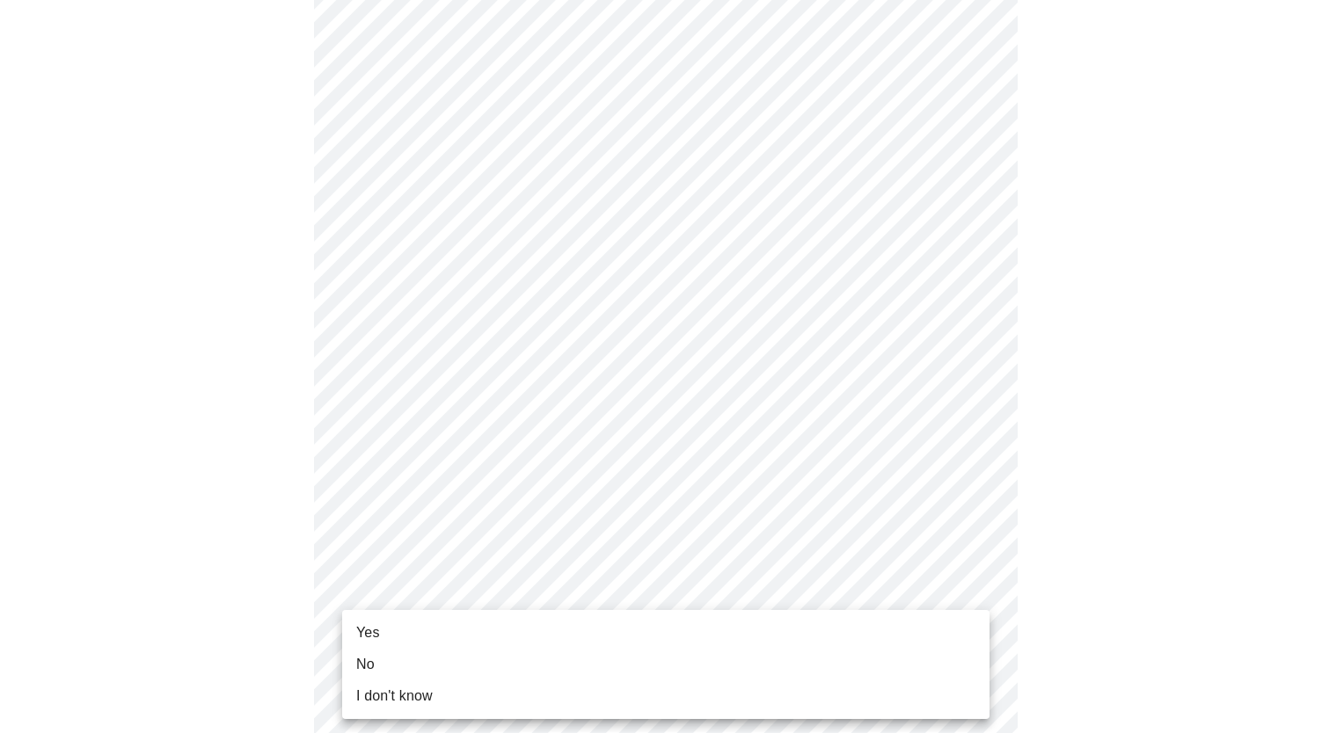
click at [823, 635] on li "Yes" at bounding box center [665, 633] width 647 height 32
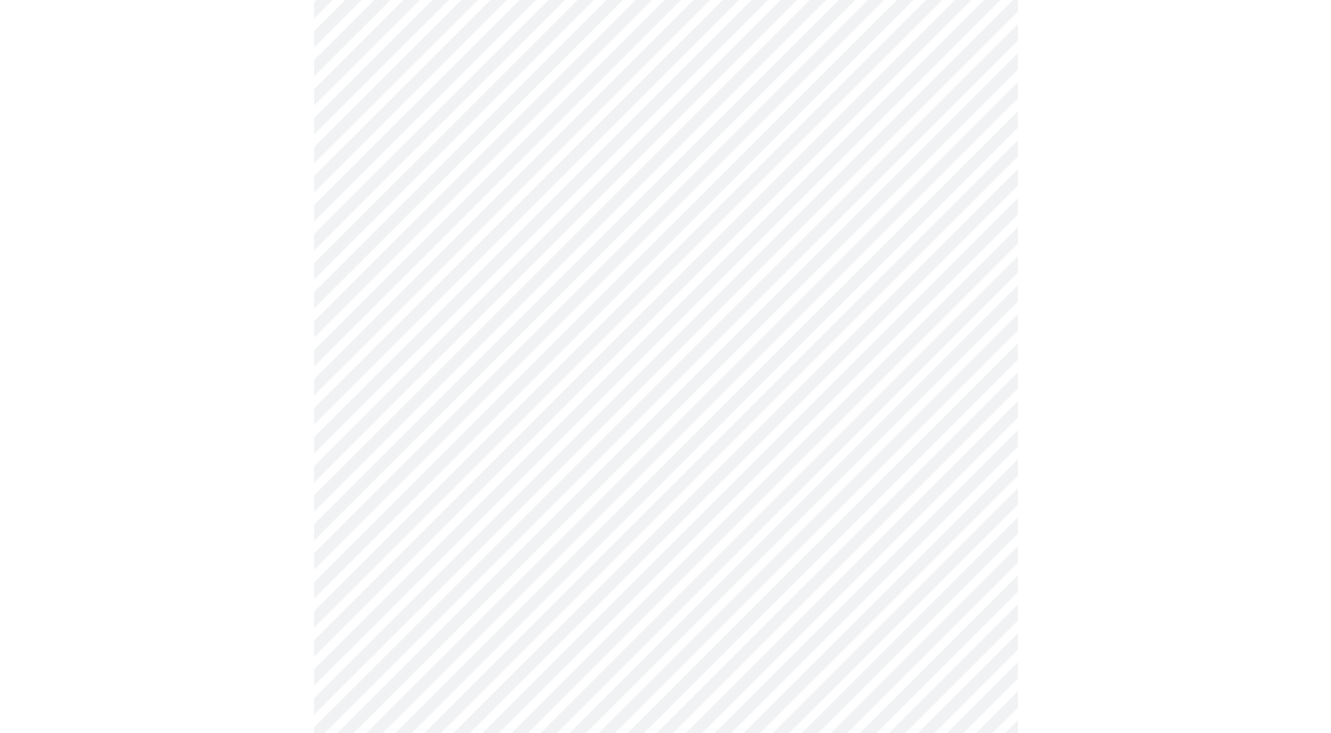
scroll to position [0, 0]
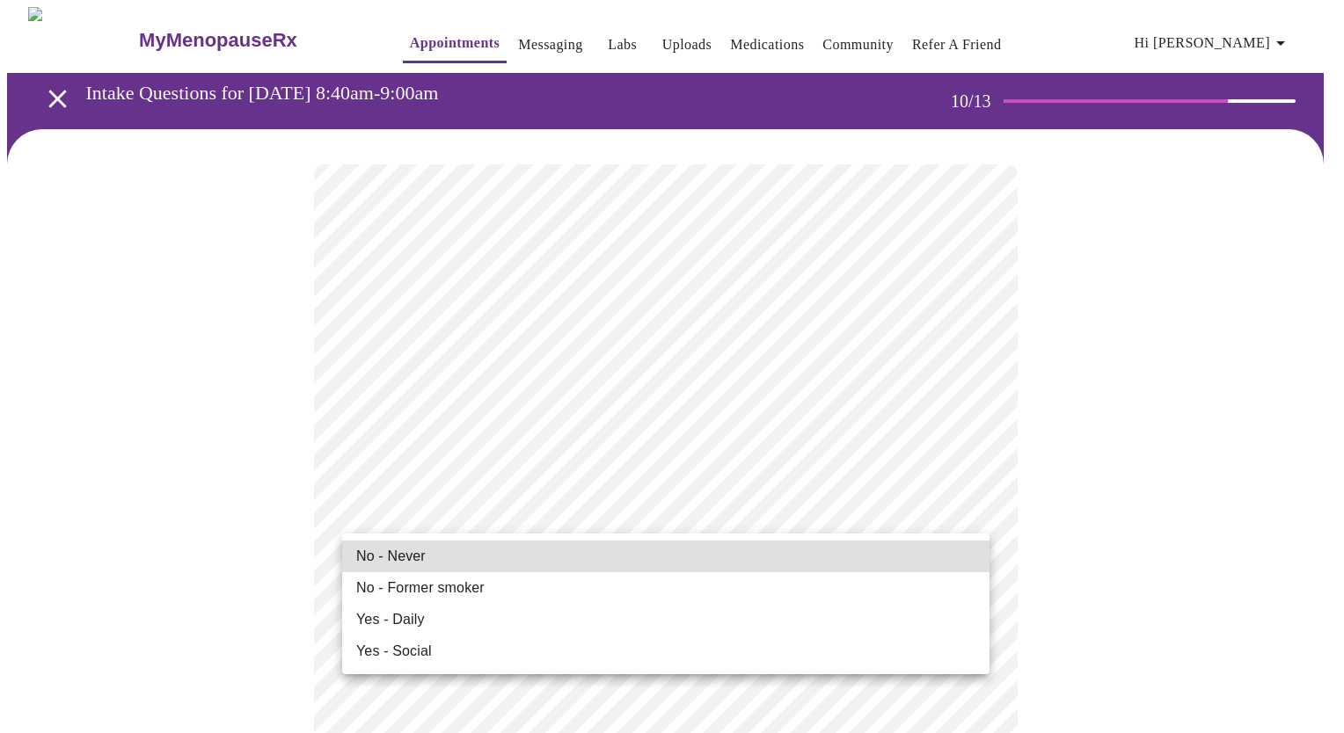
click at [653, 561] on li "No - Never" at bounding box center [665, 557] width 647 height 32
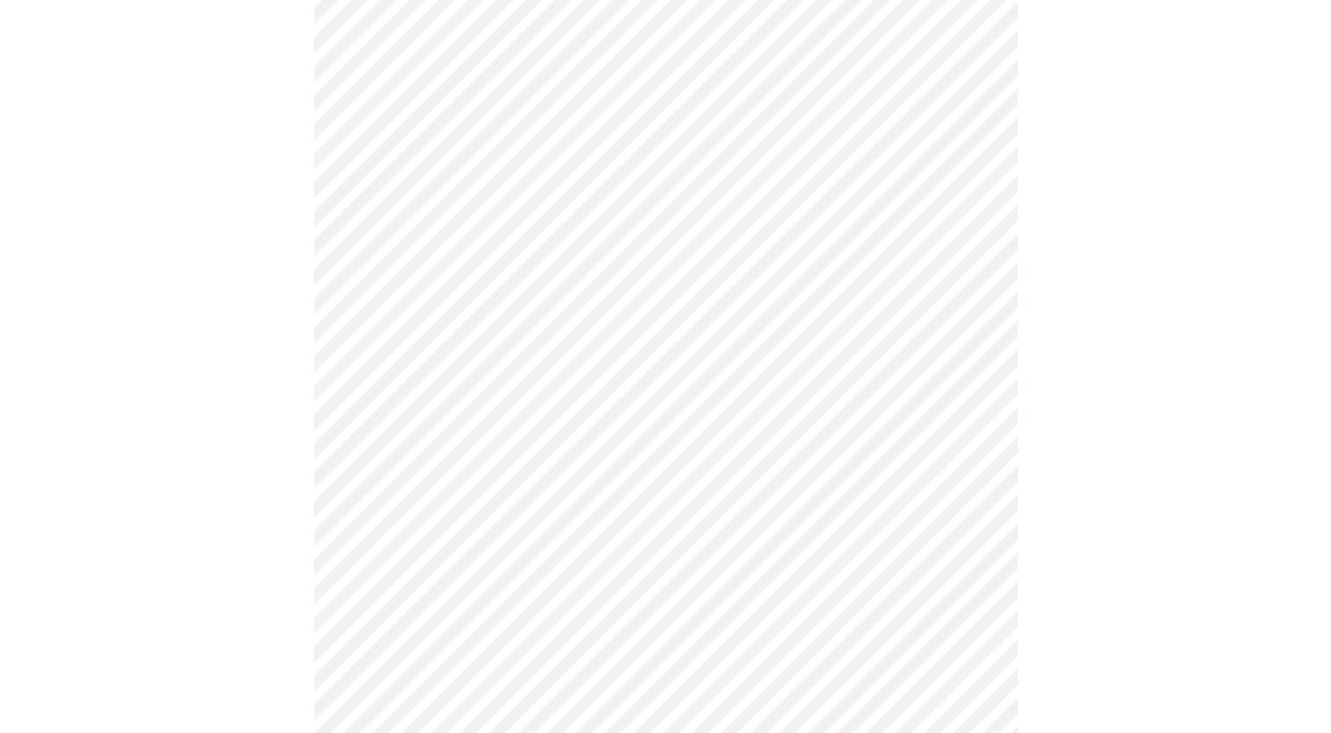
scroll to position [1112, 0]
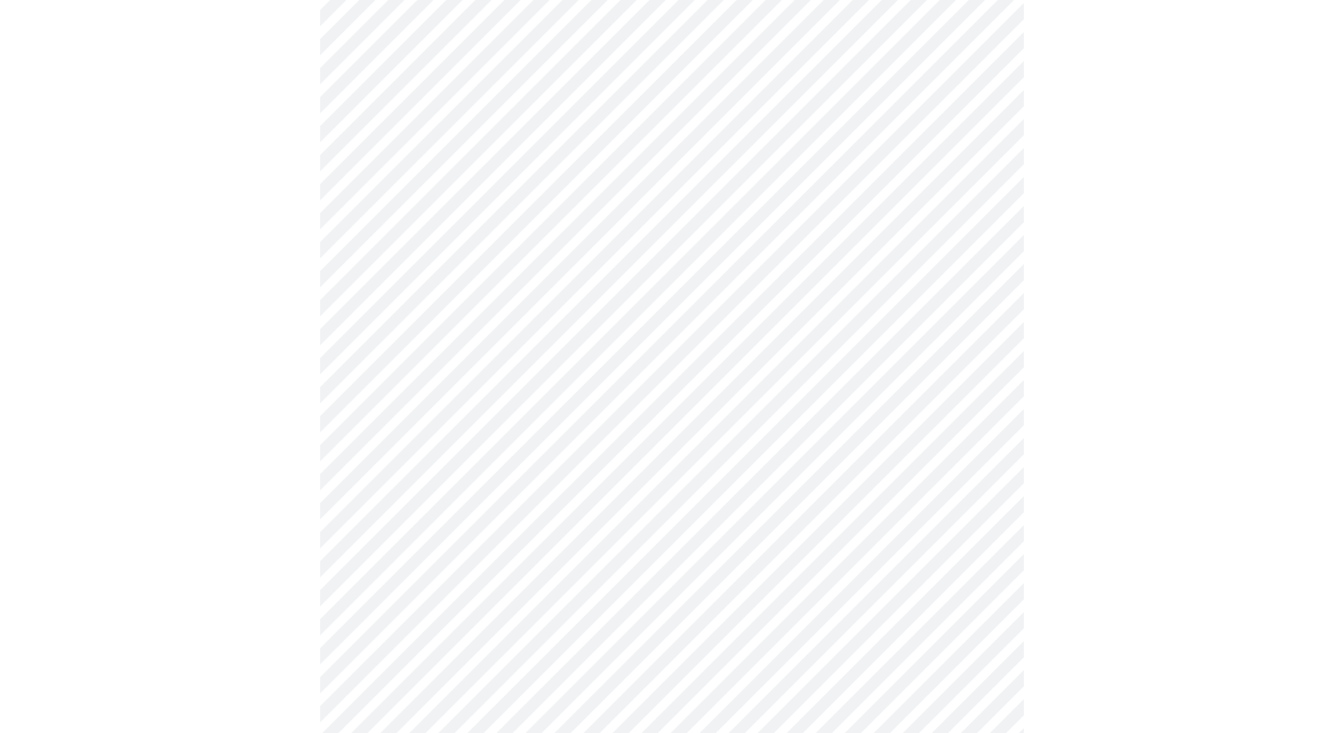
click at [578, 666] on body "MyMenopauseRx Appointments Messaging Labs Uploads Medications Community Refer a…" at bounding box center [672, 45] width 1330 height 2301
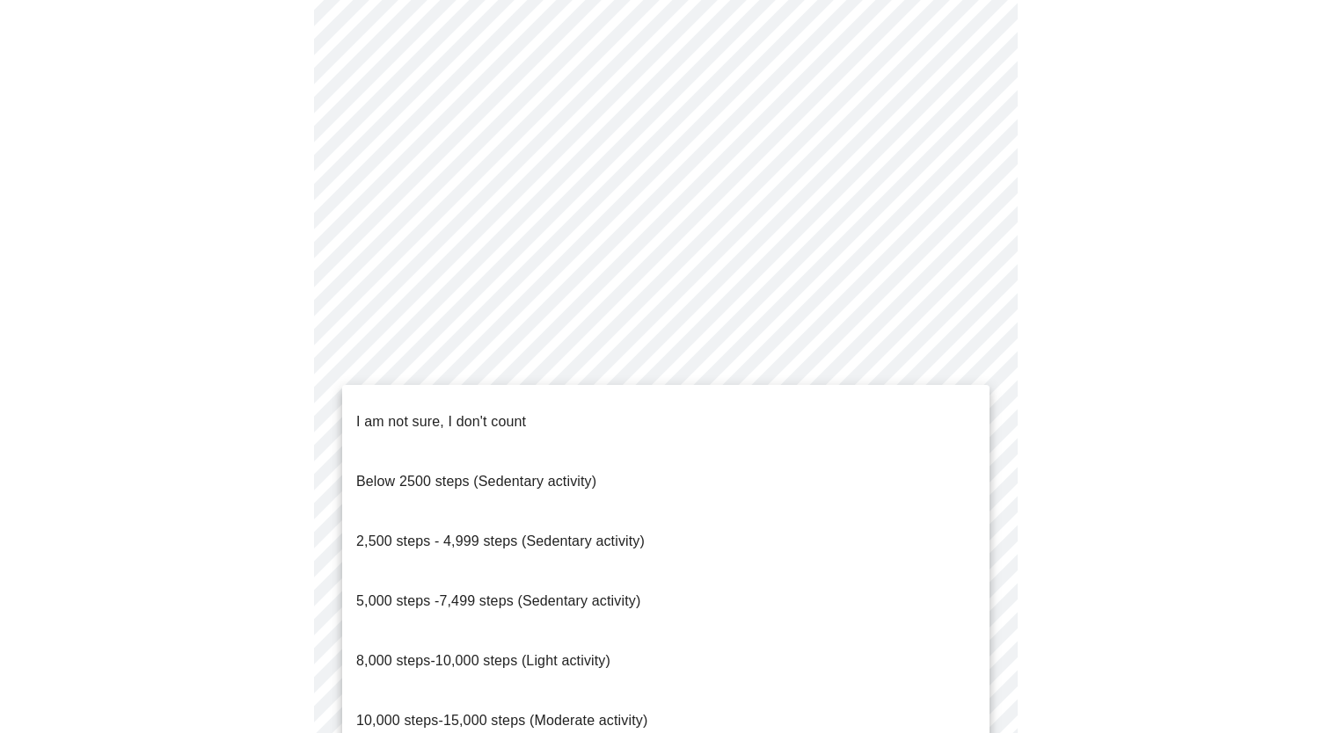
click at [563, 651] on p "8,000 steps-10,000 steps (Light activity)" at bounding box center [483, 661] width 254 height 21
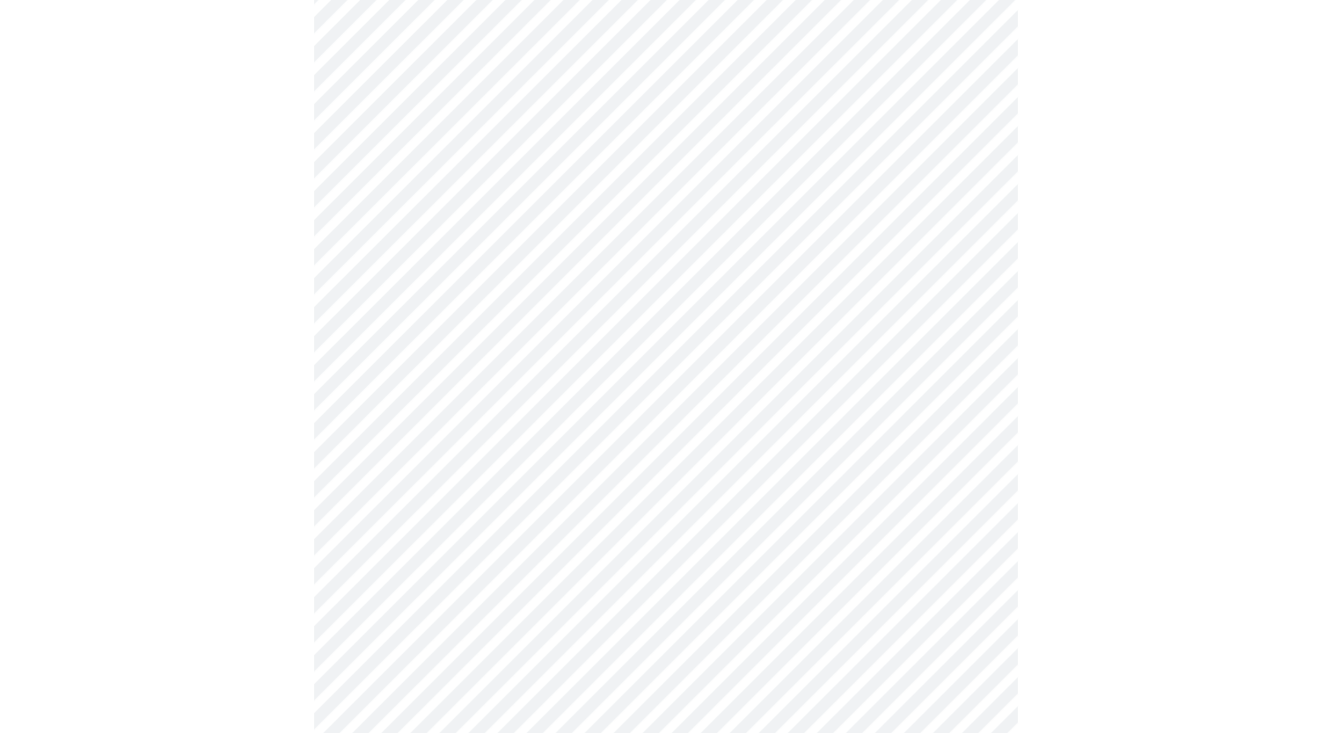
scroll to position [1356, 0]
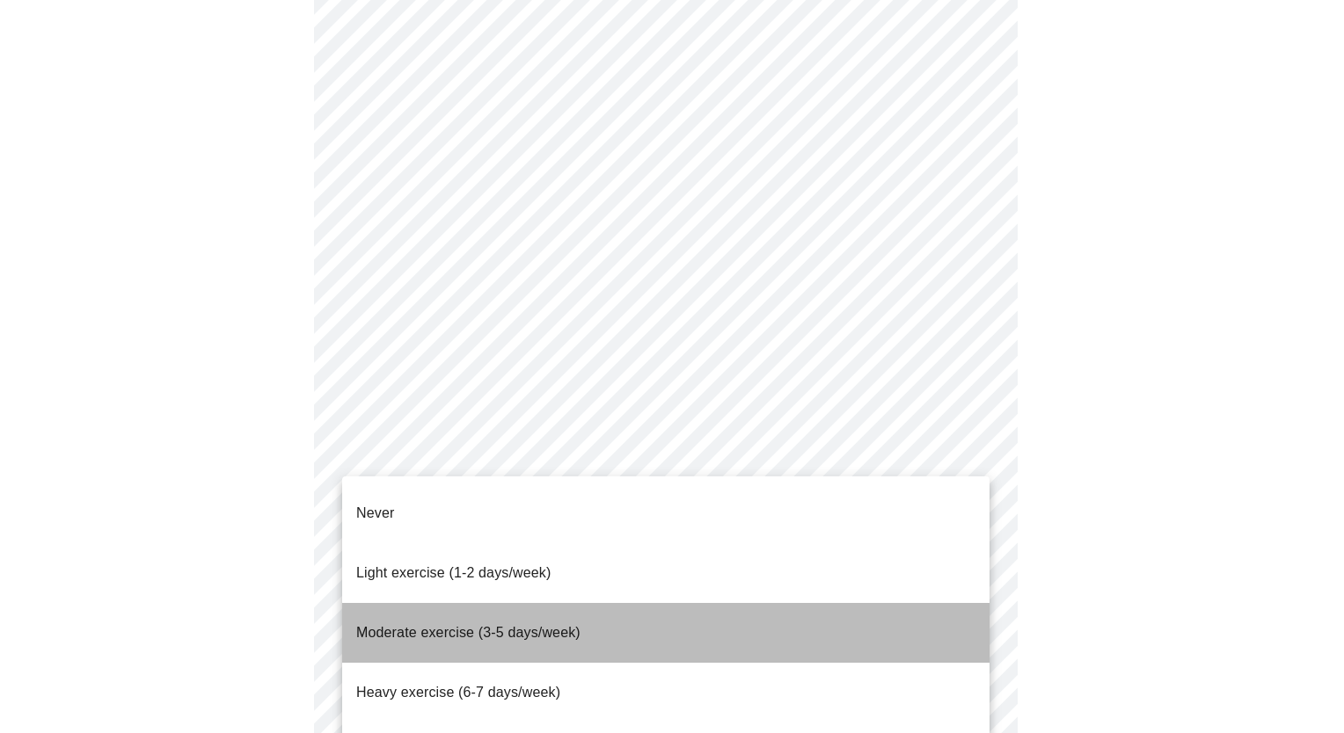
click at [438, 625] on span "Moderate exercise (3-5 days/week)" at bounding box center [468, 632] width 224 height 15
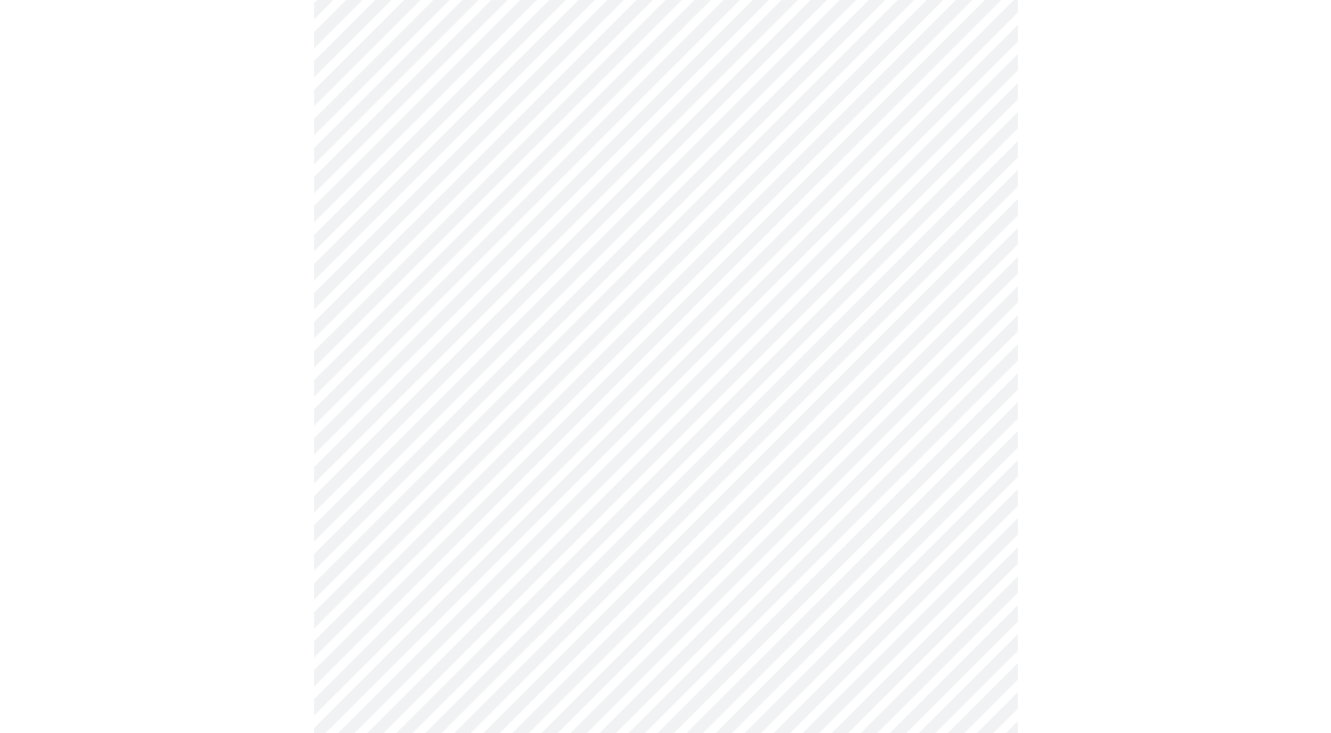
scroll to position [1431, 0]
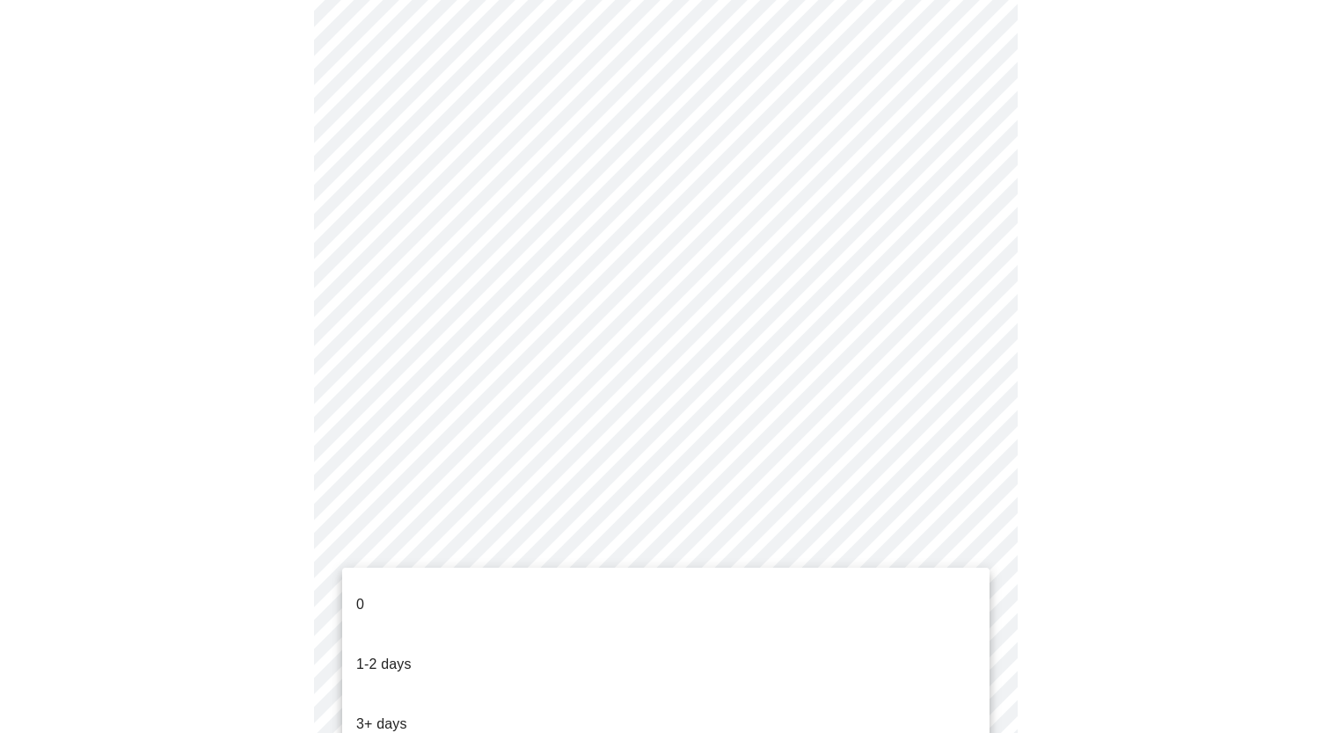
click at [463, 652] on li "1-2 days" at bounding box center [665, 665] width 647 height 60
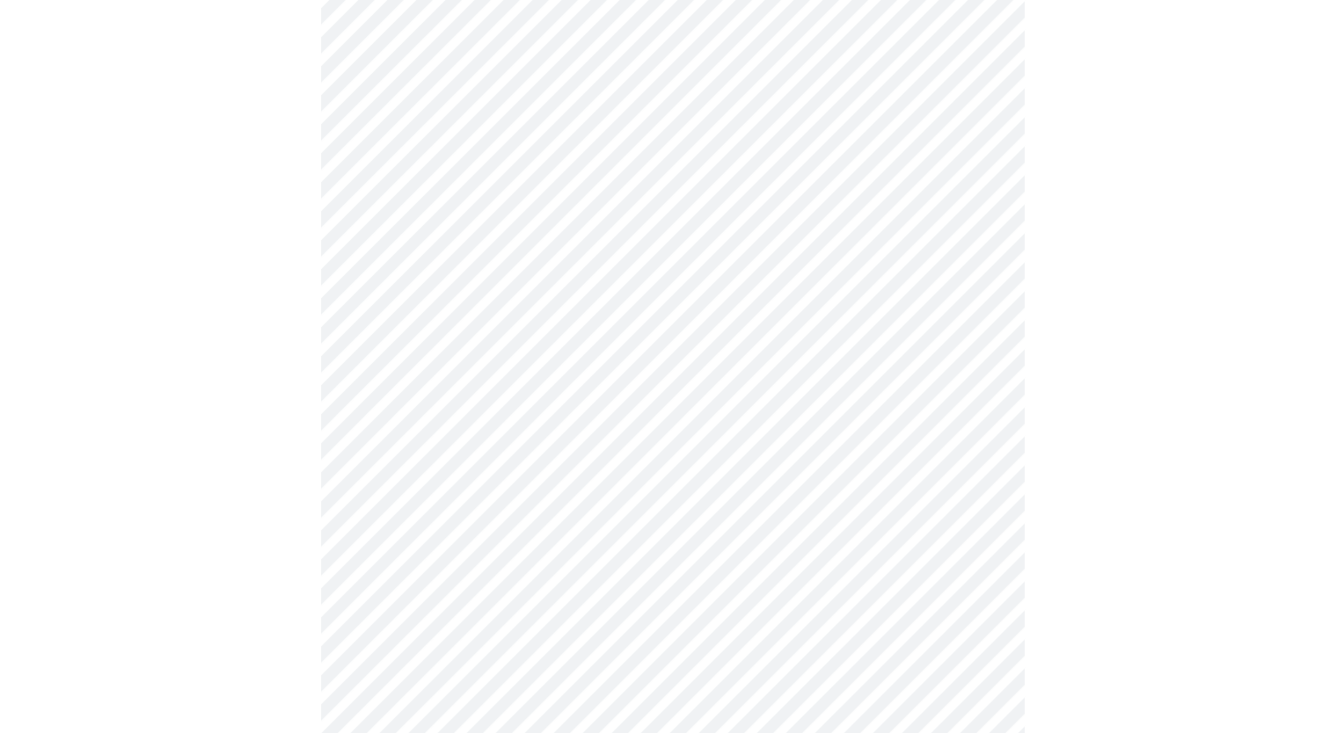
scroll to position [0, 0]
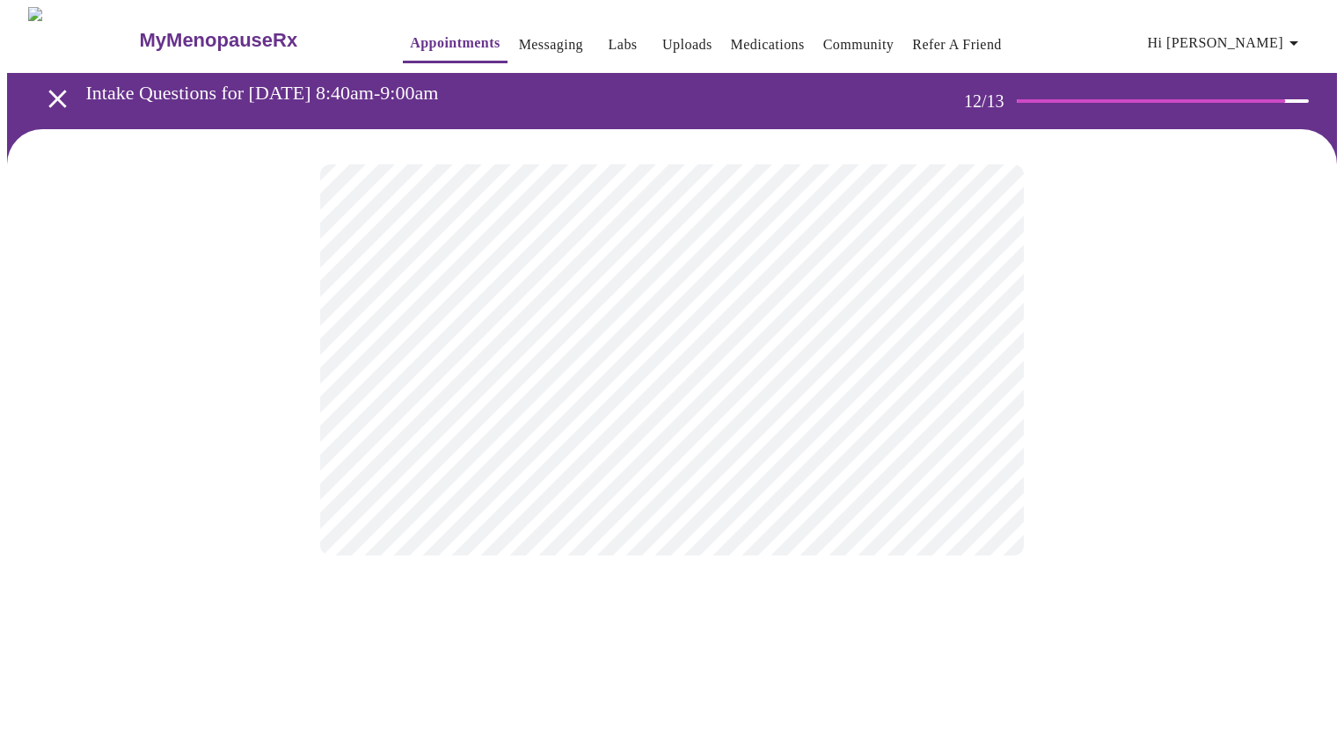
click at [857, 361] on body "MyMenopauseRx Appointments Messaging Labs Uploads Medications Community Refer a…" at bounding box center [672, 299] width 1330 height 584
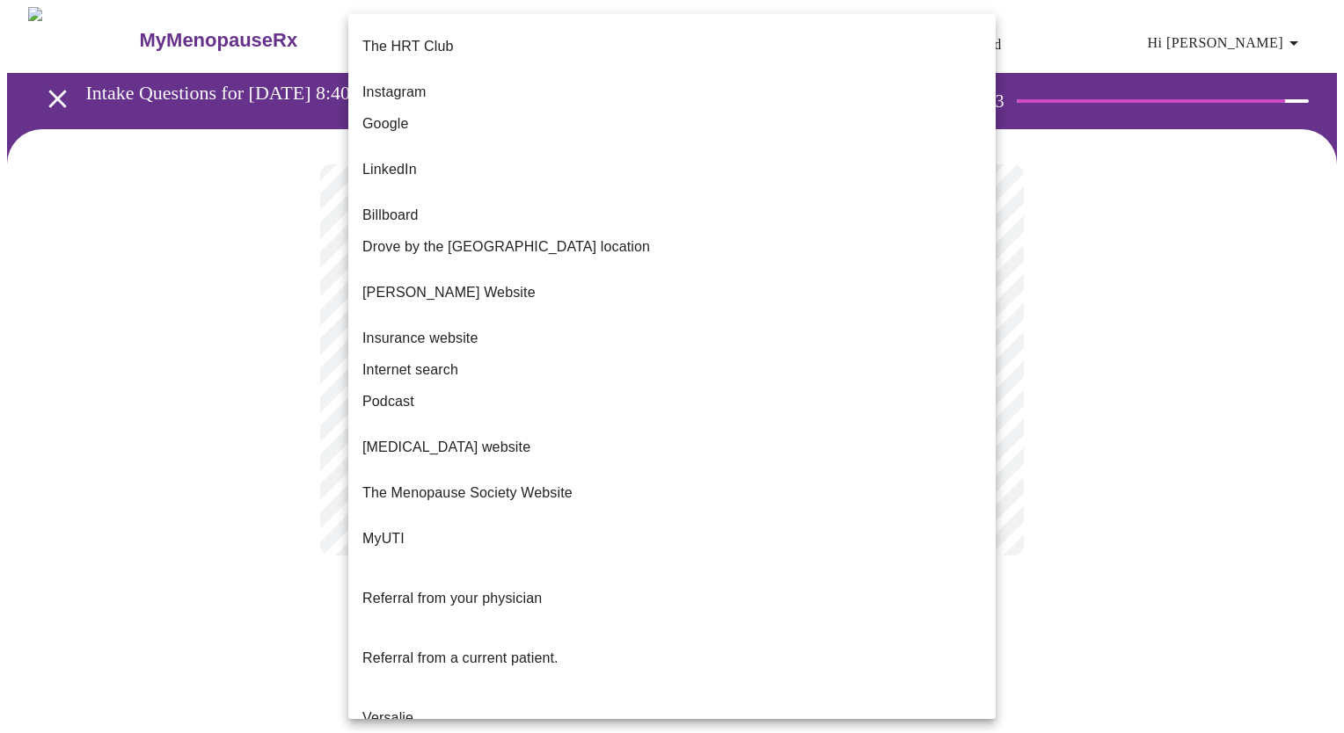
scroll to position [36, 0]
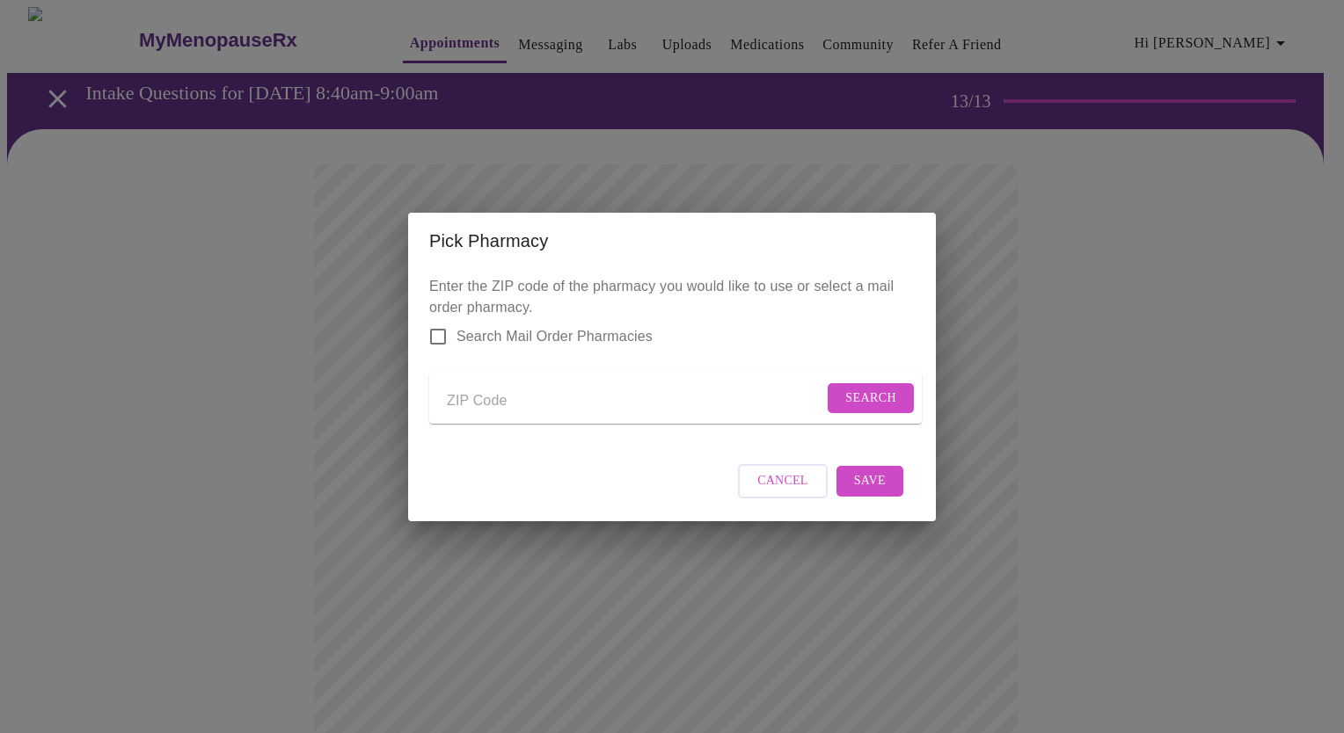
click at [499, 400] on input "Send a message to your care team" at bounding box center [635, 402] width 376 height 28
type input "60181"
click at [862, 399] on span "Search" at bounding box center [870, 399] width 51 height 22
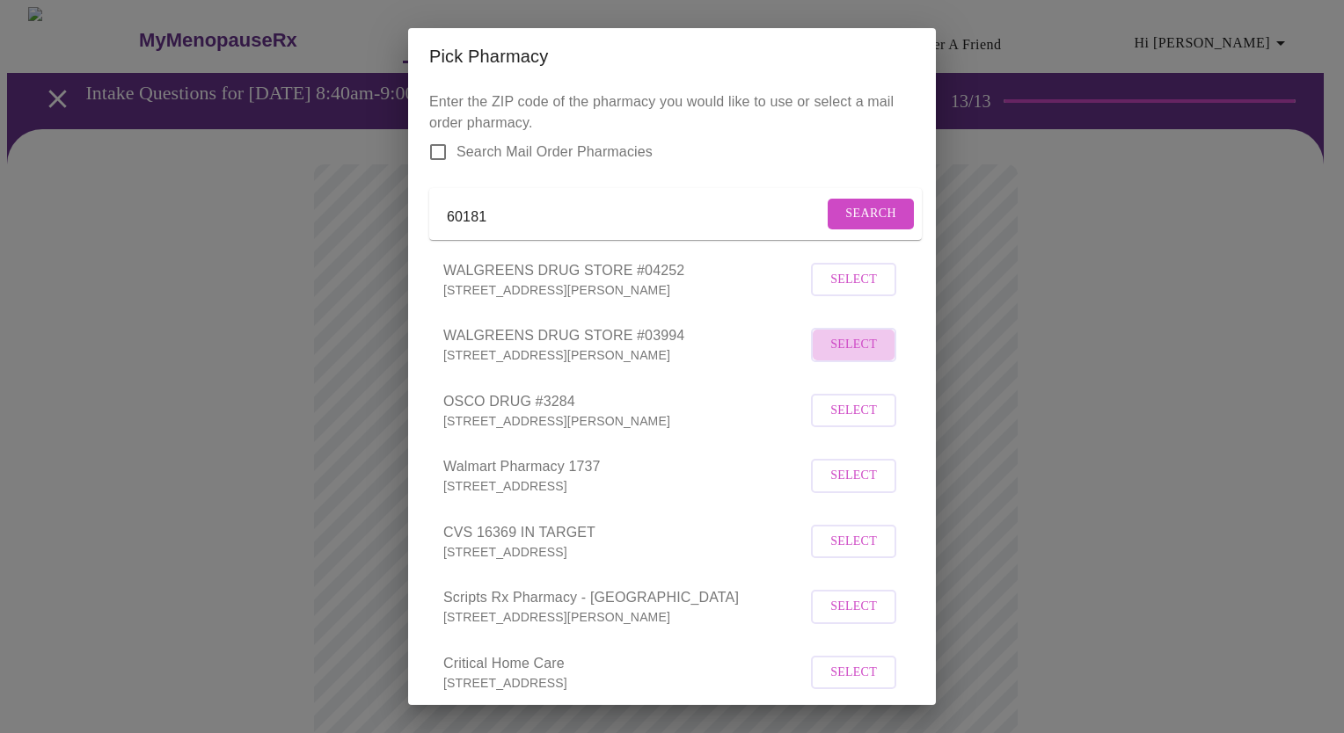
click at [841, 356] on span "Select" at bounding box center [853, 345] width 47 height 22
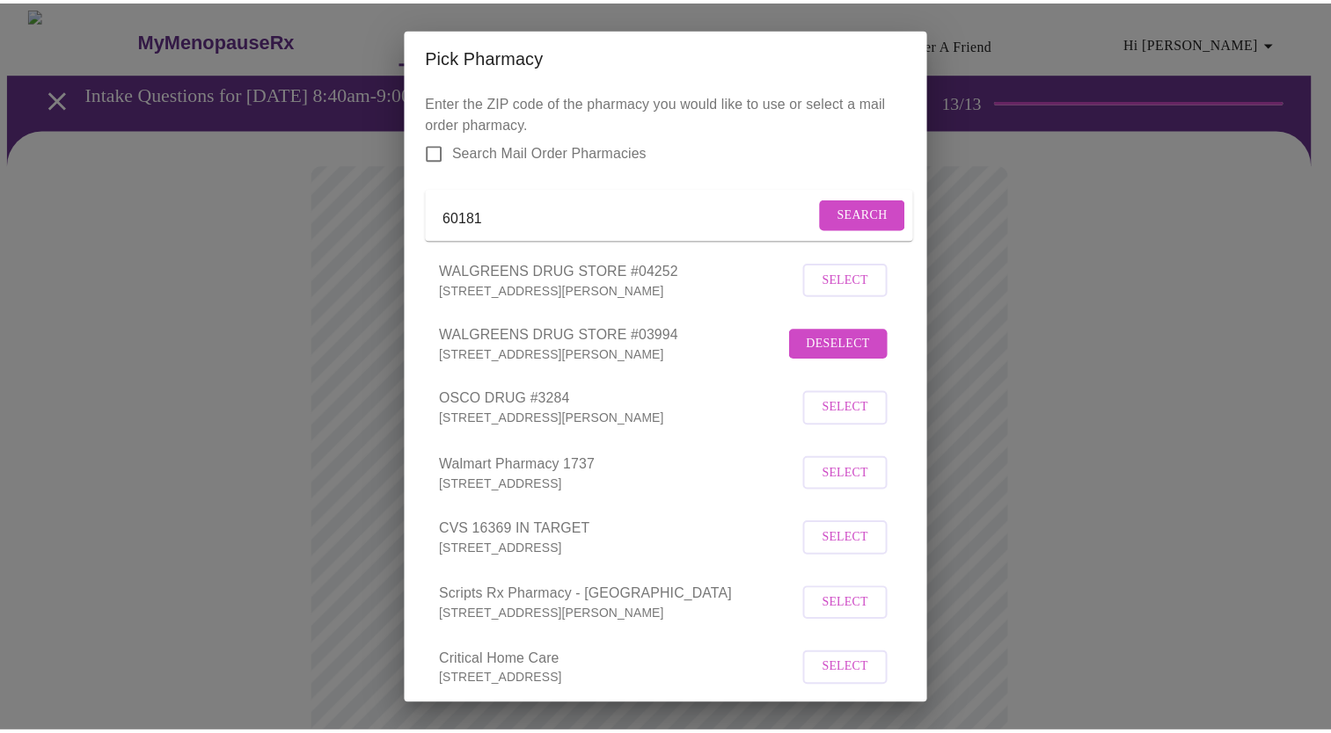
scroll to position [366, 0]
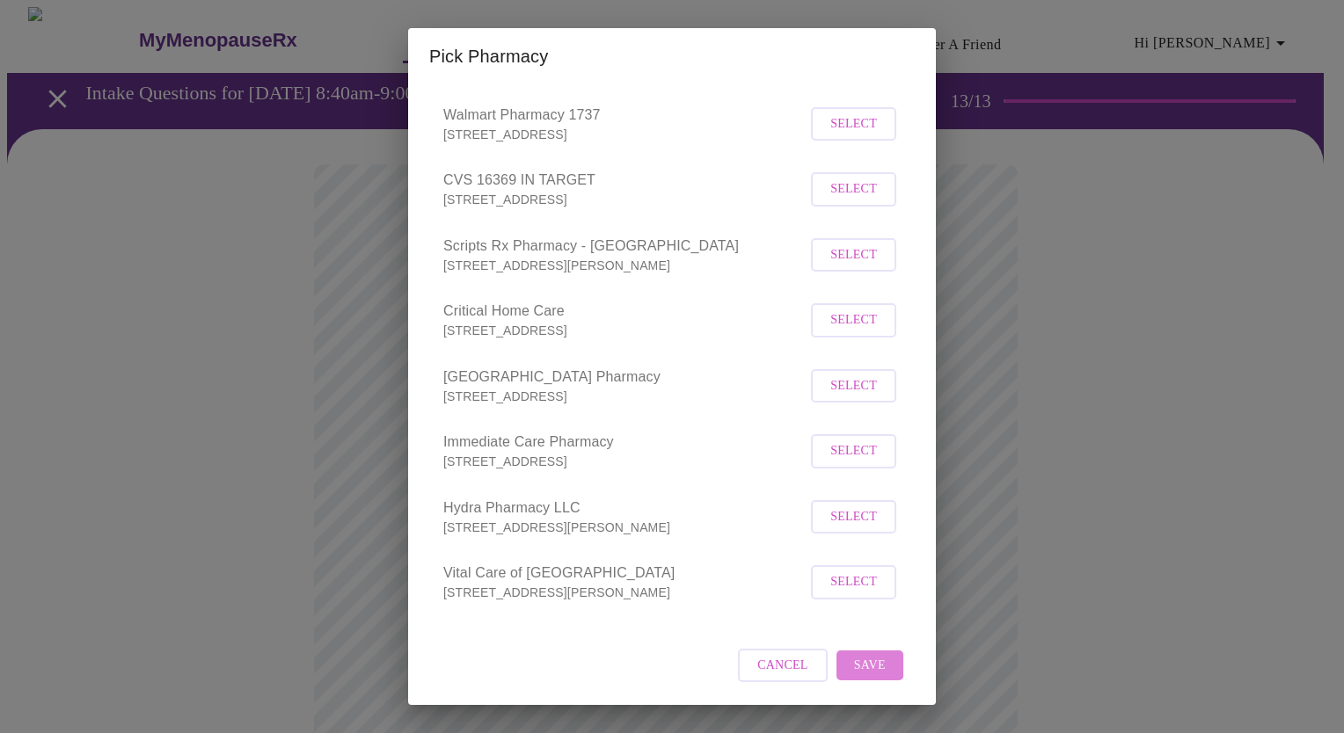
click at [868, 666] on span "Save" at bounding box center [870, 666] width 32 height 22
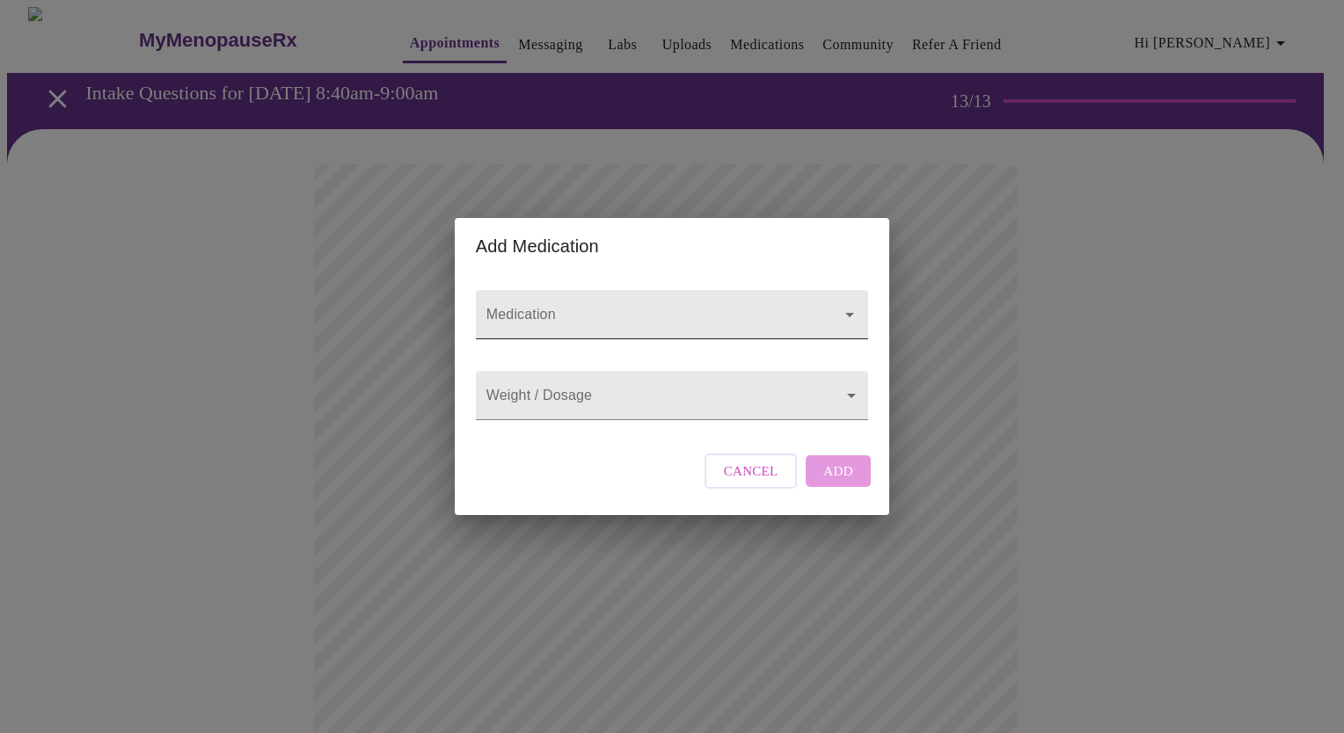
click at [636, 308] on input "Medication" at bounding box center [647, 323] width 328 height 33
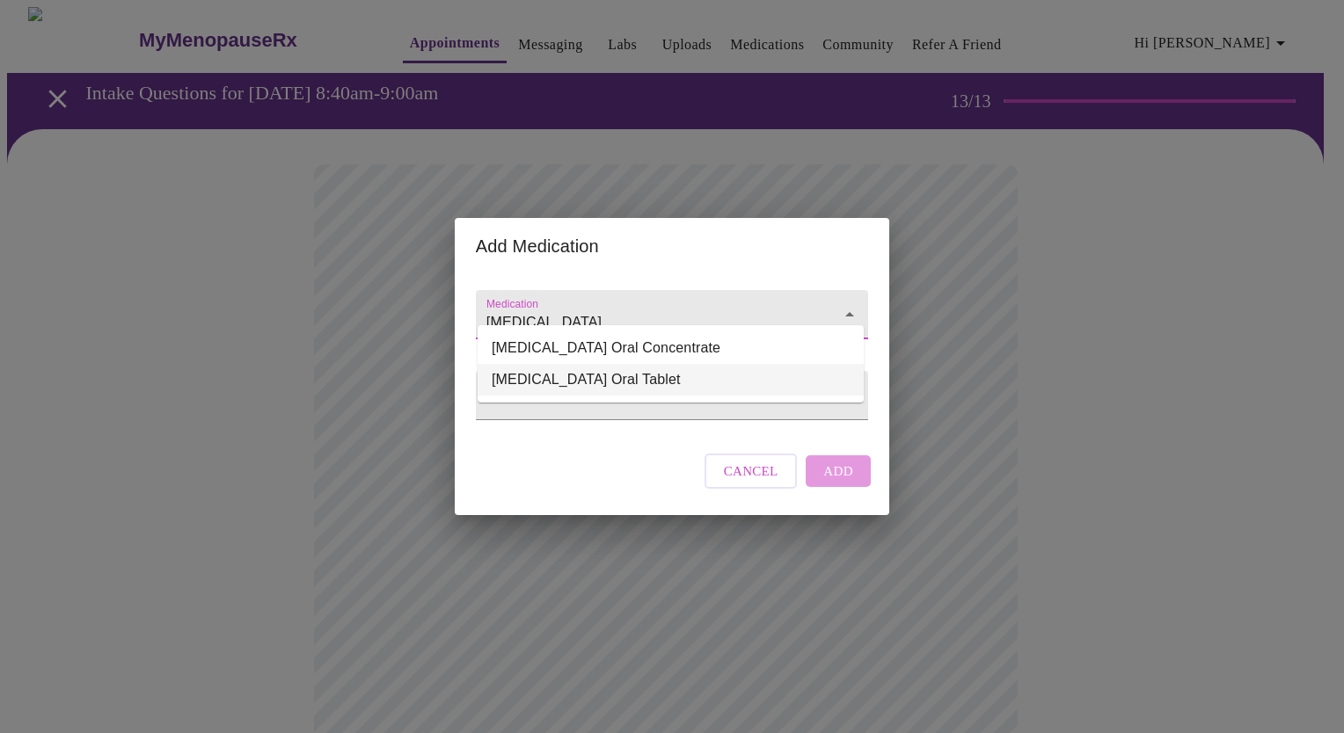
click at [637, 374] on li "[MEDICAL_DATA] Oral Tablet" at bounding box center [671, 380] width 386 height 32
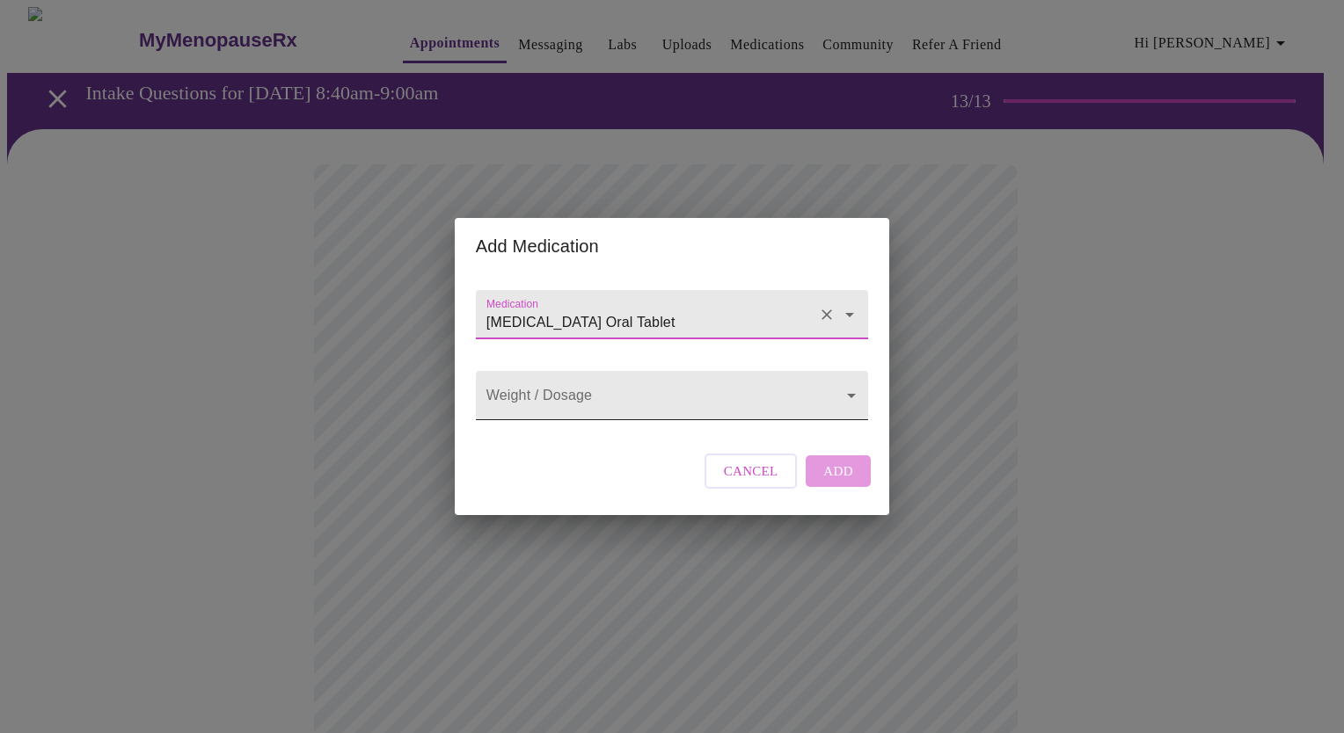
type input "[MEDICAL_DATA] Oral Tablet"
click at [625, 403] on body "MyMenopauseRx Appointments Messaging Labs Uploads Medications Community Refer a…" at bounding box center [672, 667] width 1330 height 1320
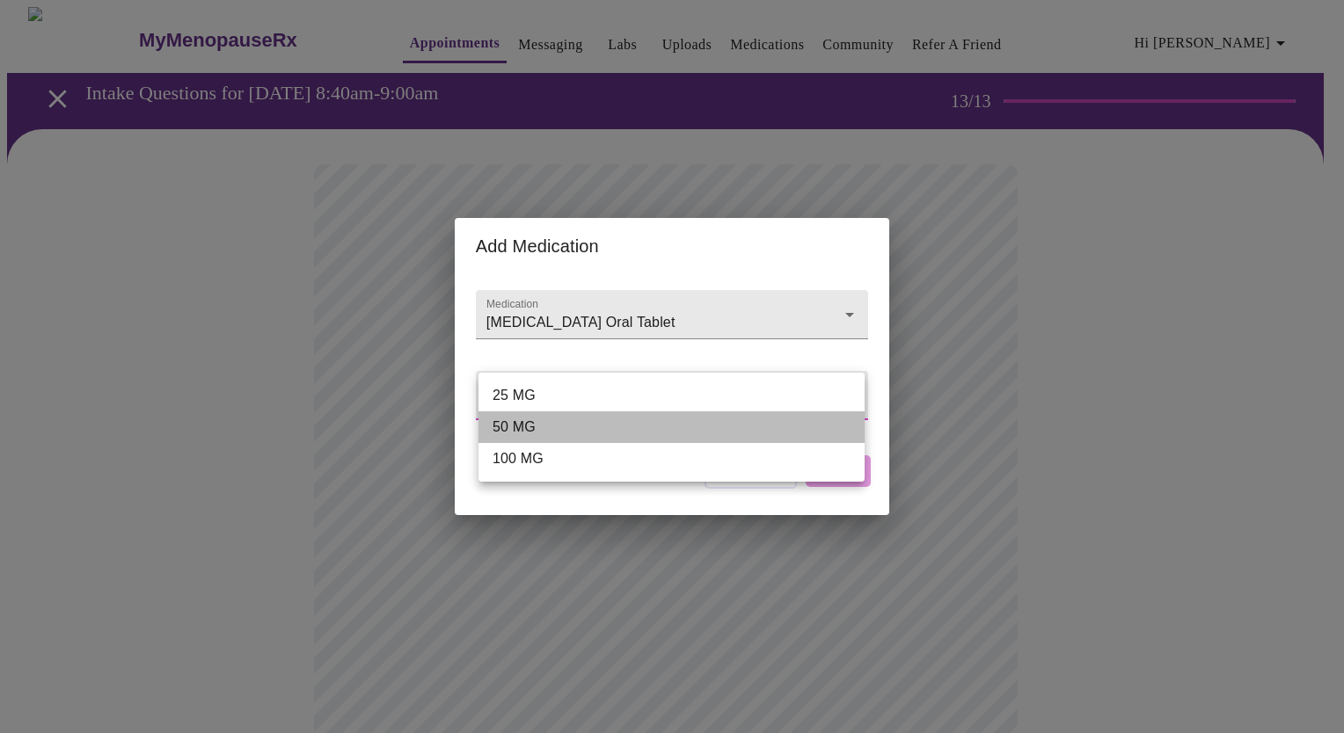
click at [623, 424] on li "50 MG" at bounding box center [671, 428] width 386 height 32
type input "50 MG"
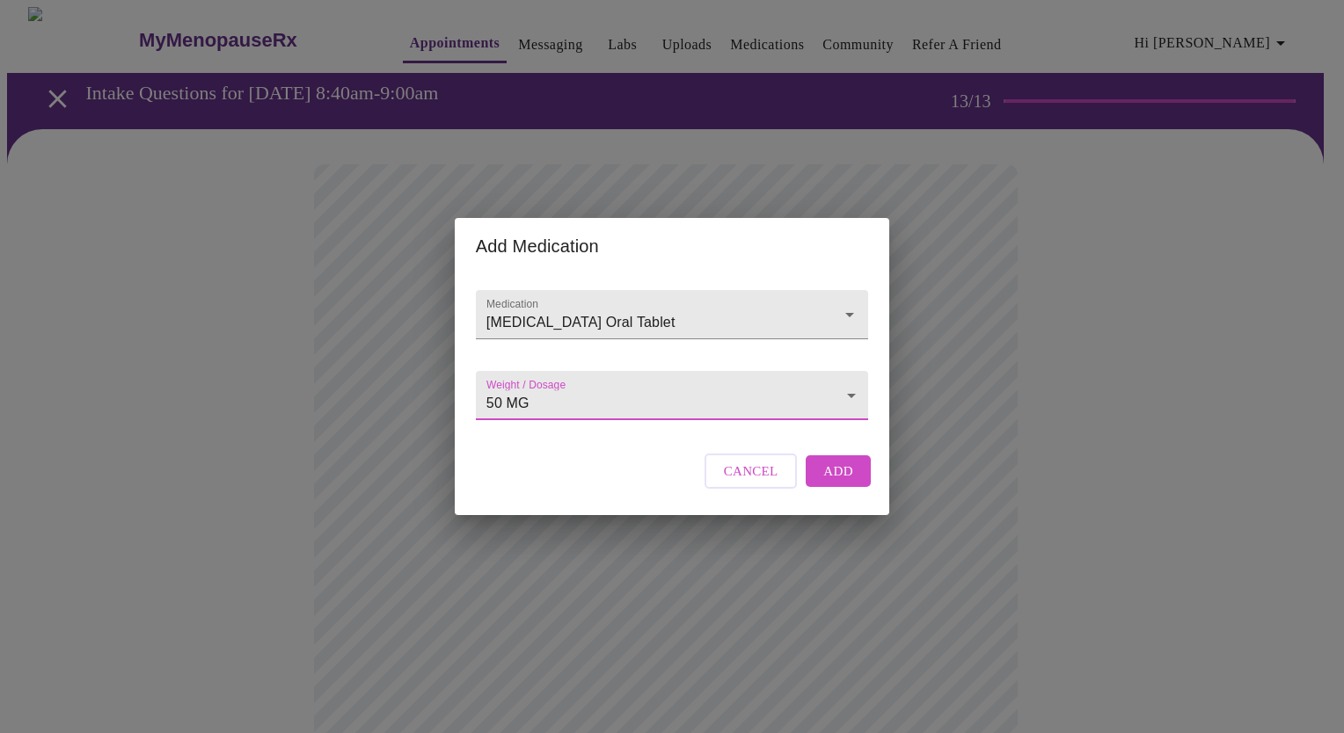
click at [845, 483] on span "Add" at bounding box center [838, 471] width 30 height 23
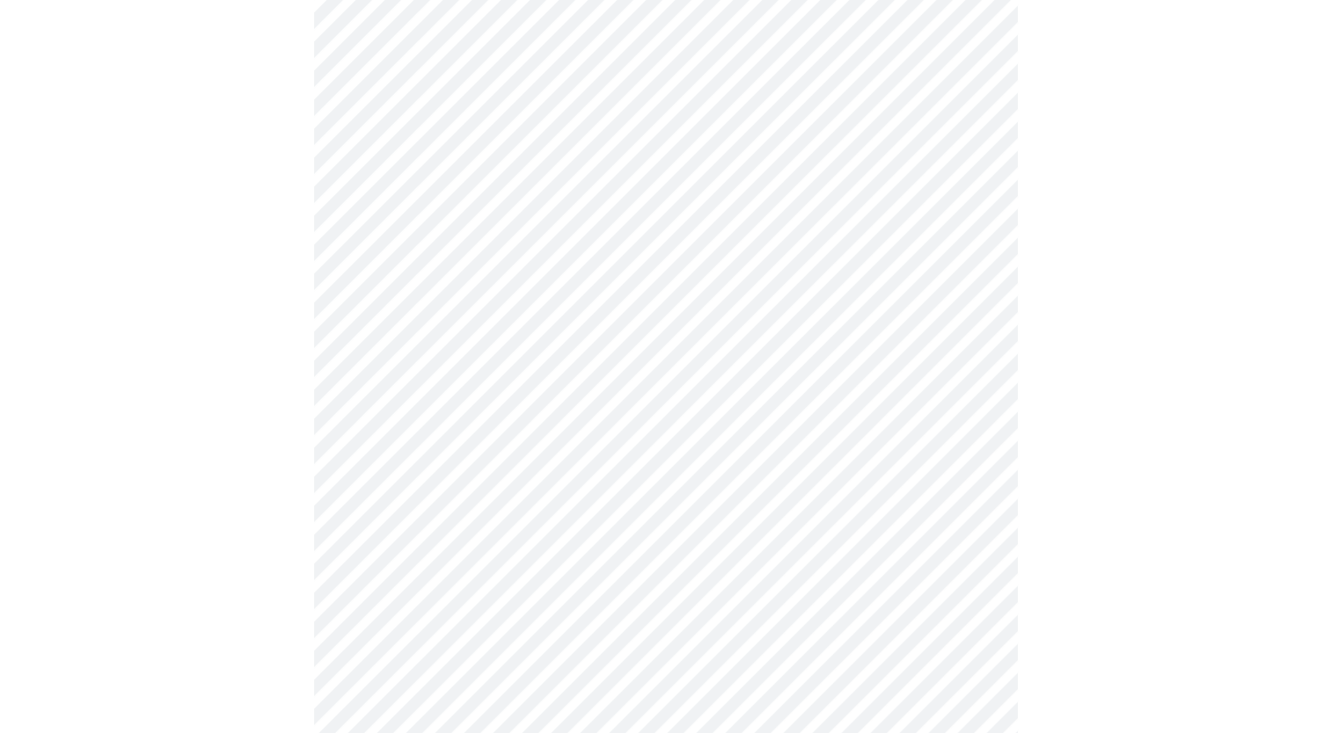
scroll to position [587, 0]
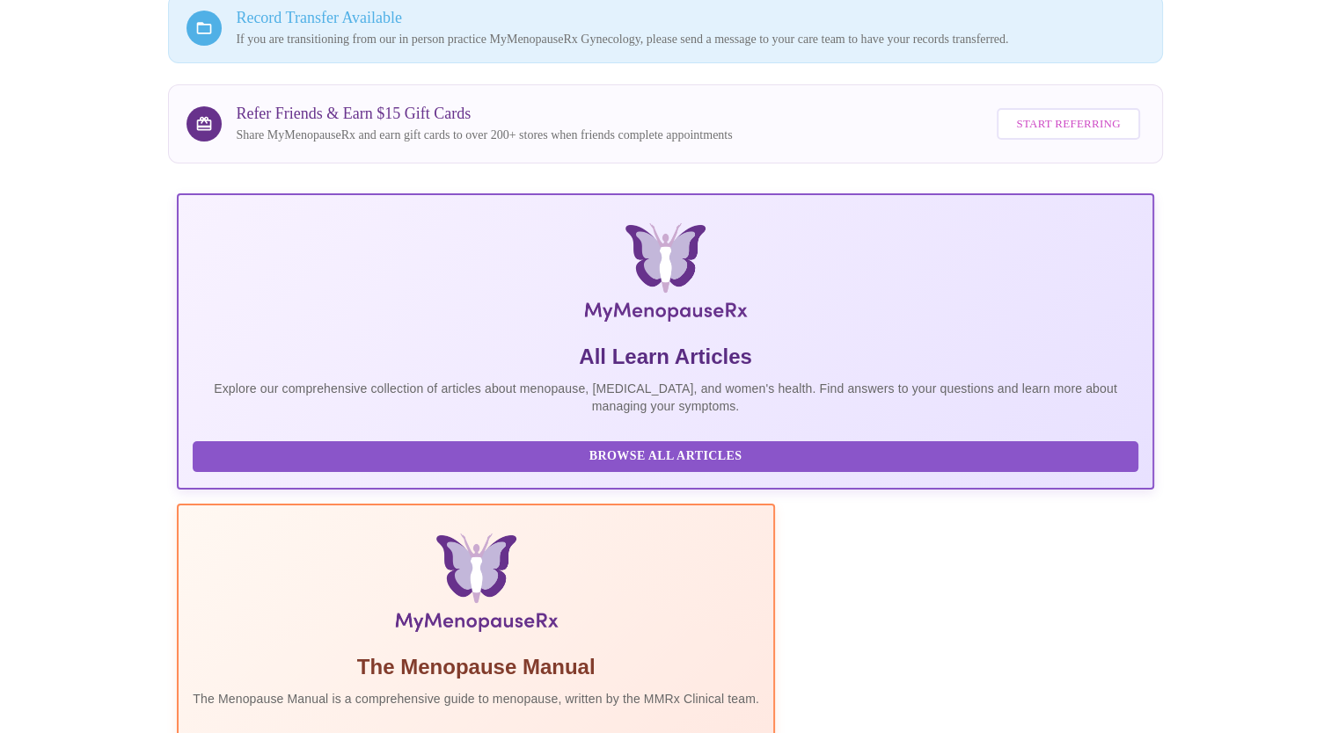
scroll to position [317, 0]
